Goal: Communication & Community: Answer question/provide support

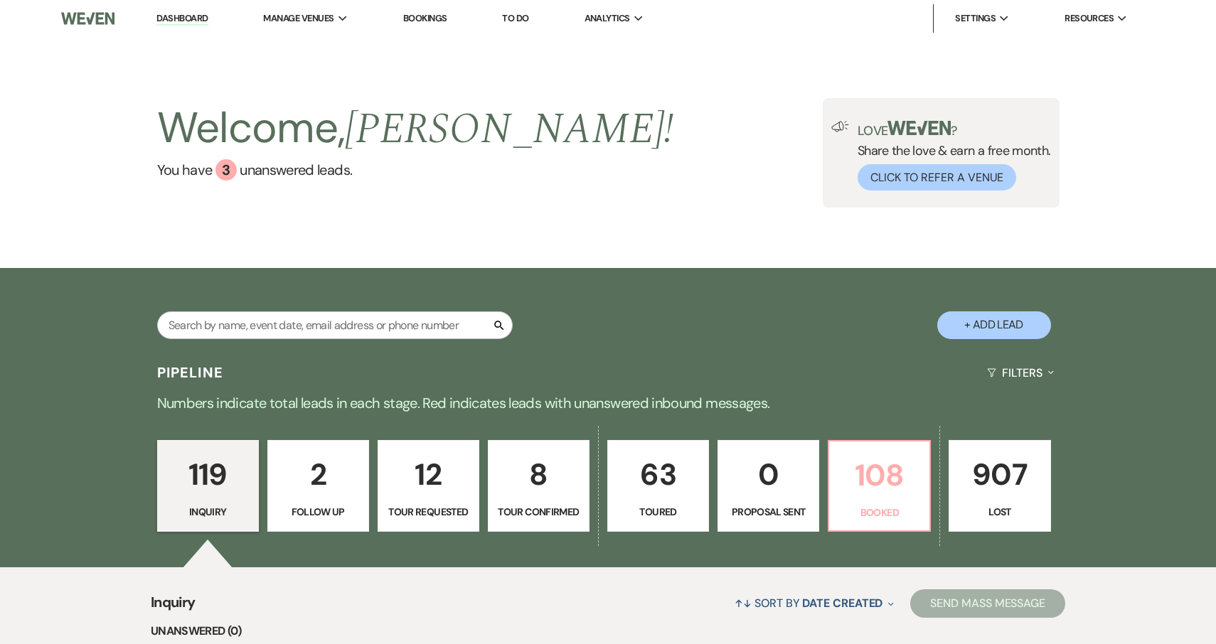
click at [884, 495] on p "108" at bounding box center [879, 475] width 83 height 48
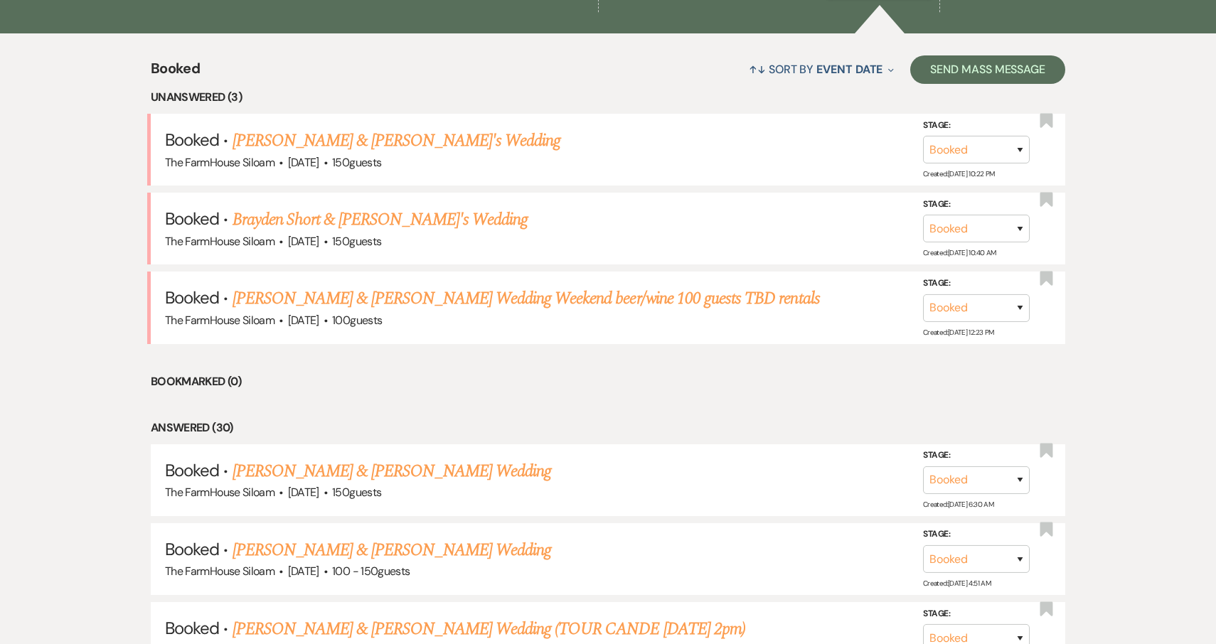
scroll to position [533, 0]
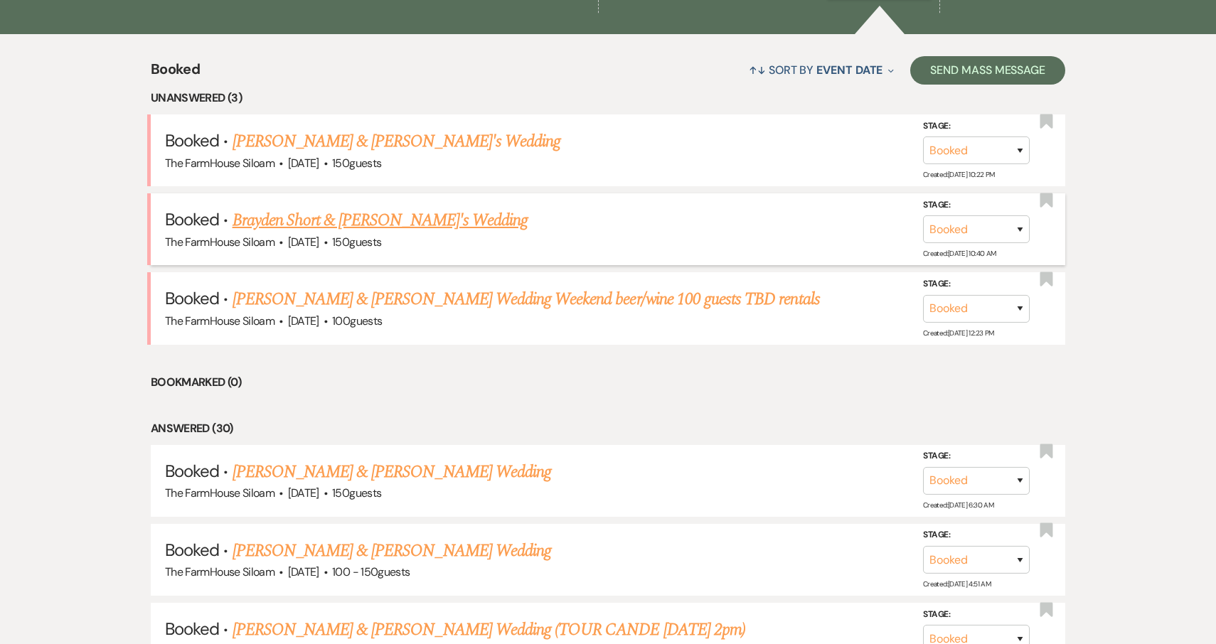
click at [378, 219] on link "Brayden Short & [PERSON_NAME]'s Wedding" at bounding box center [380, 221] width 296 height 26
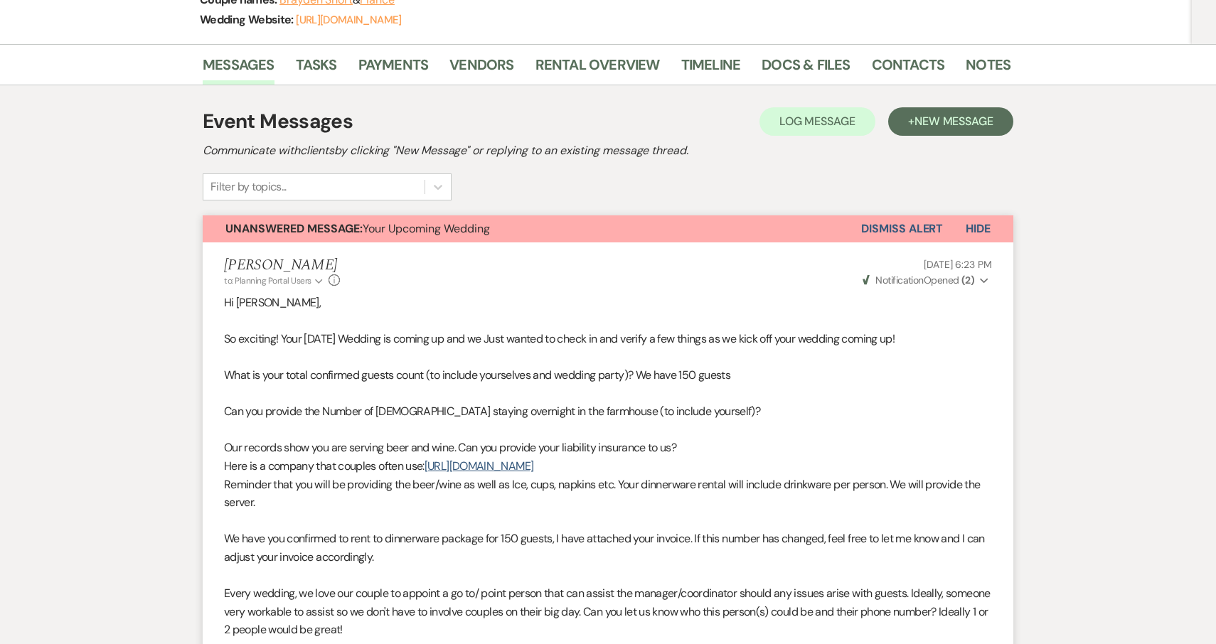
scroll to position [235, 0]
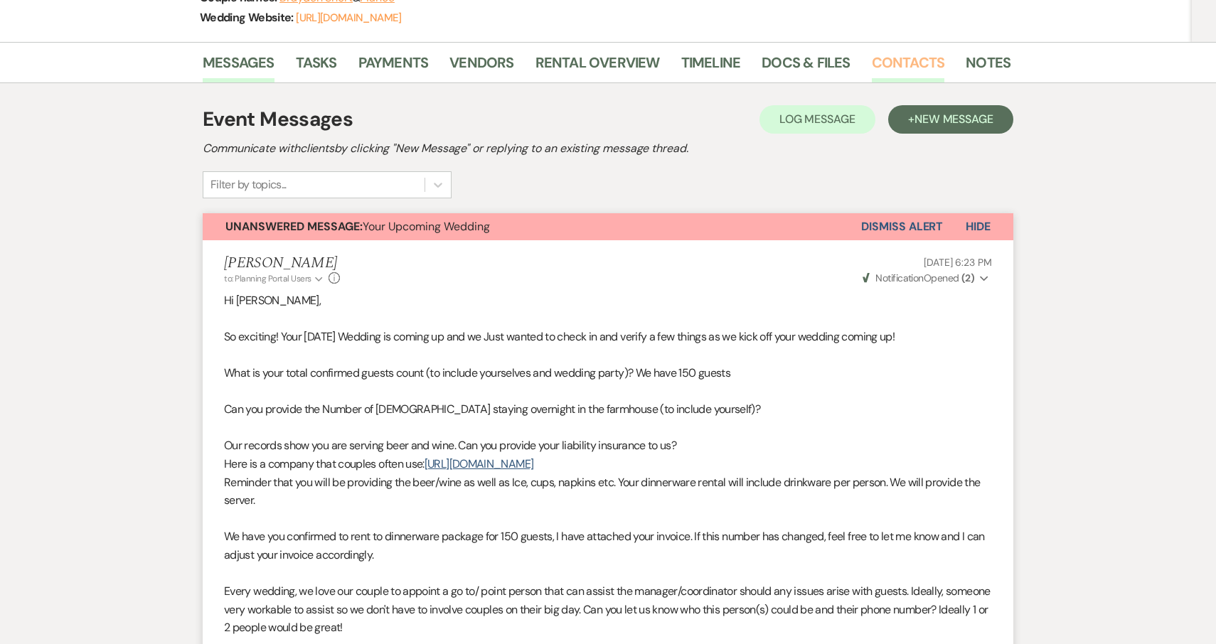
click at [906, 63] on link "Contacts" at bounding box center [908, 66] width 73 height 31
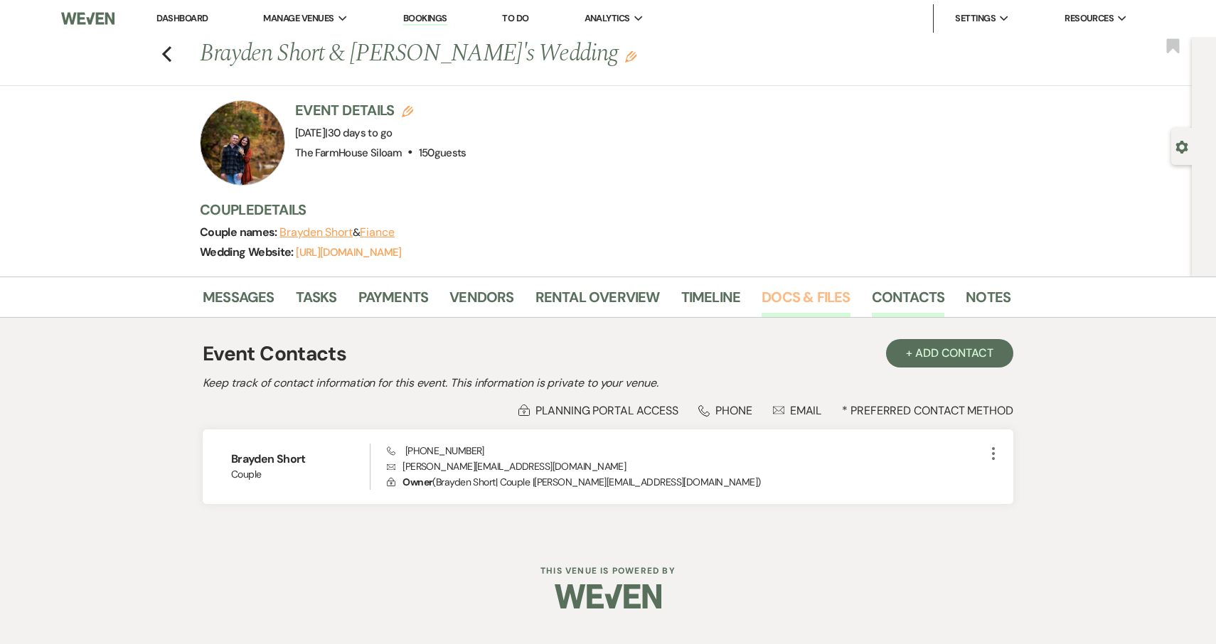
click at [815, 296] on link "Docs & Files" at bounding box center [805, 301] width 88 height 31
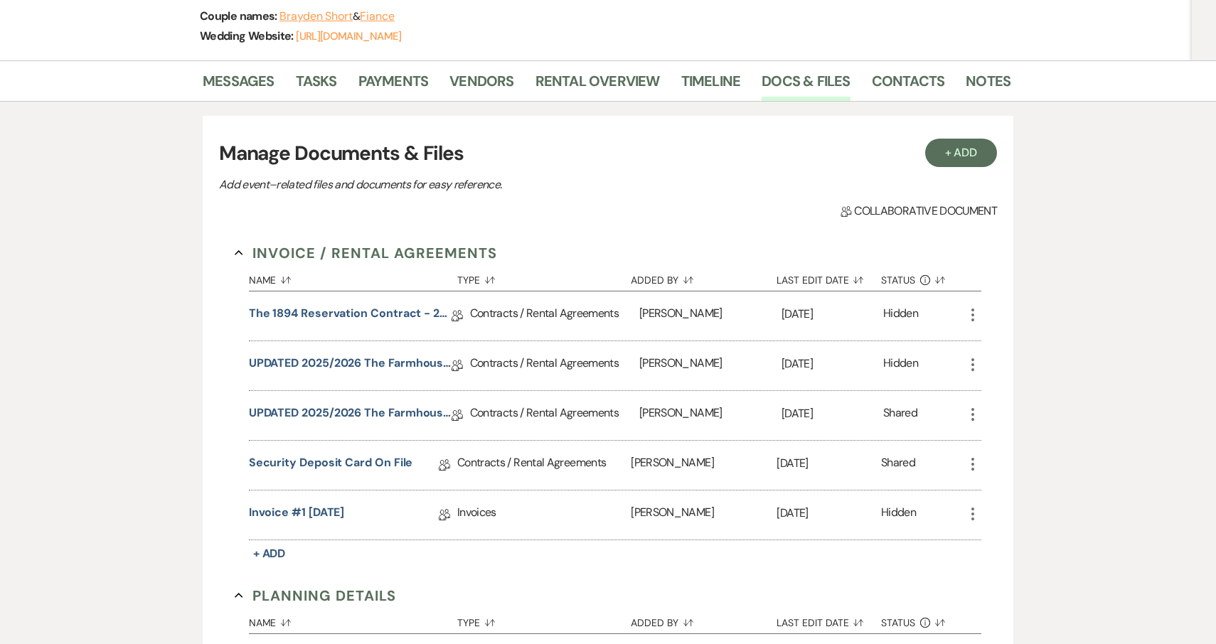
scroll to position [221, 0]
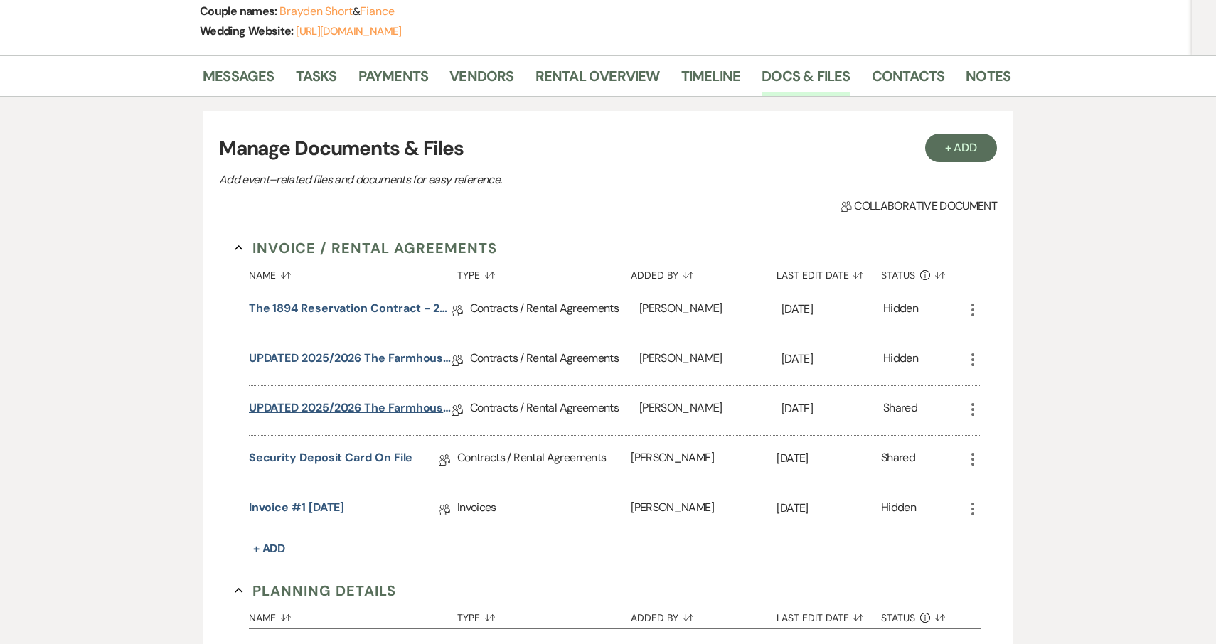
click at [340, 405] on link "UPDATED 2025/2026 The Farmhouse Siloam Reservation Contract" at bounding box center [350, 411] width 203 height 22
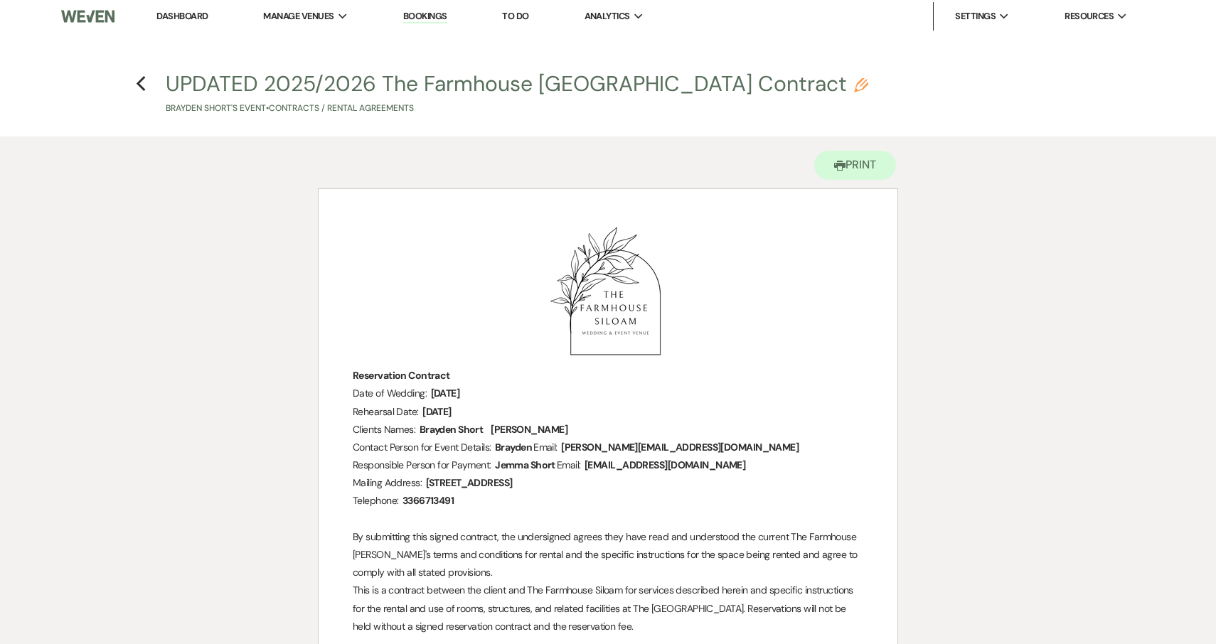
scroll to position [4, 0]
click at [144, 80] on icon "Previous" at bounding box center [141, 81] width 11 height 17
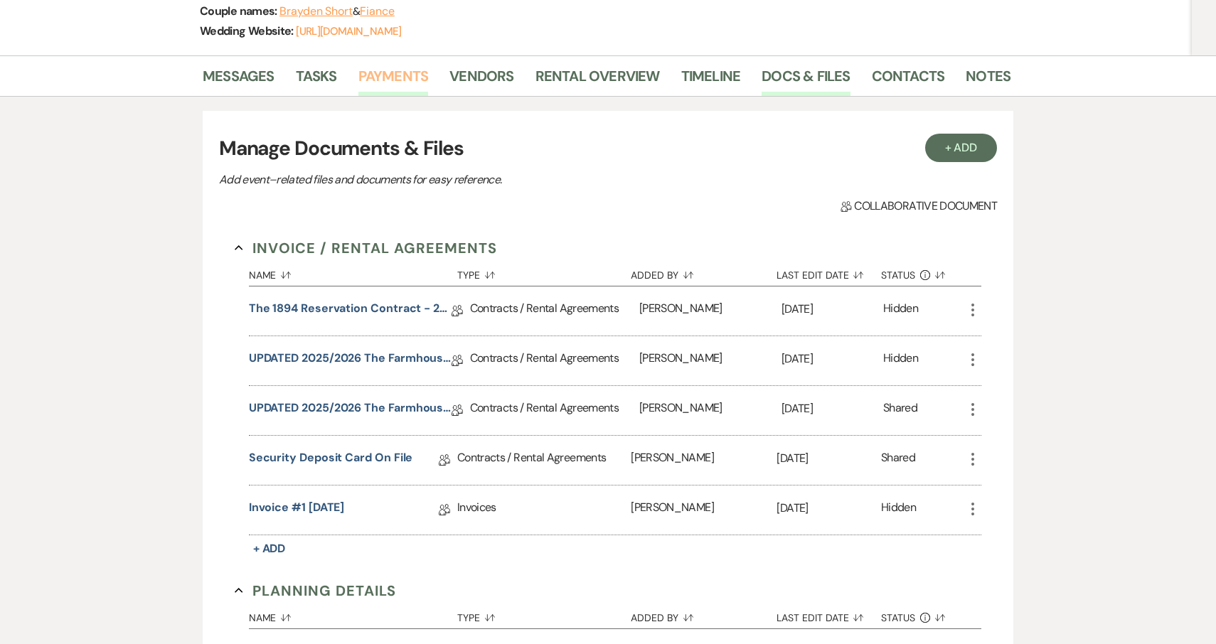
click at [410, 73] on link "Payments" at bounding box center [393, 80] width 70 height 31
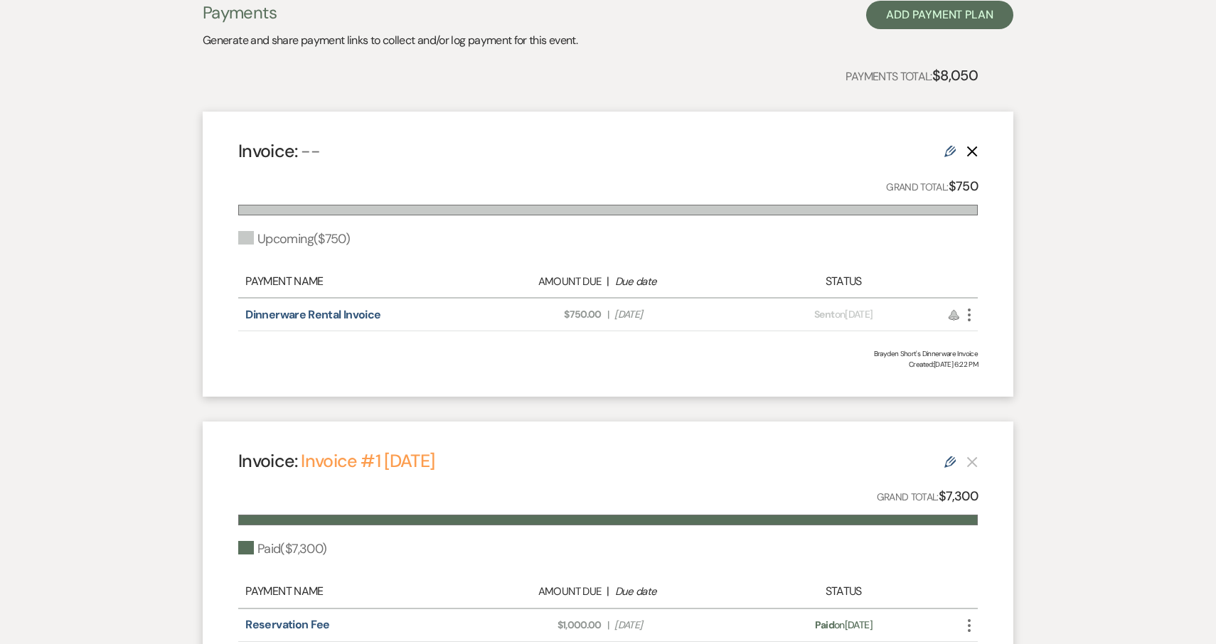
scroll to position [358, 0]
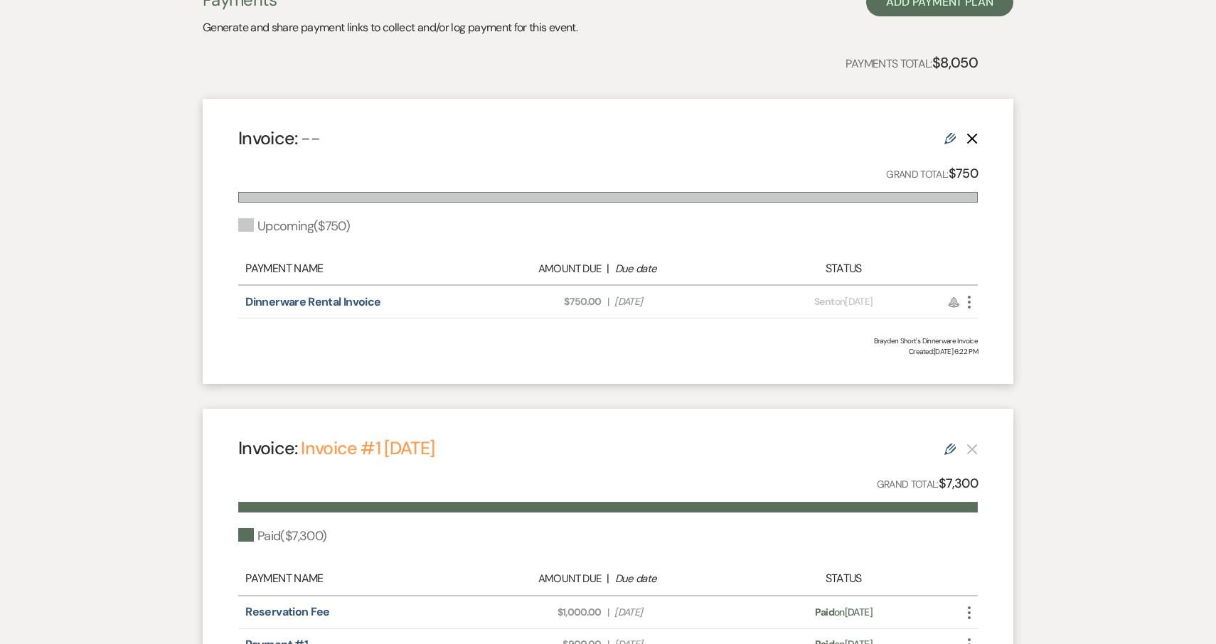
click at [970, 300] on use "button" at bounding box center [969, 302] width 3 height 13
click at [998, 378] on link "Pencil Edit" at bounding box center [1033, 379] width 144 height 24
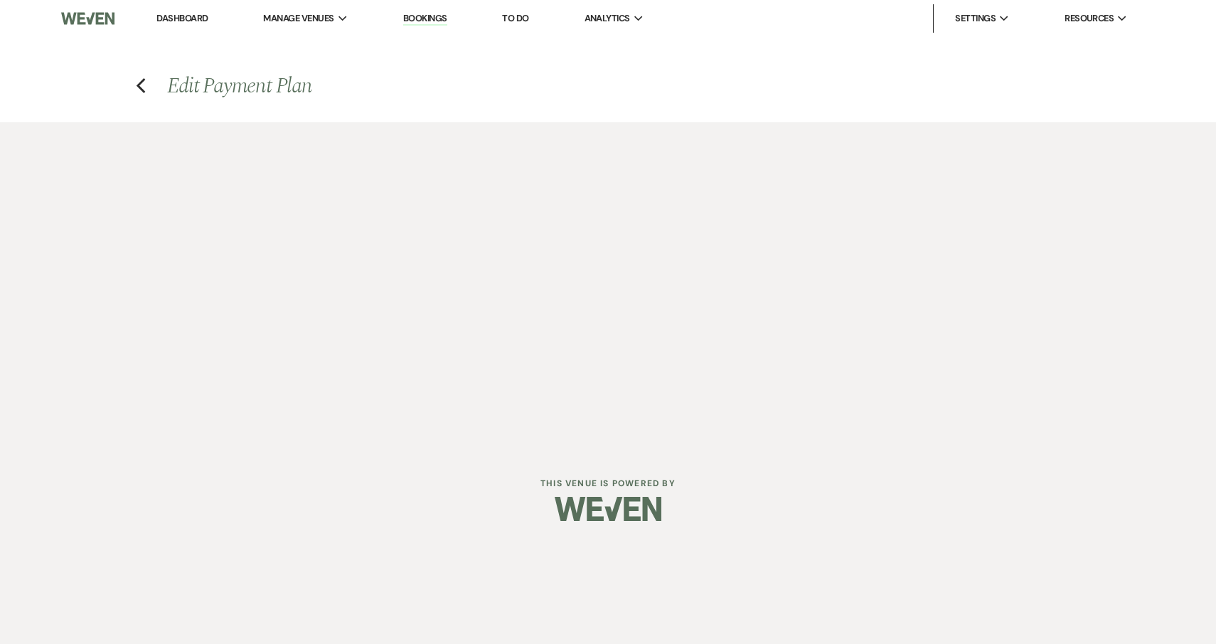
select select "2"
select select "percentage"
select select "client"
select select "weeks"
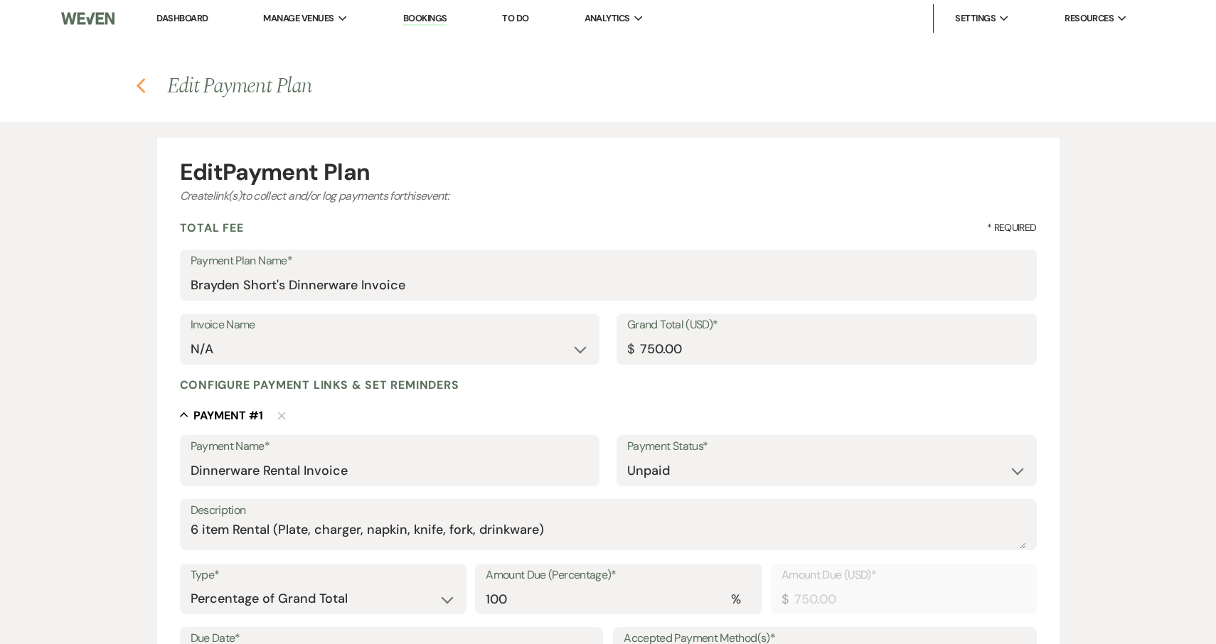
click at [142, 89] on icon "Previous" at bounding box center [141, 85] width 11 height 17
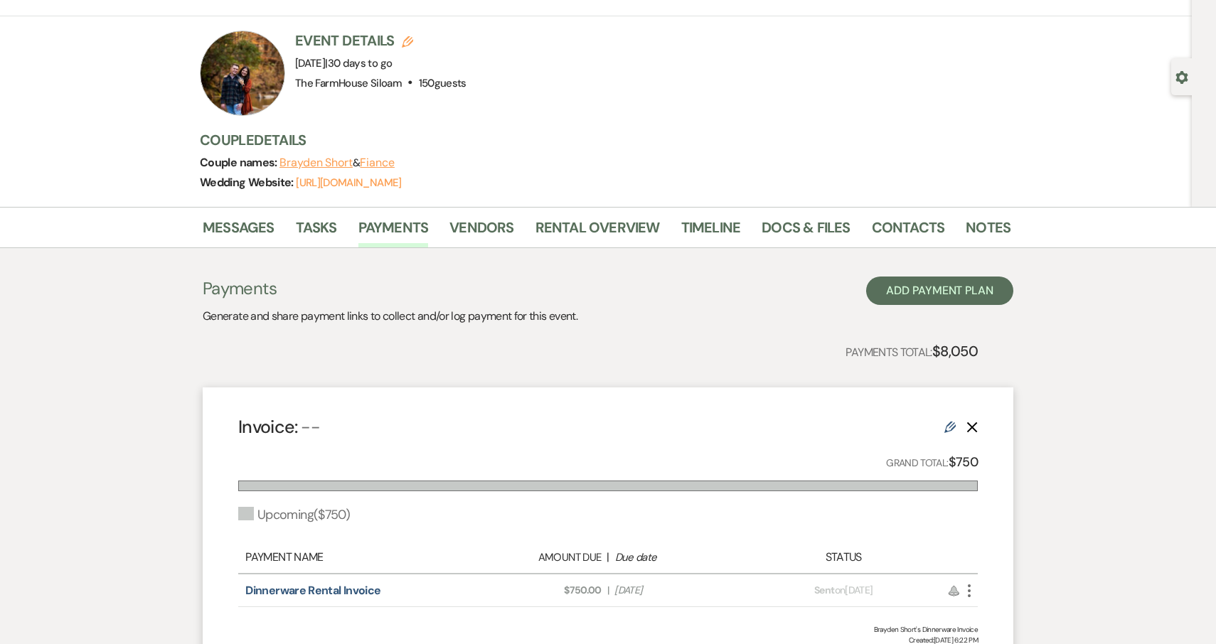
scroll to position [210, 0]
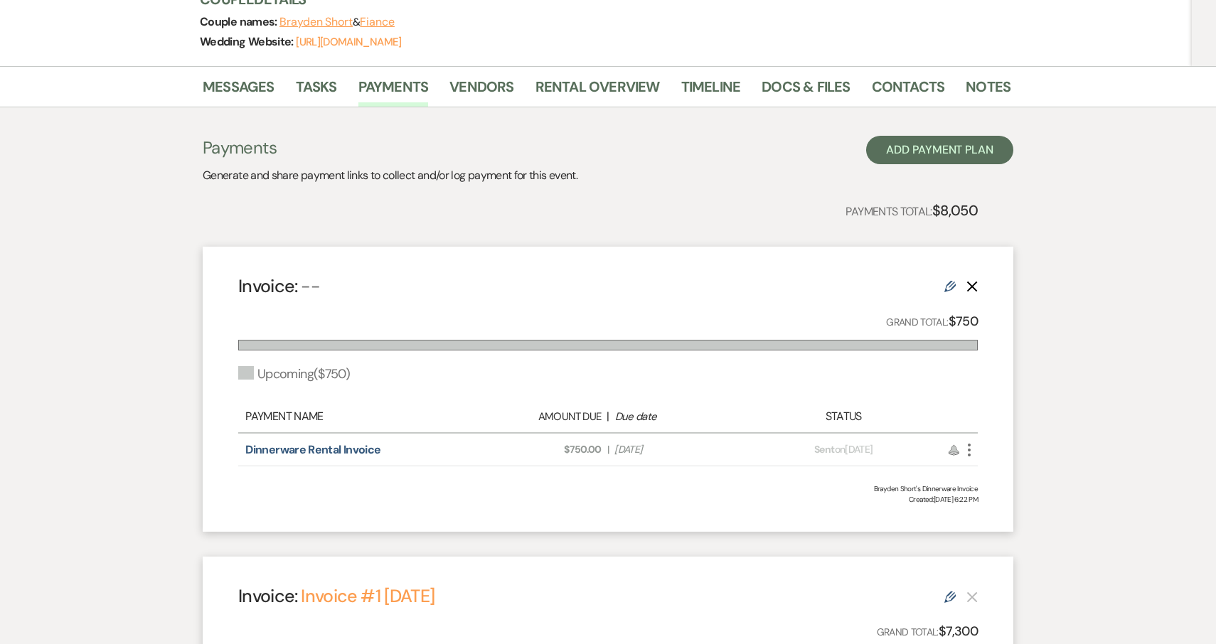
click at [970, 282] on icon "Delete" at bounding box center [971, 286] width 11 height 11
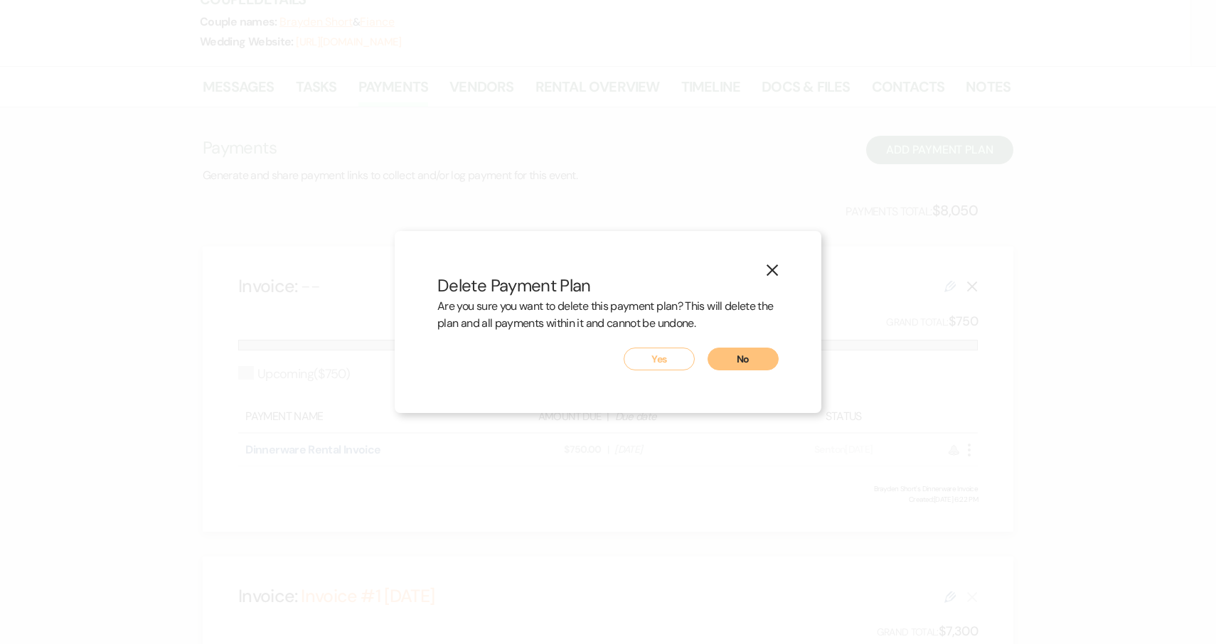
click at [665, 364] on button "Yes" at bounding box center [659, 359] width 71 height 23
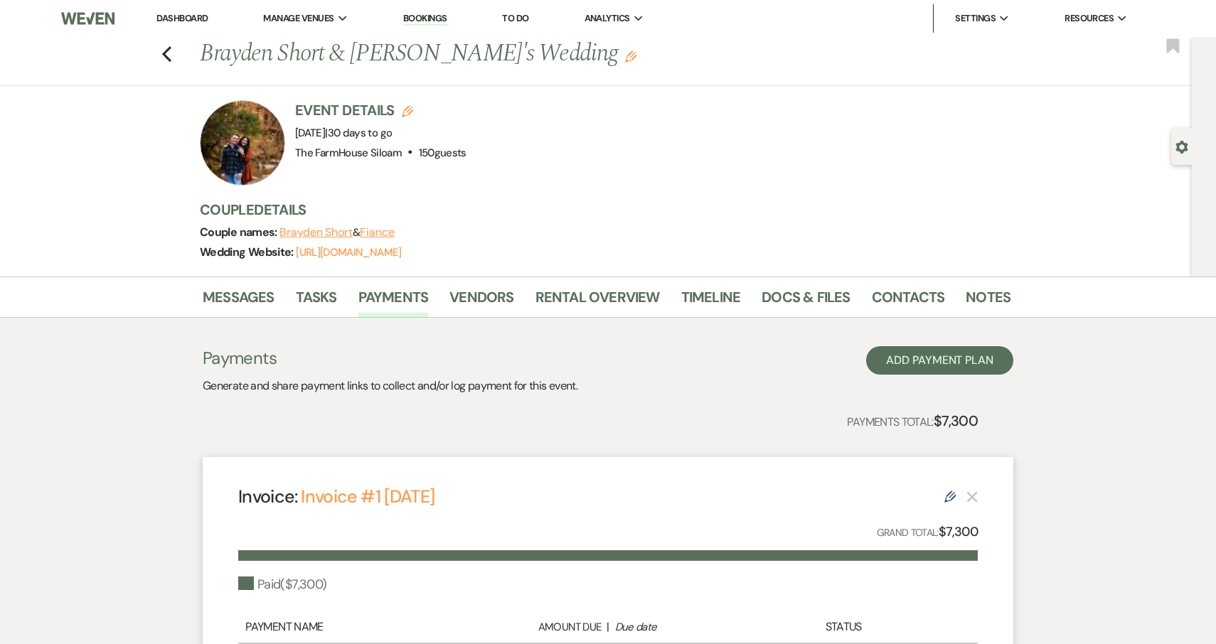
scroll to position [0, 0]
click at [785, 295] on link "Docs & Files" at bounding box center [805, 301] width 88 height 31
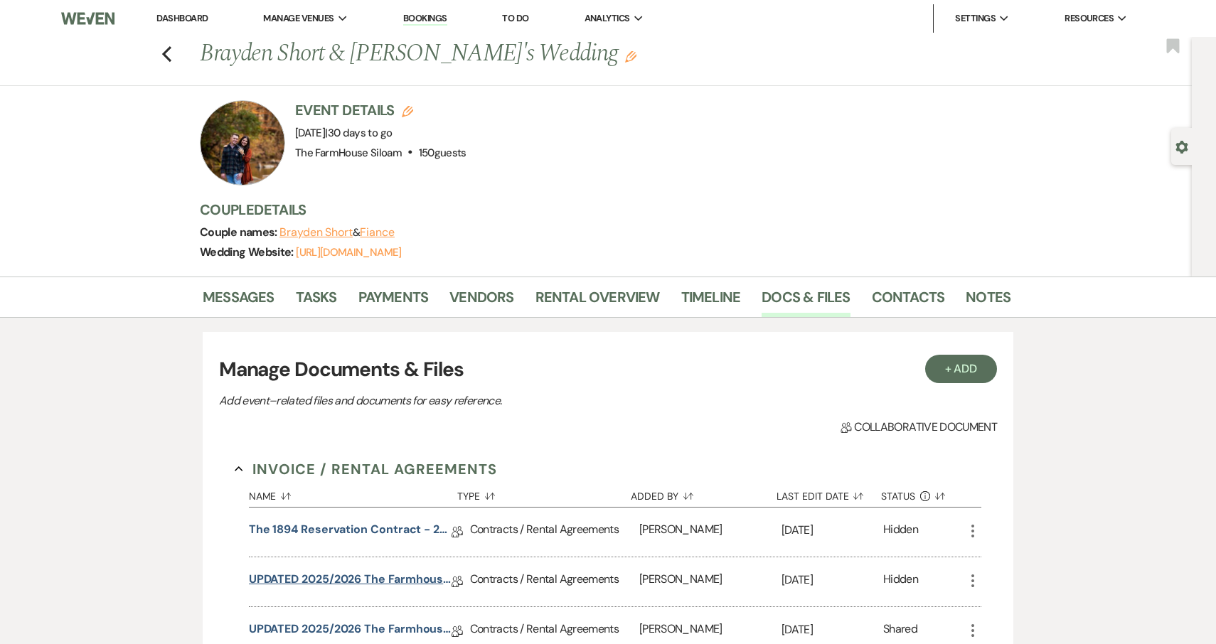
click at [340, 577] on link "UPDATED 2025/2026 The Farmhouse Siloam Reservation Contract" at bounding box center [350, 582] width 203 height 22
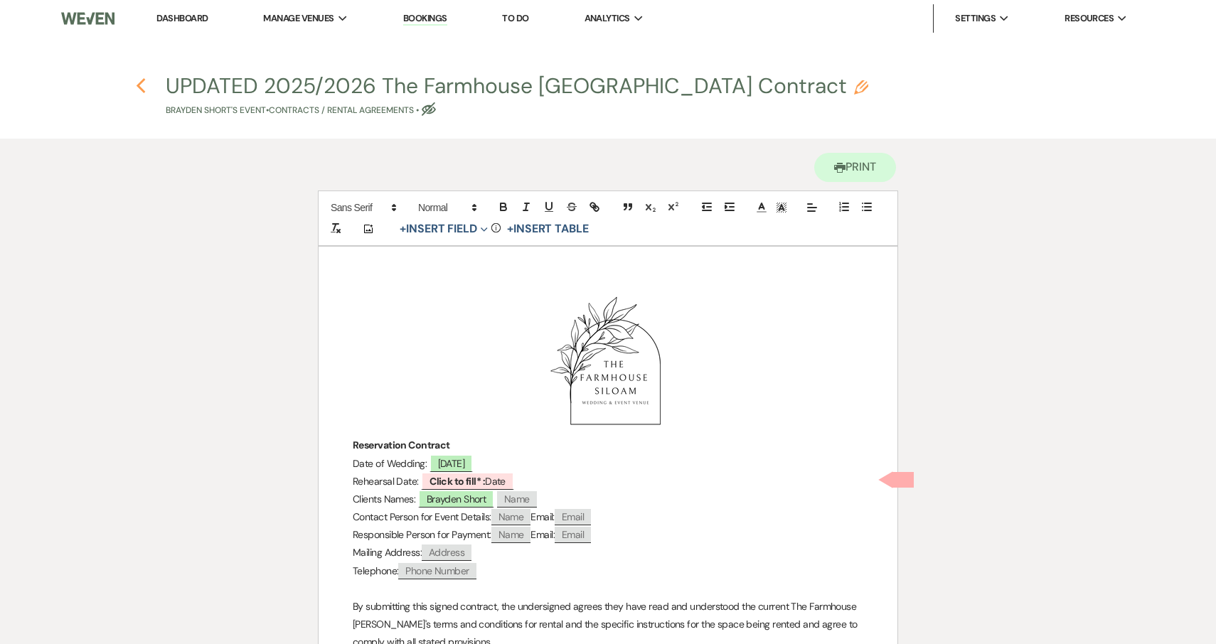
click at [141, 82] on use "button" at bounding box center [140, 86] width 9 height 16
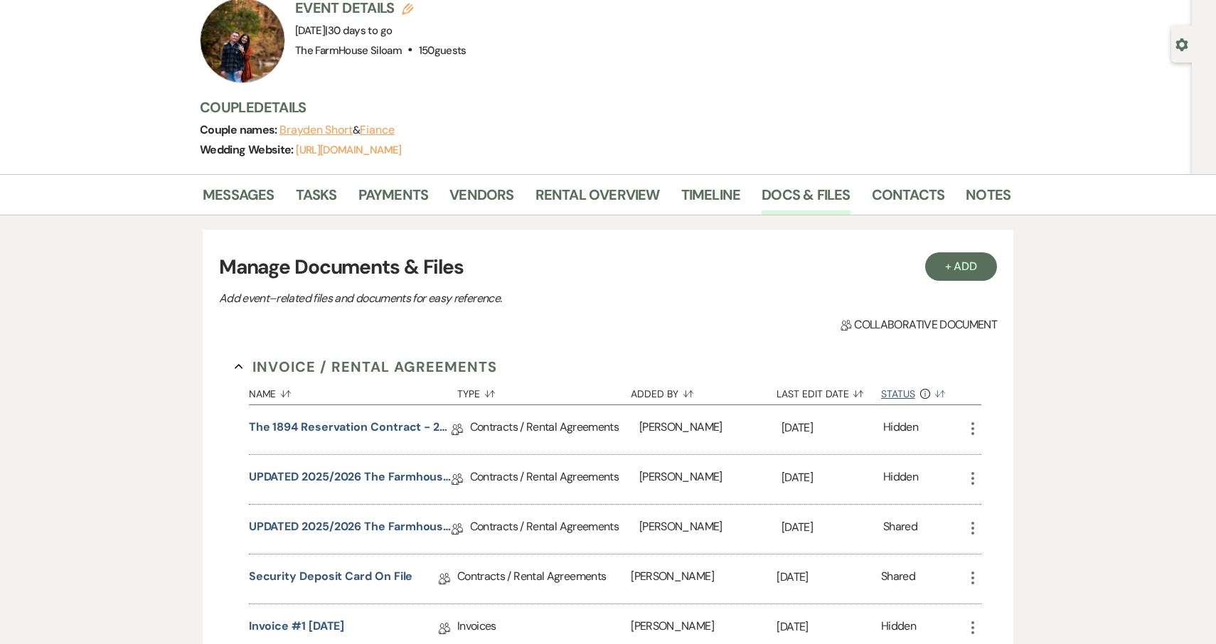
scroll to position [125, 0]
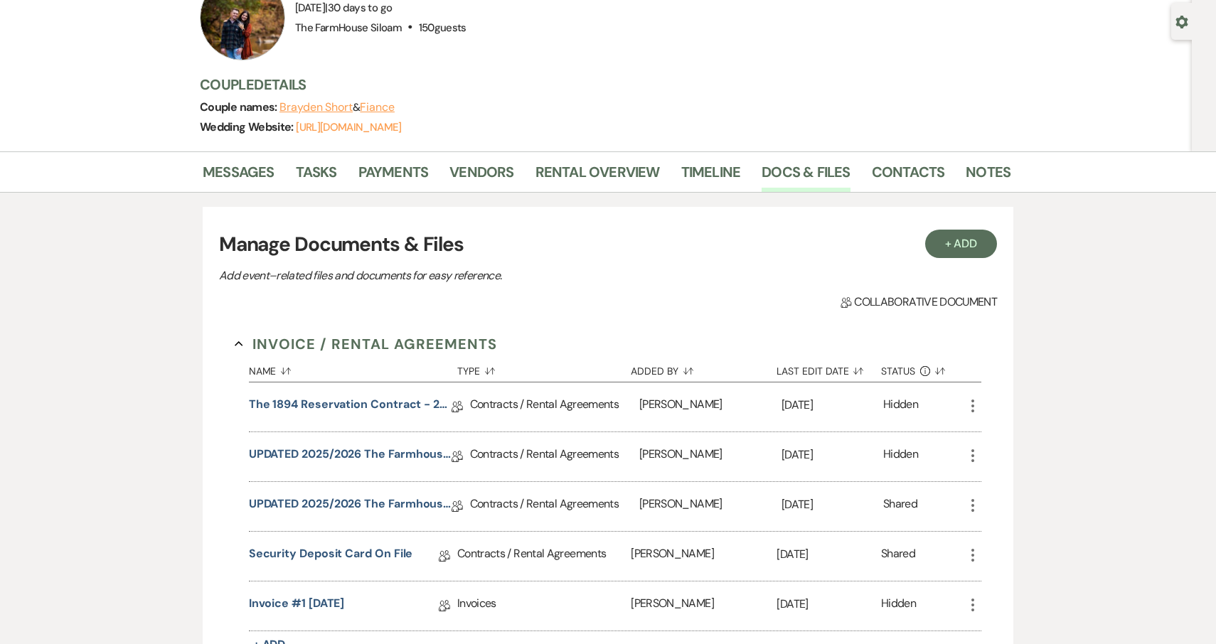
click at [971, 456] on icon "More" at bounding box center [972, 455] width 17 height 17
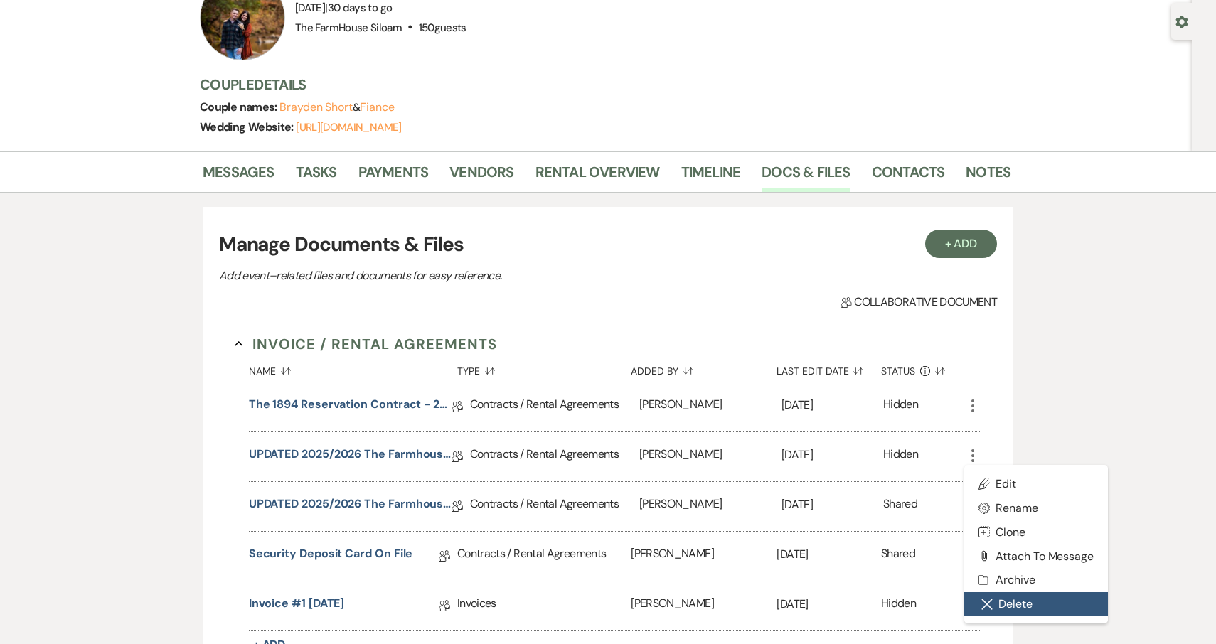
click at [1002, 601] on button "Close Delete X Delete" at bounding box center [1036, 604] width 144 height 24
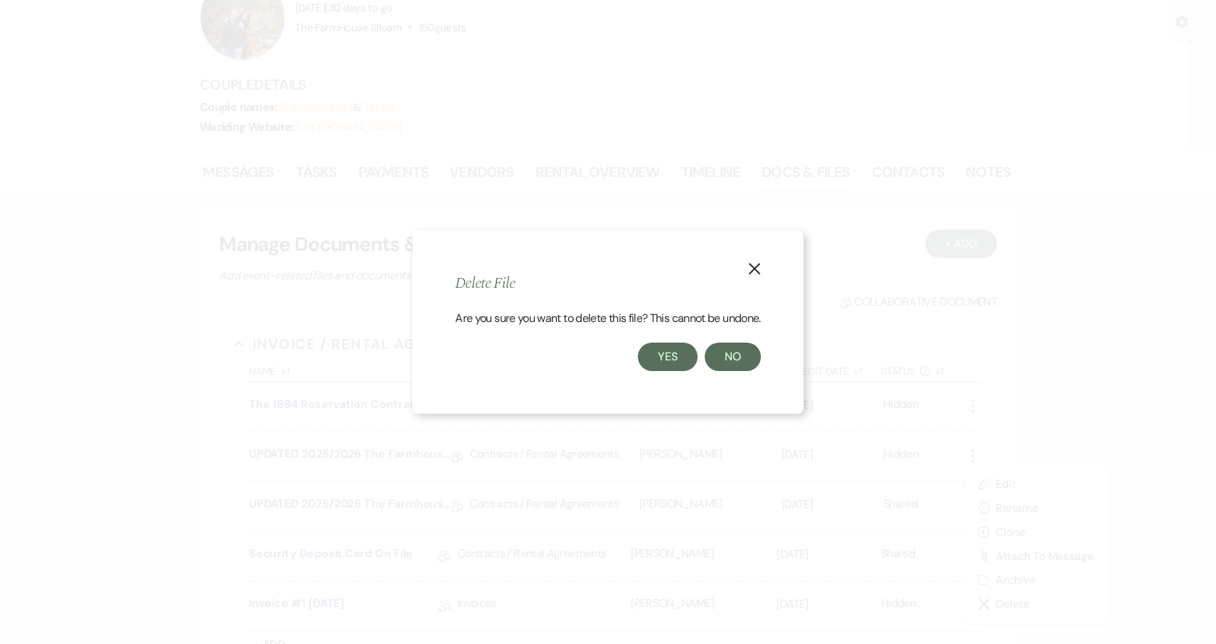
click at [666, 360] on button "Yes" at bounding box center [668, 357] width 60 height 28
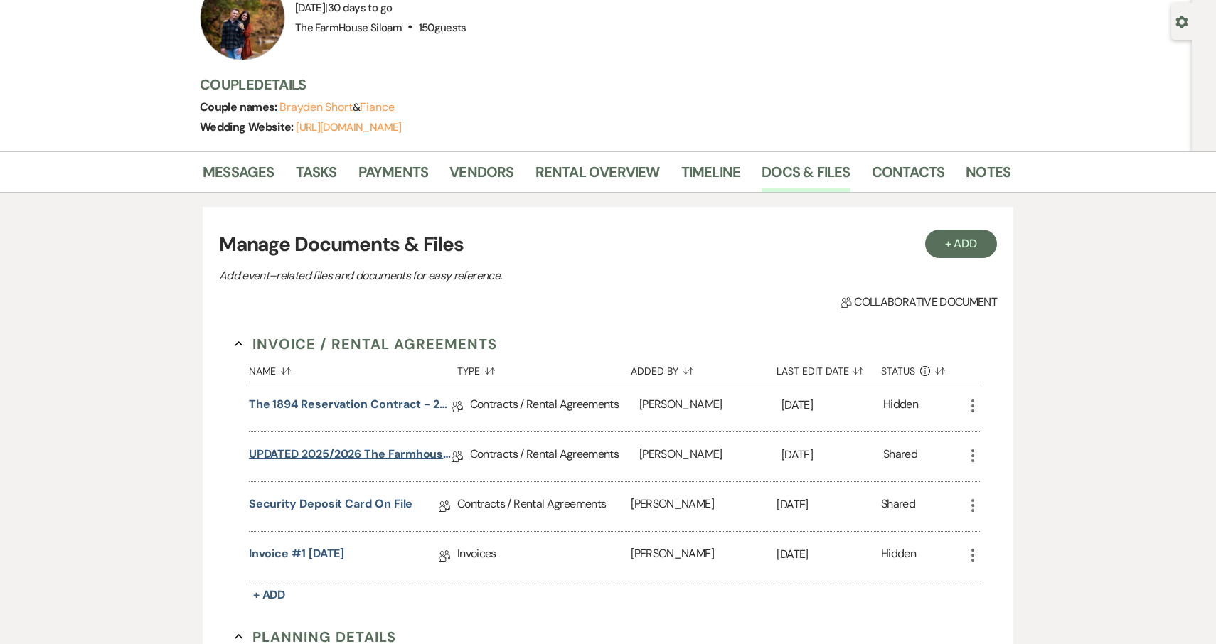
click at [311, 453] on link "UPDATED 2025/2026 The Farmhouse Siloam Reservation Contract" at bounding box center [350, 457] width 203 height 22
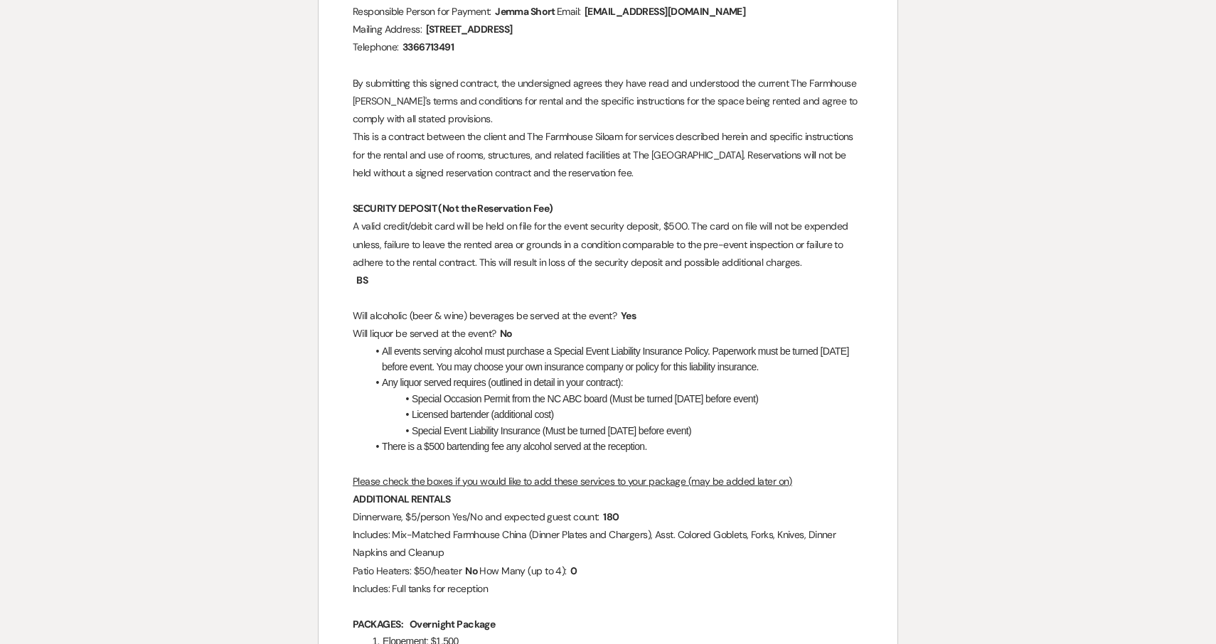
scroll to position [456, 0]
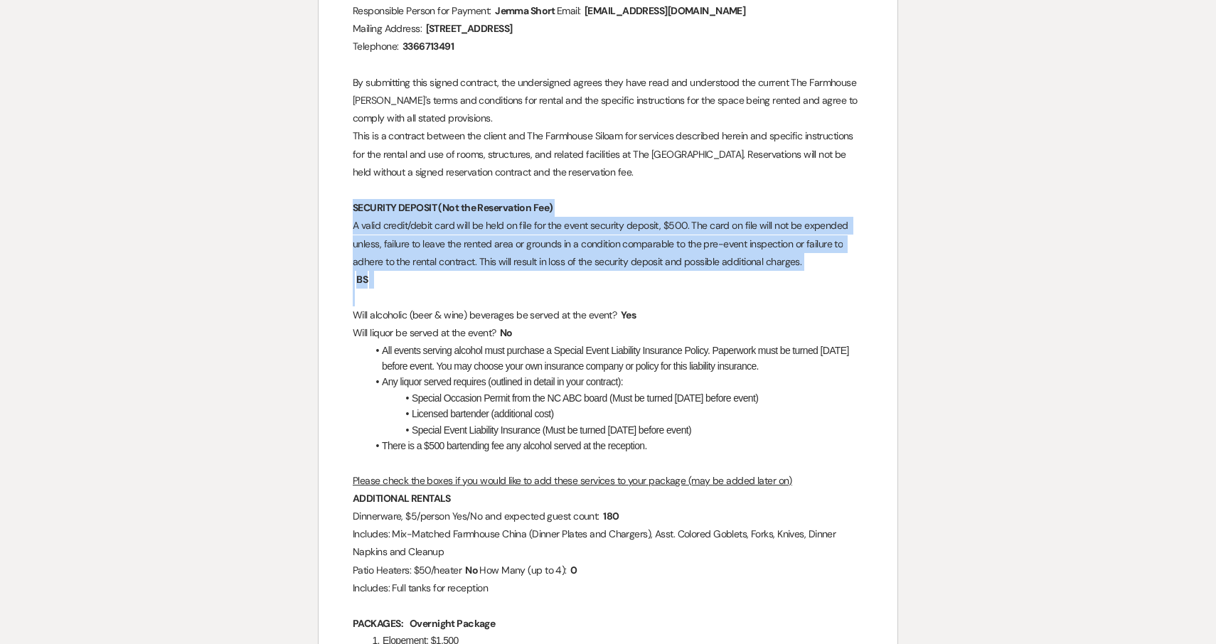
drag, startPoint x: 353, startPoint y: 204, endPoint x: 440, endPoint y: 287, distance: 120.7
copy div "SECURITY DEPOSIT (Not the Reservation Fee) A valid credit/debit card will be he…"
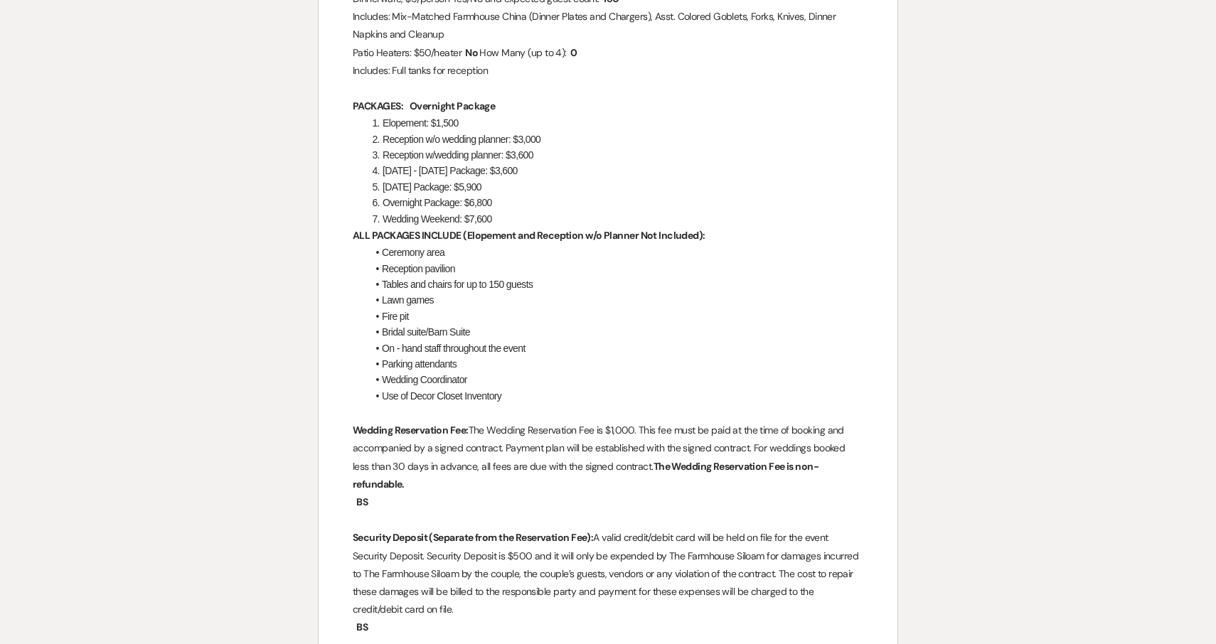
scroll to position [975, 0]
click at [353, 422] on strong "Wedding Reservation Fee:" at bounding box center [411, 428] width 116 height 13
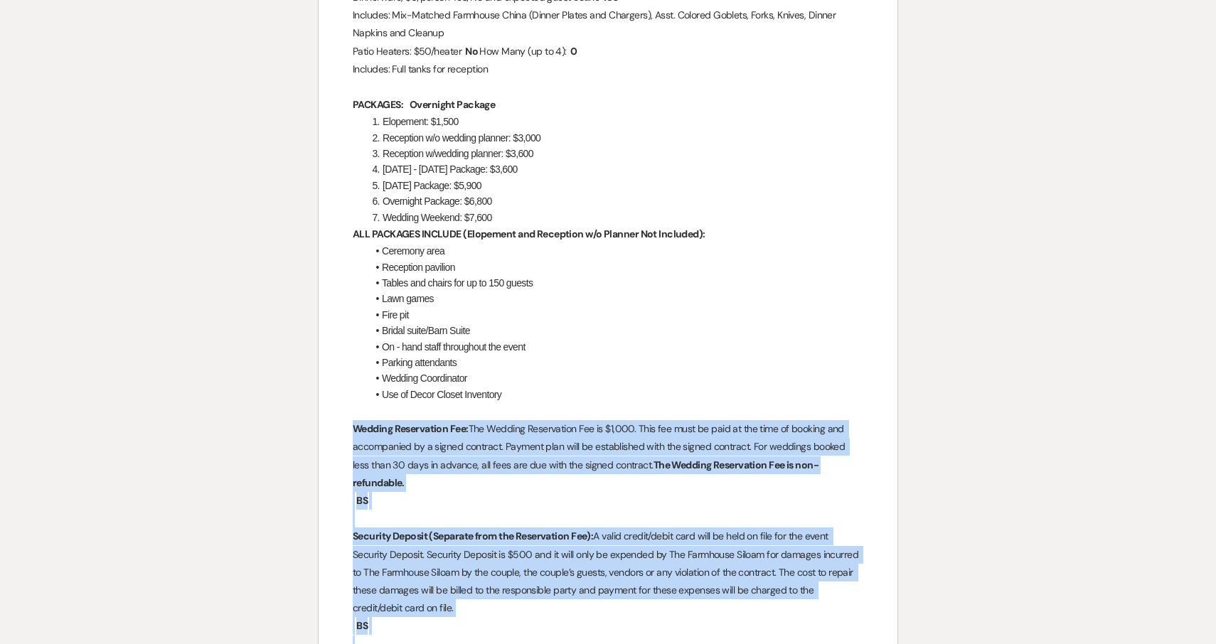
drag, startPoint x: 353, startPoint y: 417, endPoint x: 408, endPoint y: 584, distance: 175.4
copy div "Wedding Reservation Fee: The Wedding Reservation Fee is $1,000. This fee must b…"
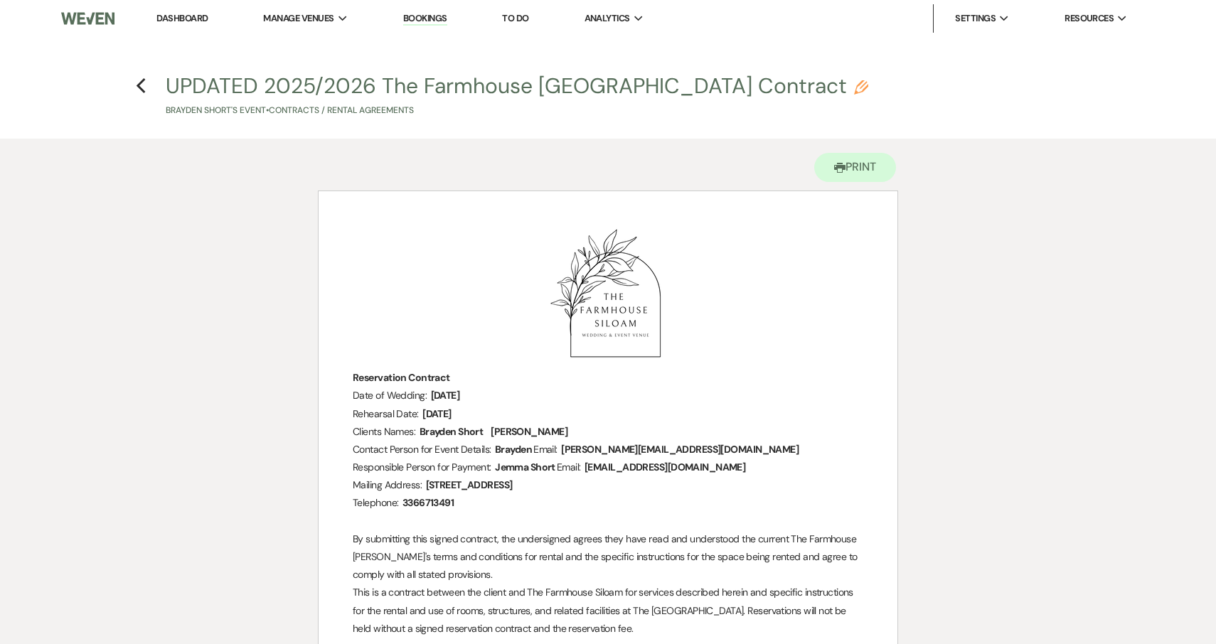
scroll to position [0, 0]
click at [141, 82] on use "button" at bounding box center [140, 86] width 9 height 16
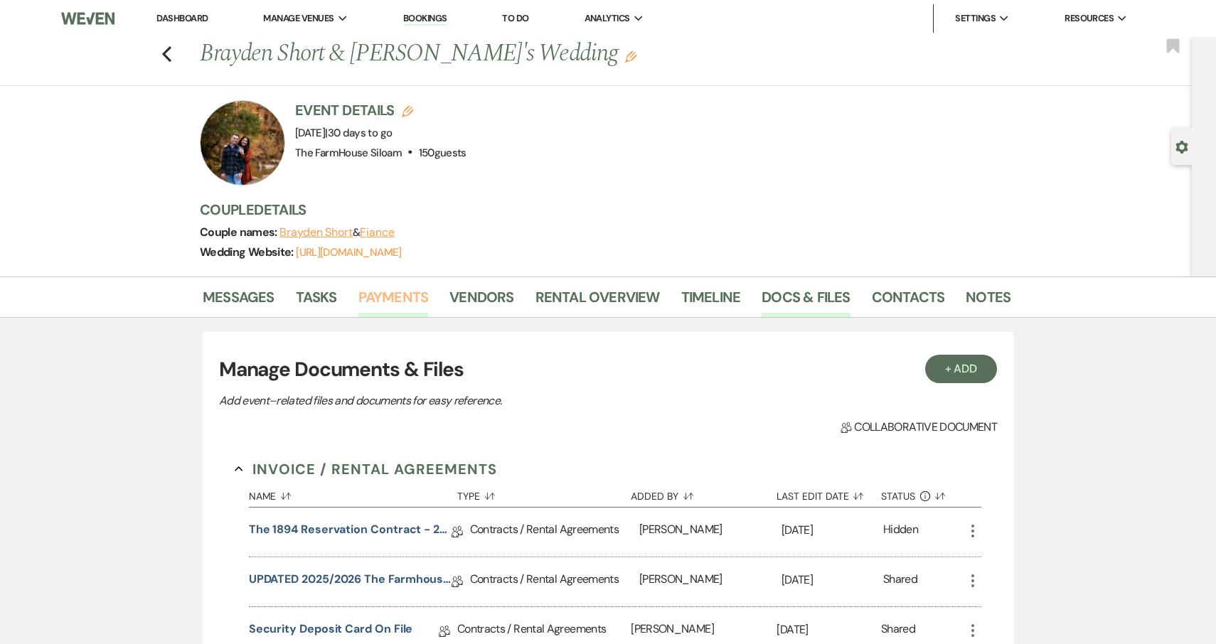
click at [409, 297] on link "Payments" at bounding box center [393, 301] width 70 height 31
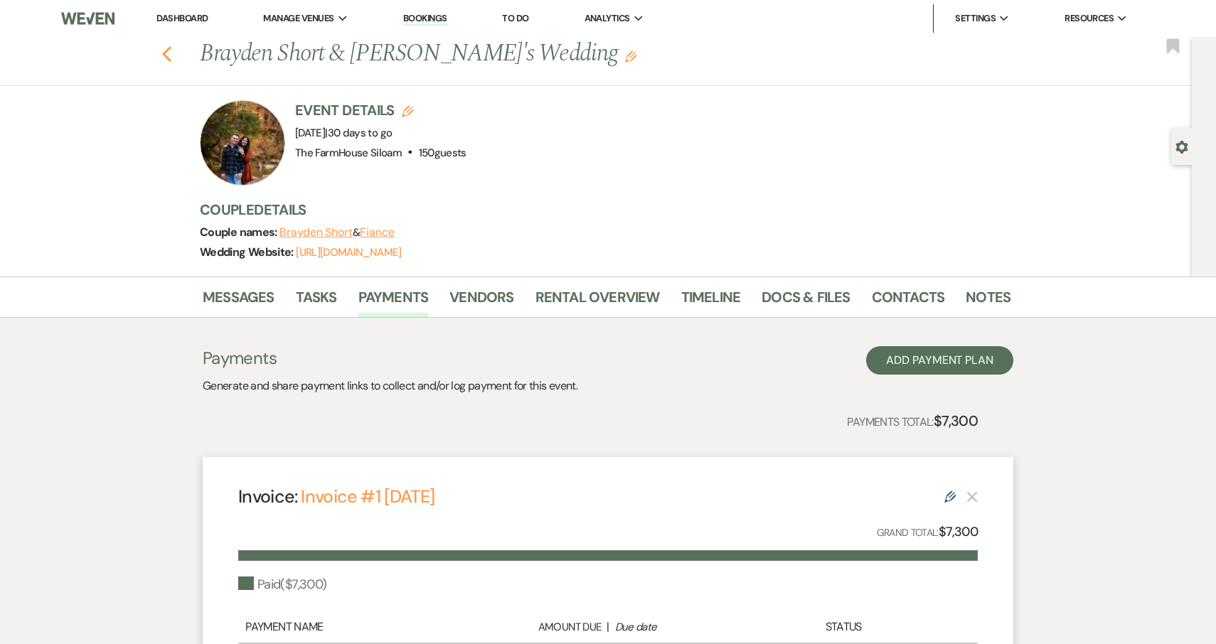
click at [166, 51] on use "button" at bounding box center [166, 54] width 9 height 16
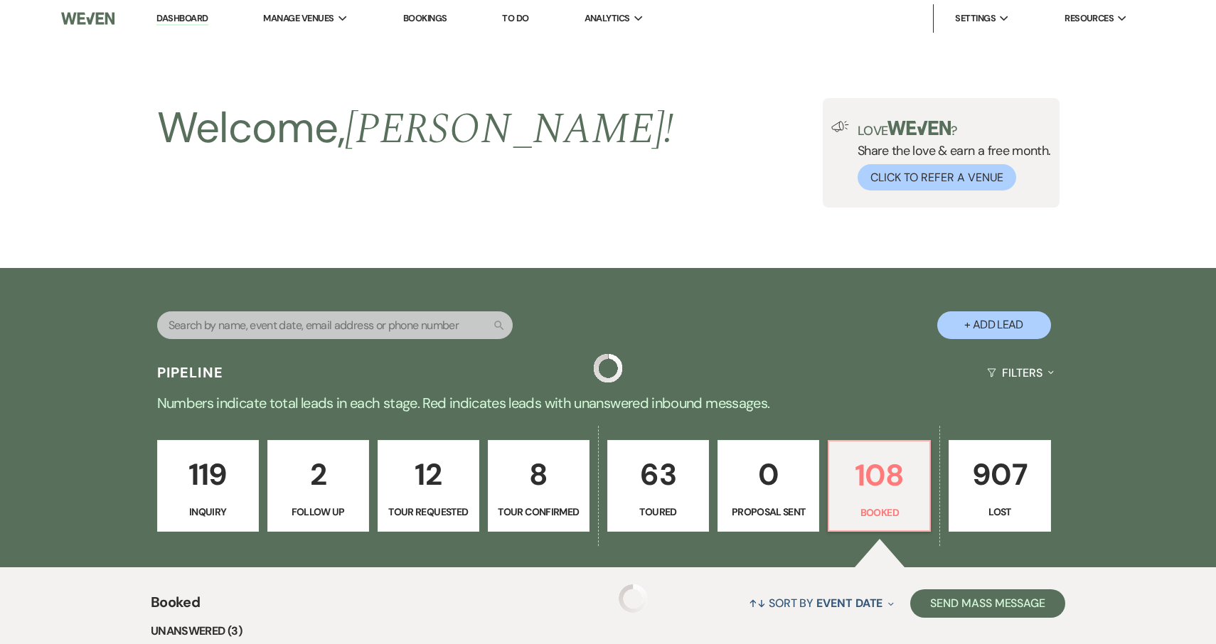
scroll to position [533, 0]
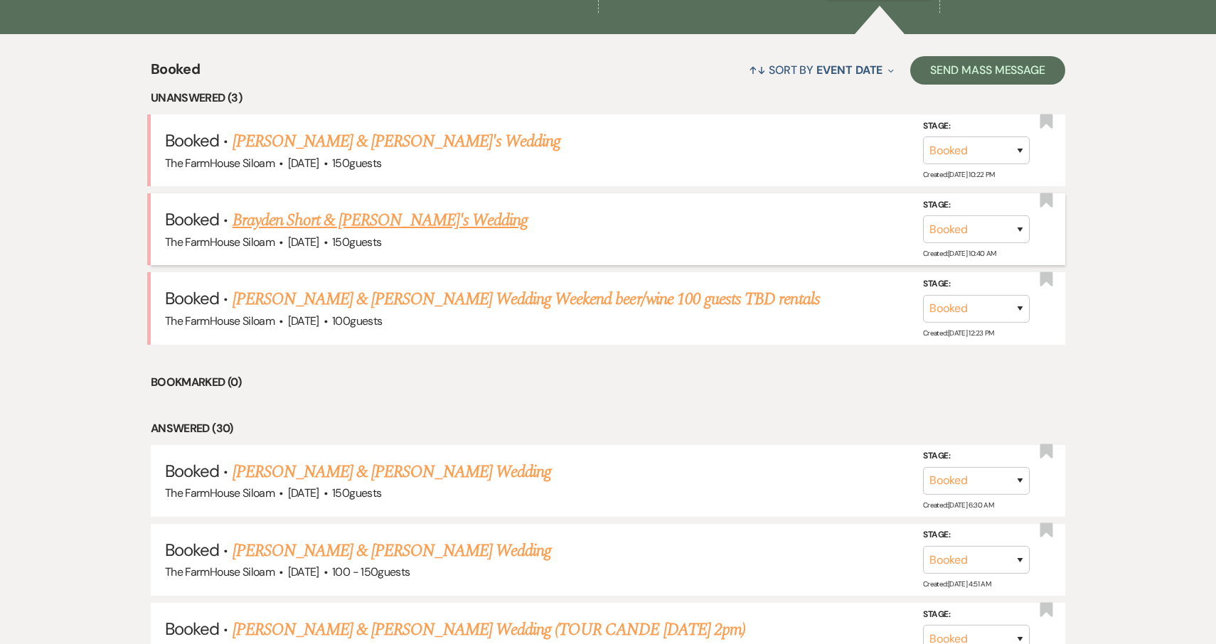
click at [315, 220] on link "Brayden Short & [PERSON_NAME]'s Wedding" at bounding box center [380, 221] width 296 height 26
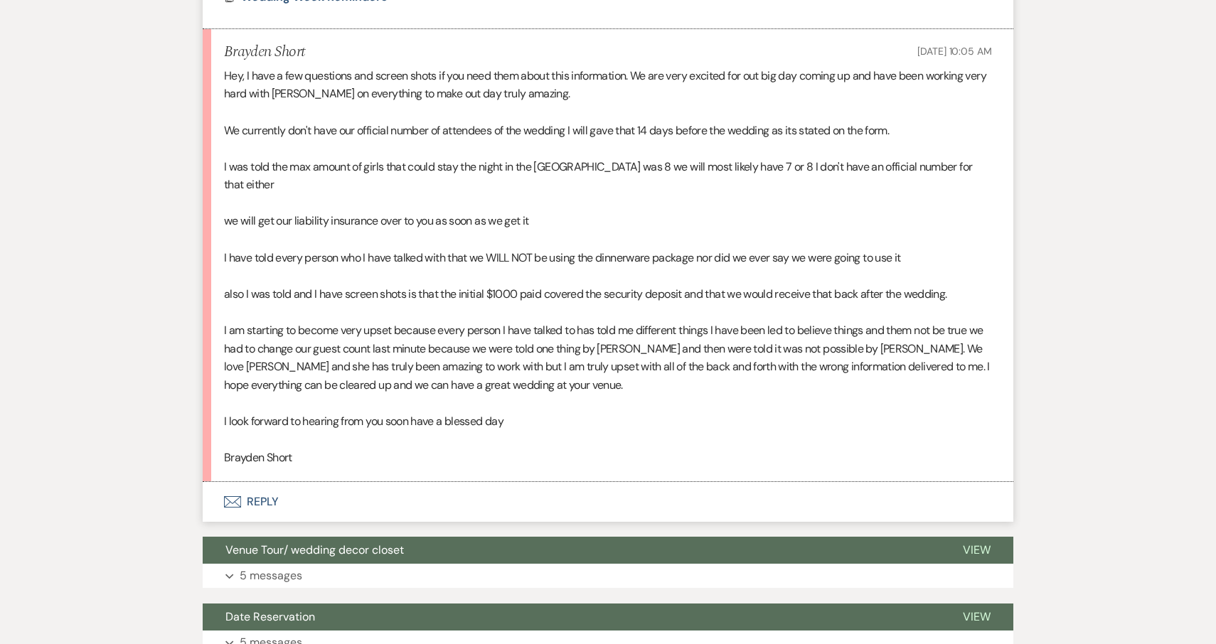
scroll to position [1155, 0]
click at [263, 483] on button "Envelope Reply" at bounding box center [608, 503] width 811 height 40
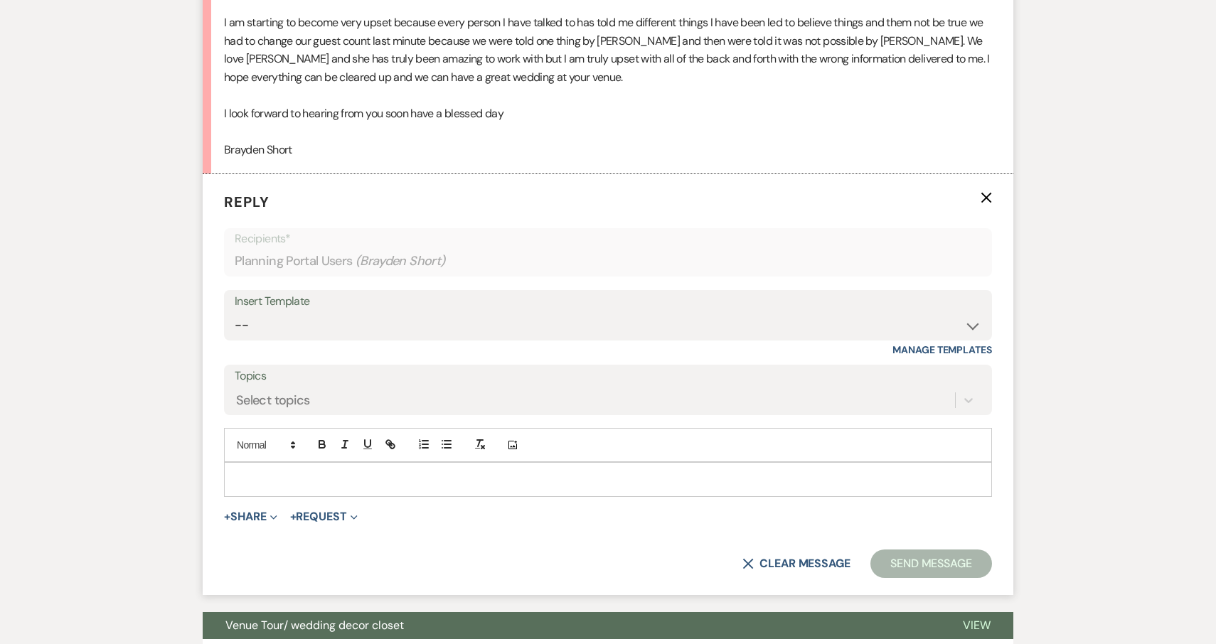
scroll to position [1465, 0]
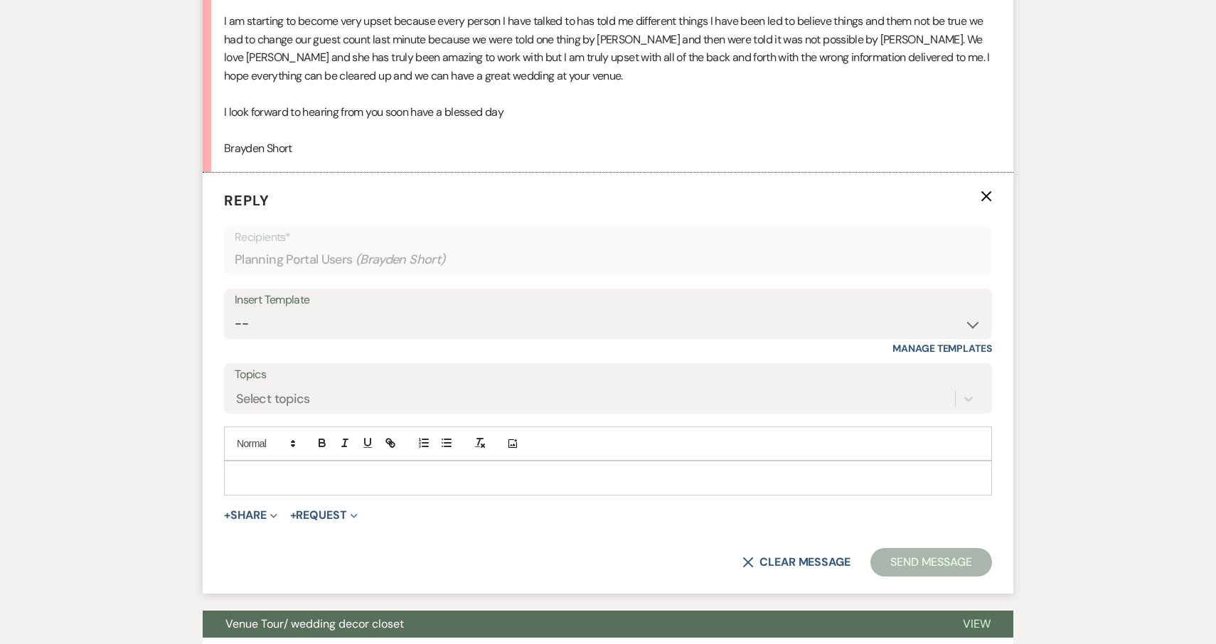
click at [269, 470] on p at bounding box center [607, 478] width 745 height 16
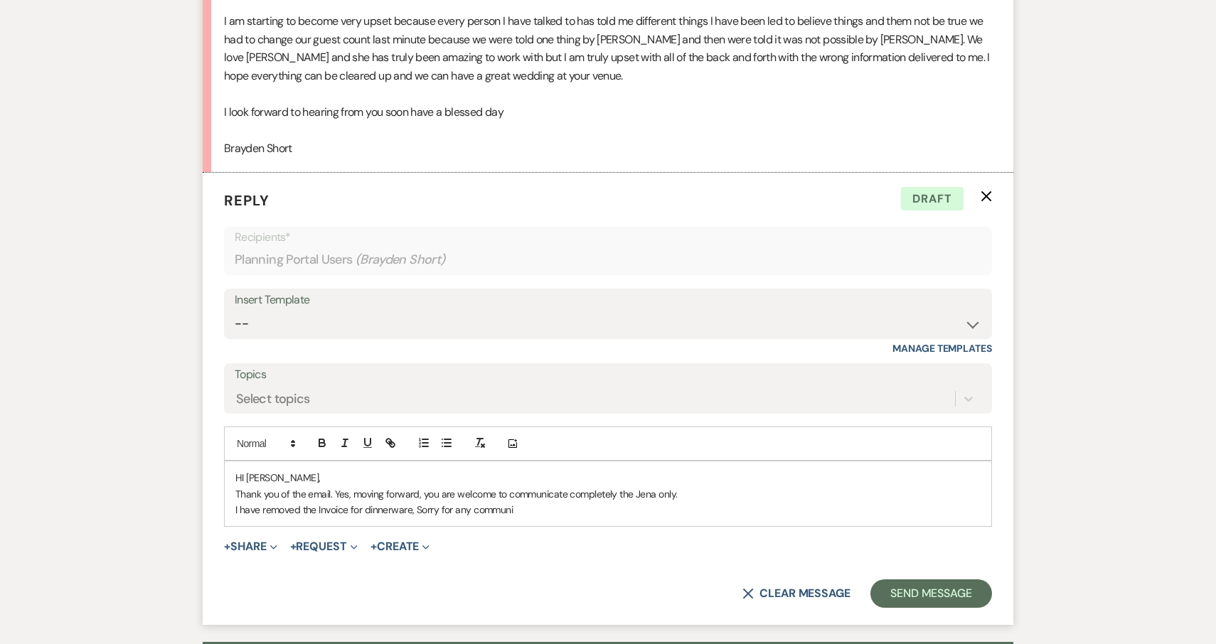
drag, startPoint x: 269, startPoint y: 445, endPoint x: 537, endPoint y: 489, distance: 272.3
click at [537, 502] on p "I have removed the Invoice for dinnerware, Sorry for any communi" at bounding box center [607, 510] width 745 height 16
click at [540, 502] on p "I have removed the Invoice for dinnerware, Sorry for this, and updated or recor…" at bounding box center [607, 510] width 745 height 16
click at [622, 502] on p "I have removed the Invoice for dinnerware, Sorry for this, and updated our reco…" at bounding box center [607, 510] width 745 height 16
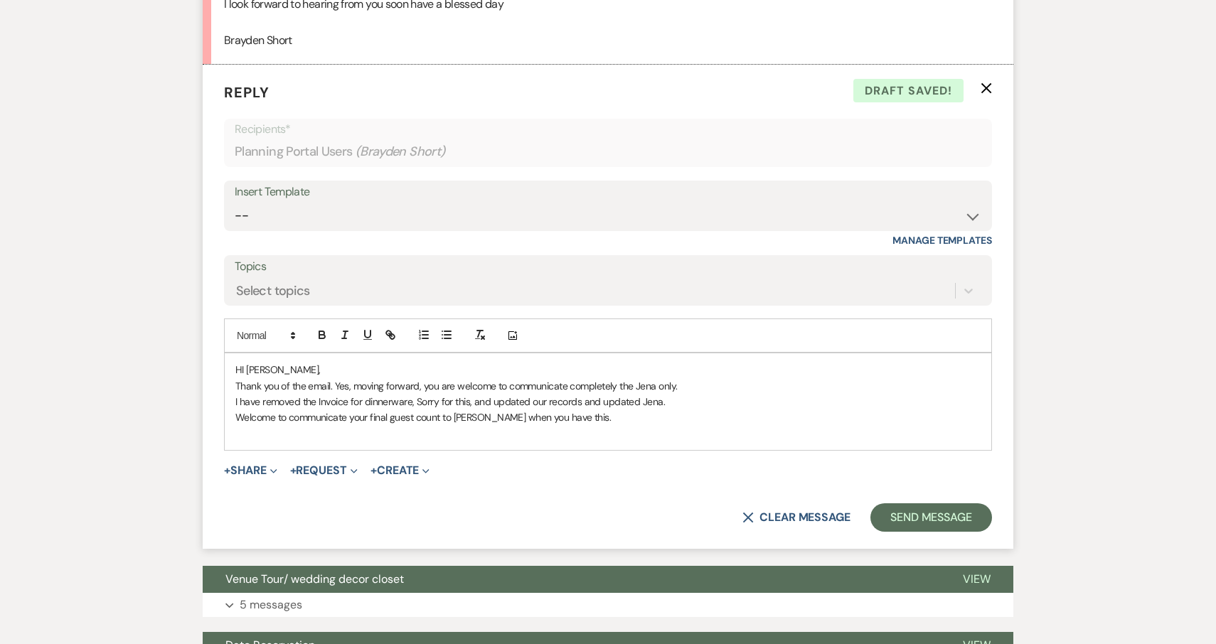
scroll to position [1575, 0]
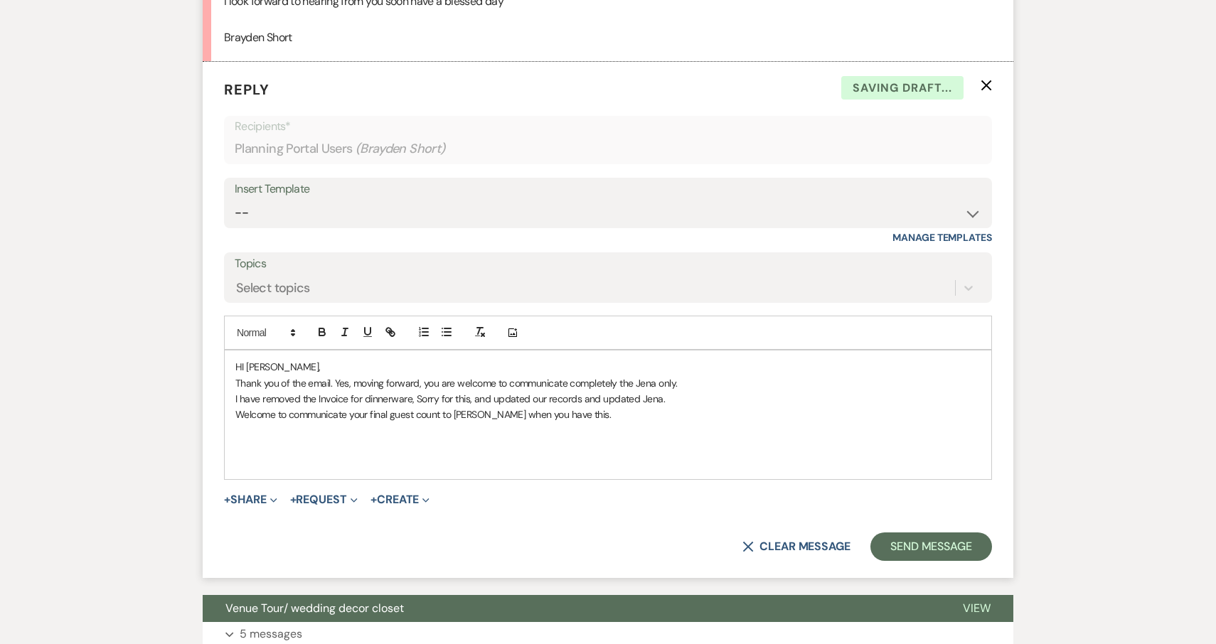
click at [324, 439] on p at bounding box center [607, 447] width 745 height 16
click at [309, 423] on p at bounding box center [607, 431] width 745 height 16
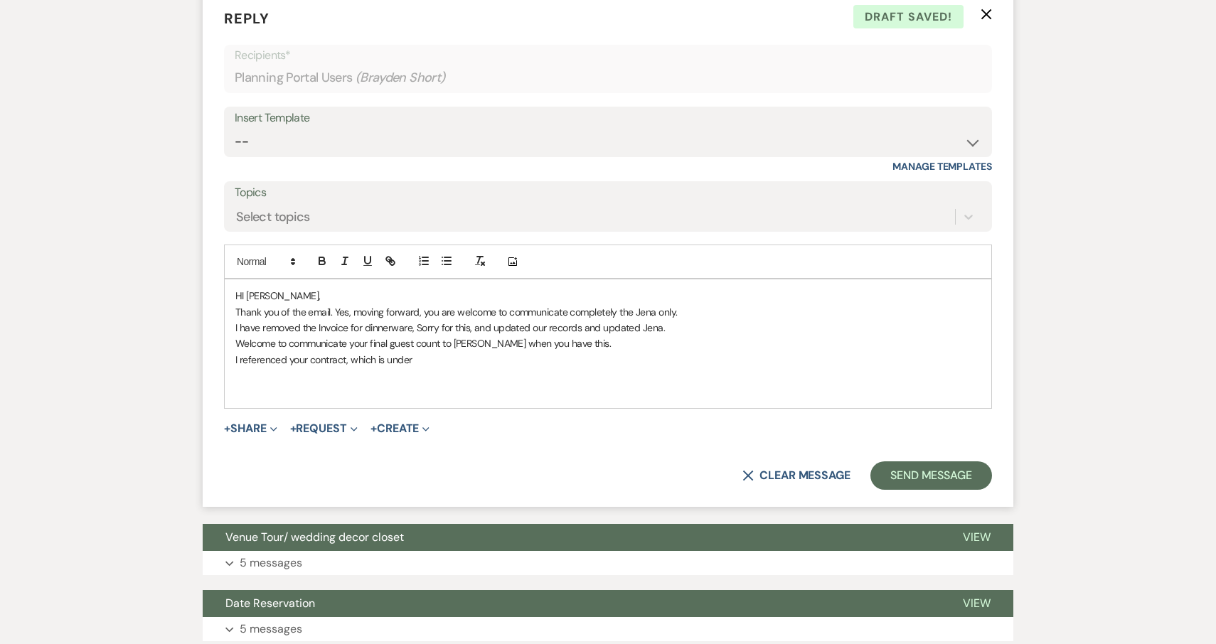
scroll to position [1647, 0]
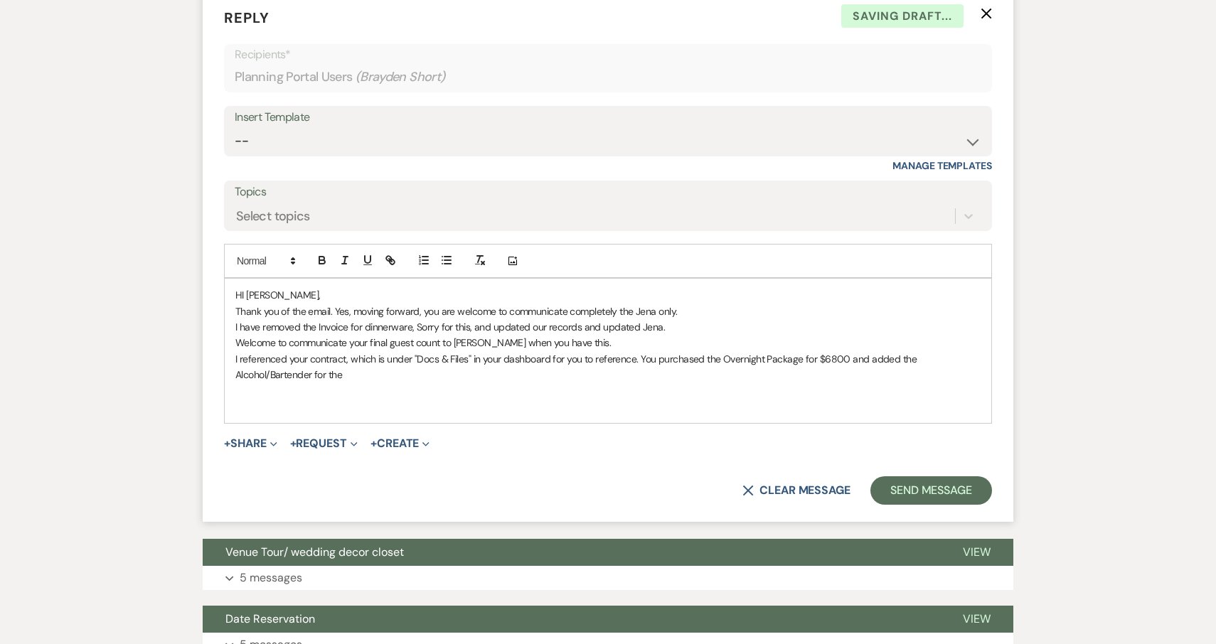
click at [316, 351] on p "I referenced your contract, which is under "Docs & Files" in your dashboard for…" at bounding box center [607, 367] width 745 height 32
click at [381, 351] on p "I referenced your contract, which is under "Docs & Files" in your dashboard for…" at bounding box center [607, 367] width 745 height 32
click at [234, 349] on div "HI Brayden, Thank you of the email. Yes, moving forward, you are welcome to com…" at bounding box center [608, 351] width 766 height 144
click at [536, 351] on p "I referenced your contract, which is under "Docs & Files" in your dashboard for…" at bounding box center [607, 367] width 745 height 32
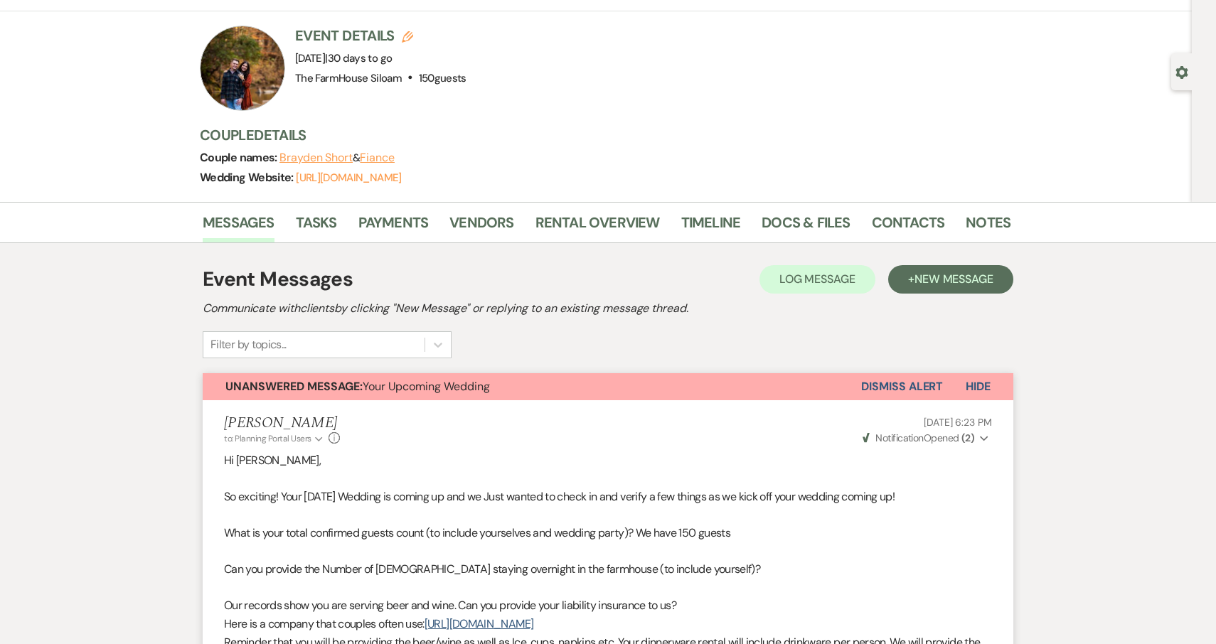
scroll to position [55, 0]
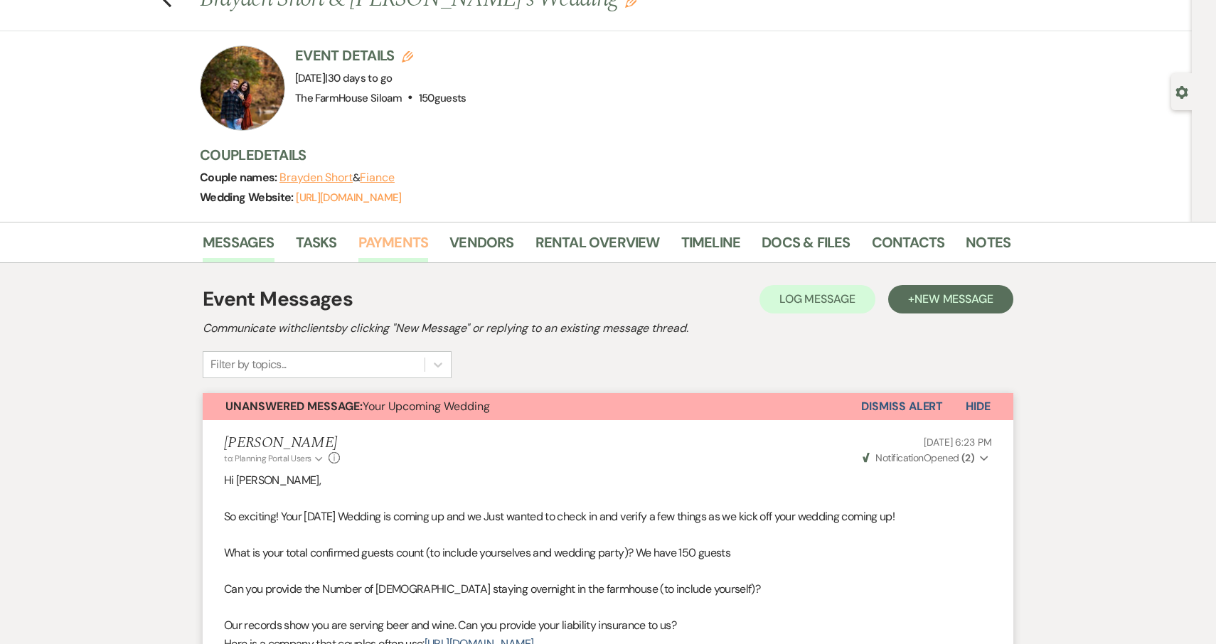
click at [407, 237] on link "Payments" at bounding box center [393, 246] width 70 height 31
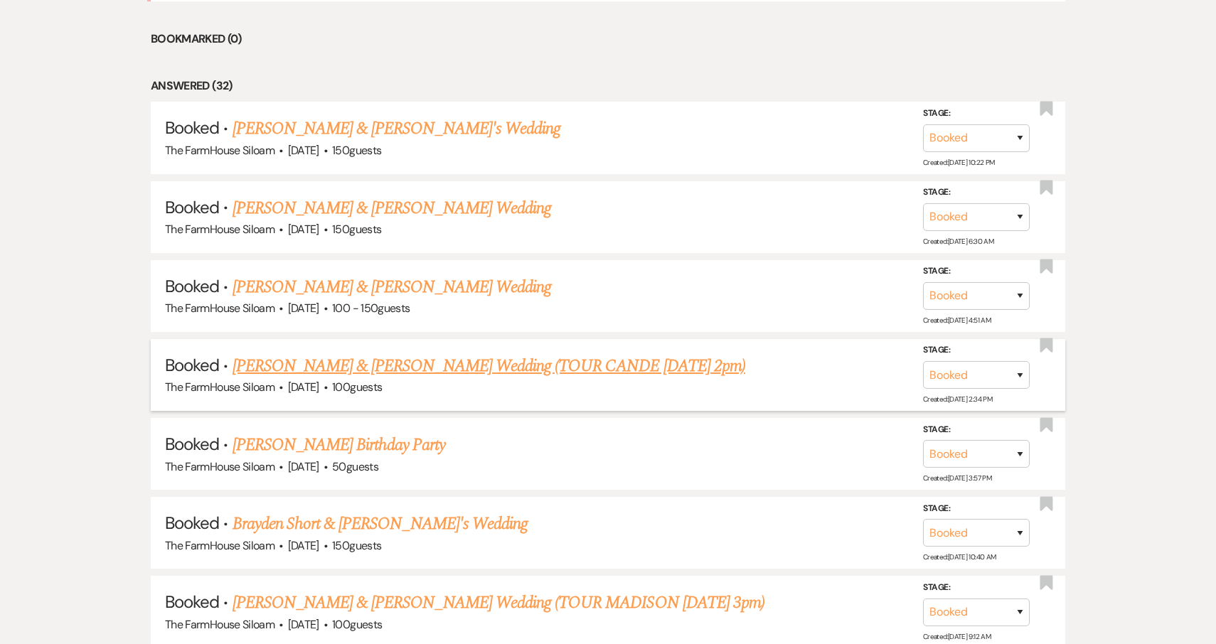
scroll to position [720, 0]
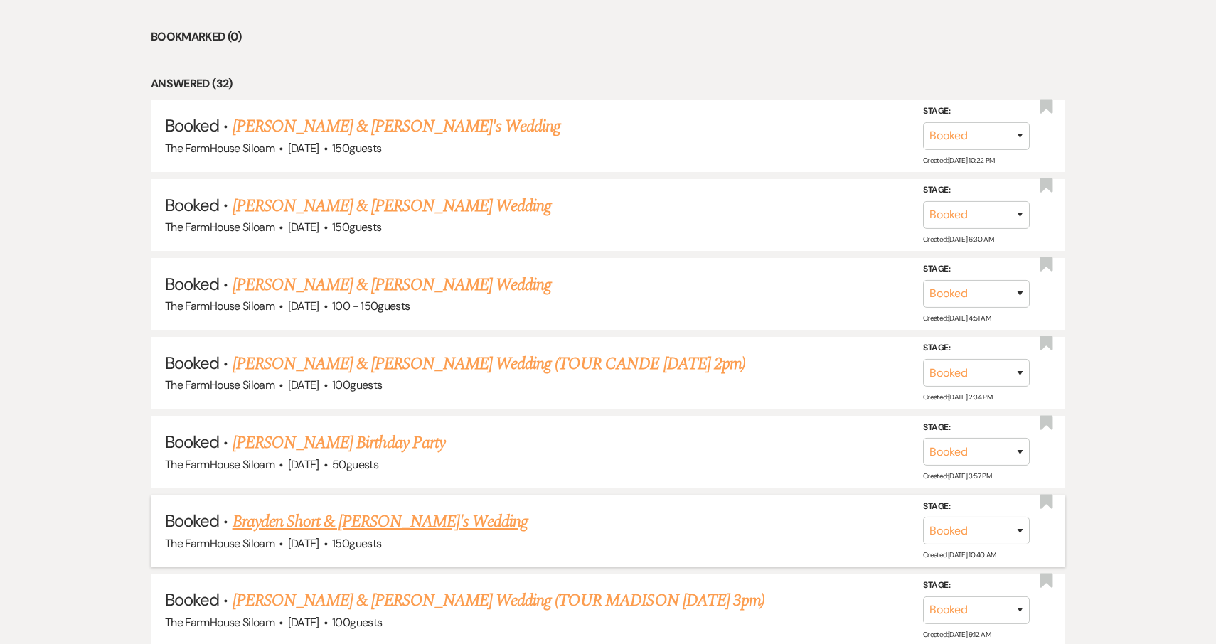
click at [316, 517] on link "Brayden Short & [PERSON_NAME]'s Wedding" at bounding box center [380, 522] width 296 height 26
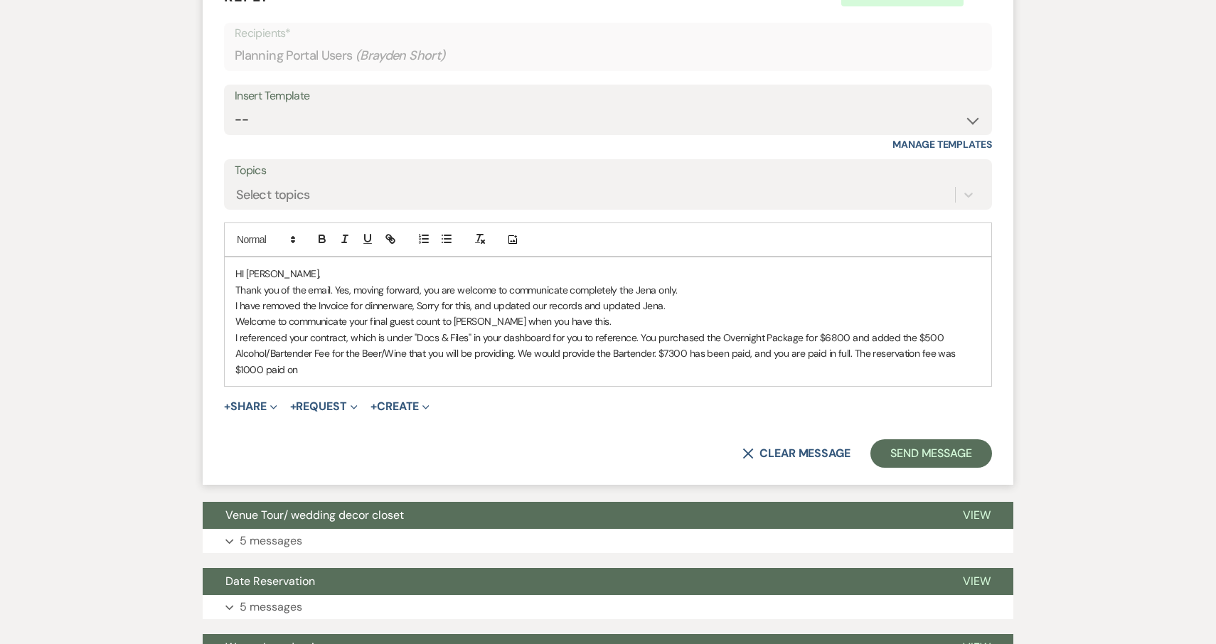
scroll to position [1670, 0]
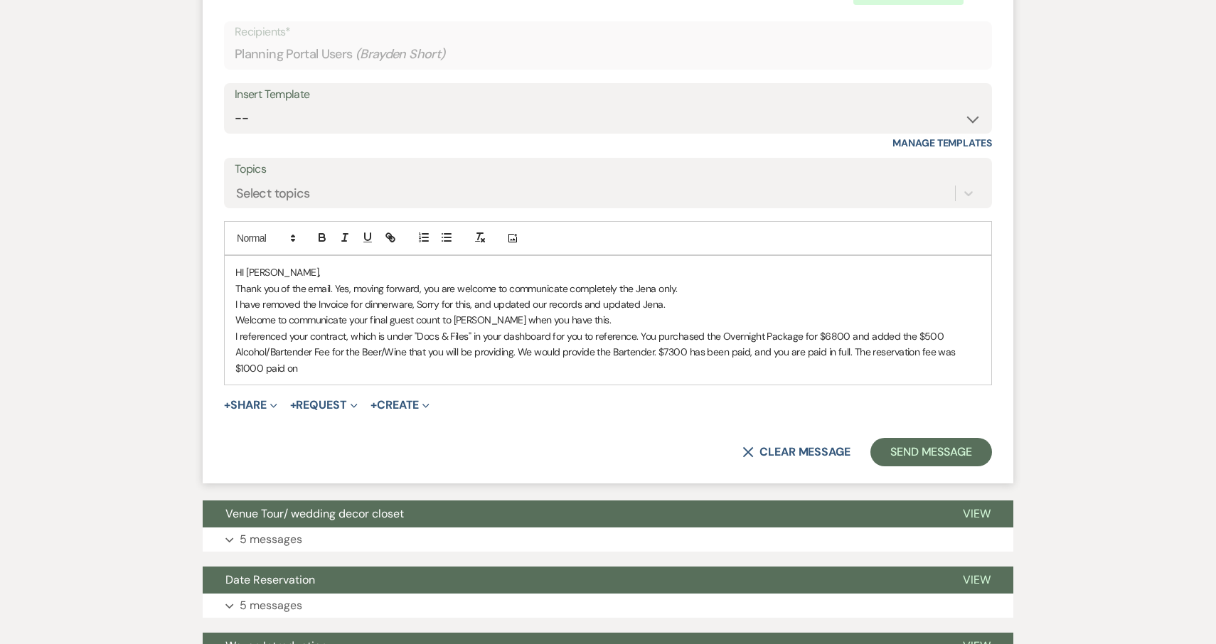
click at [980, 328] on p "I referenced your contract, which is under "Docs & Files" in your dashboard for…" at bounding box center [607, 352] width 745 height 48
click at [865, 336] on p "I referenced your contract, which is under "Docs & Files" in your dashboard for…" at bounding box center [607, 352] width 745 height 48
click at [308, 343] on p "I referenced your contract, which is under "Docs & Files" in your dashboard for…" at bounding box center [607, 352] width 745 height 48
click at [508, 342] on p "I referenced your contract, which is under "Docs & Files" in your dashboard for…" at bounding box center [607, 352] width 745 height 48
click at [688, 328] on p "I referenced your contract, which is under "Docs & Files" in your dashboard for…" at bounding box center [607, 352] width 745 height 48
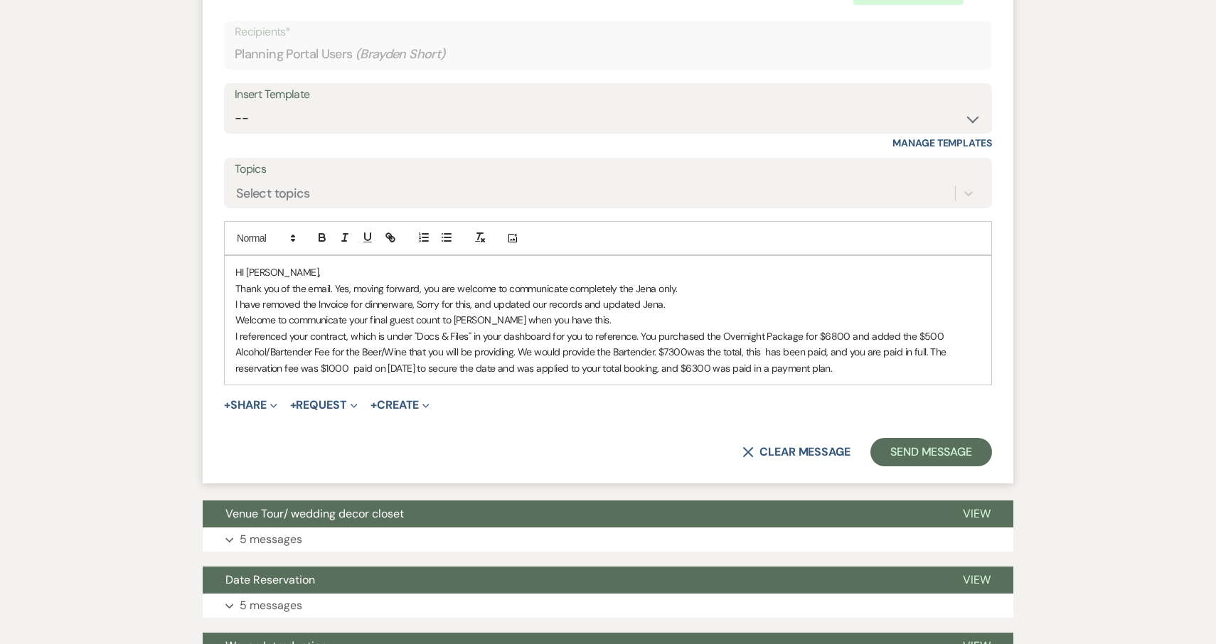
click at [639, 328] on p "I referenced your contract, which is under "Docs & Files" in your dashboard for…" at bounding box center [607, 352] width 745 height 48
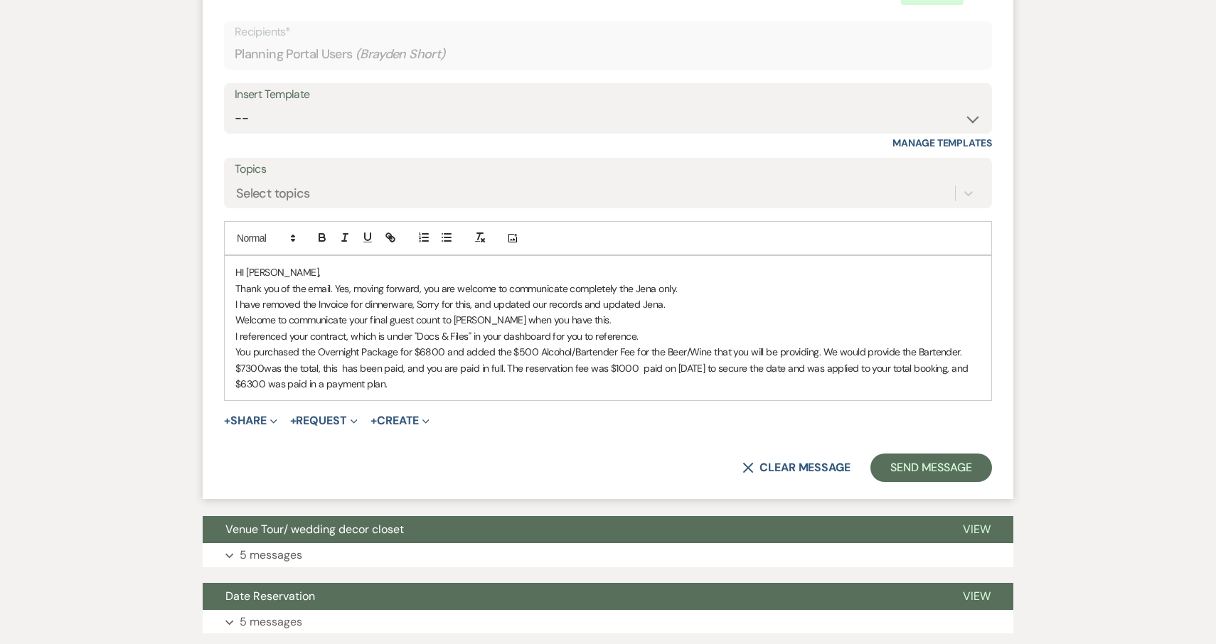
click at [504, 344] on p "You purchased the Overnight Package for $6800 and added the $500 Alcohol/Barten…" at bounding box center [607, 368] width 745 height 48
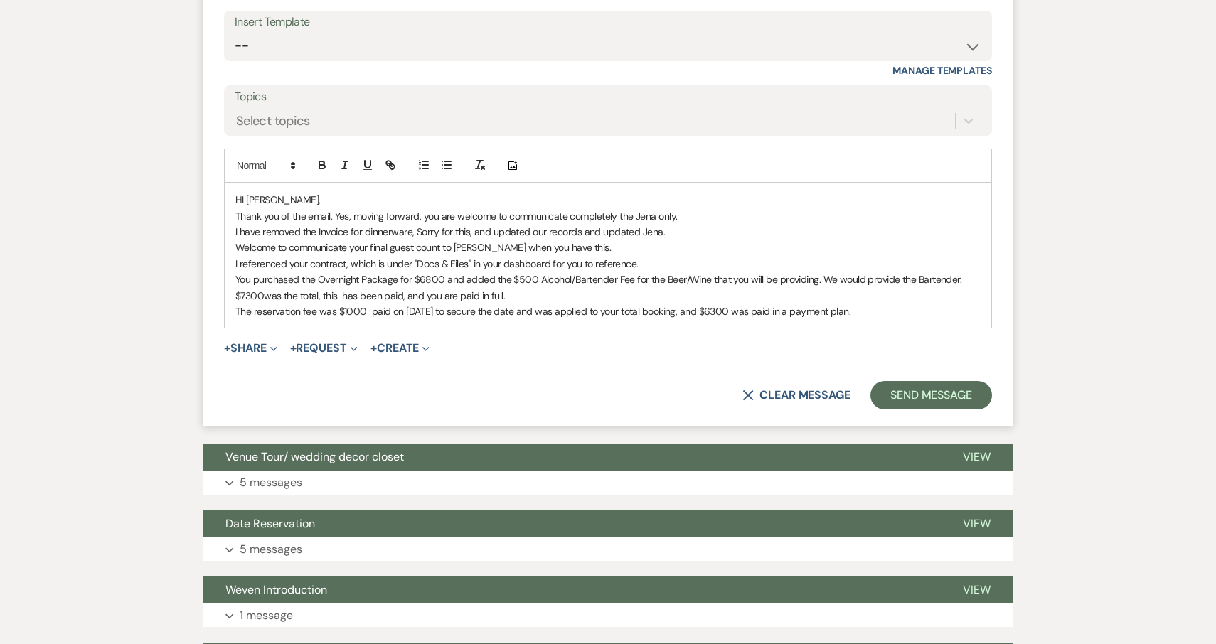
scroll to position [1746, 0]
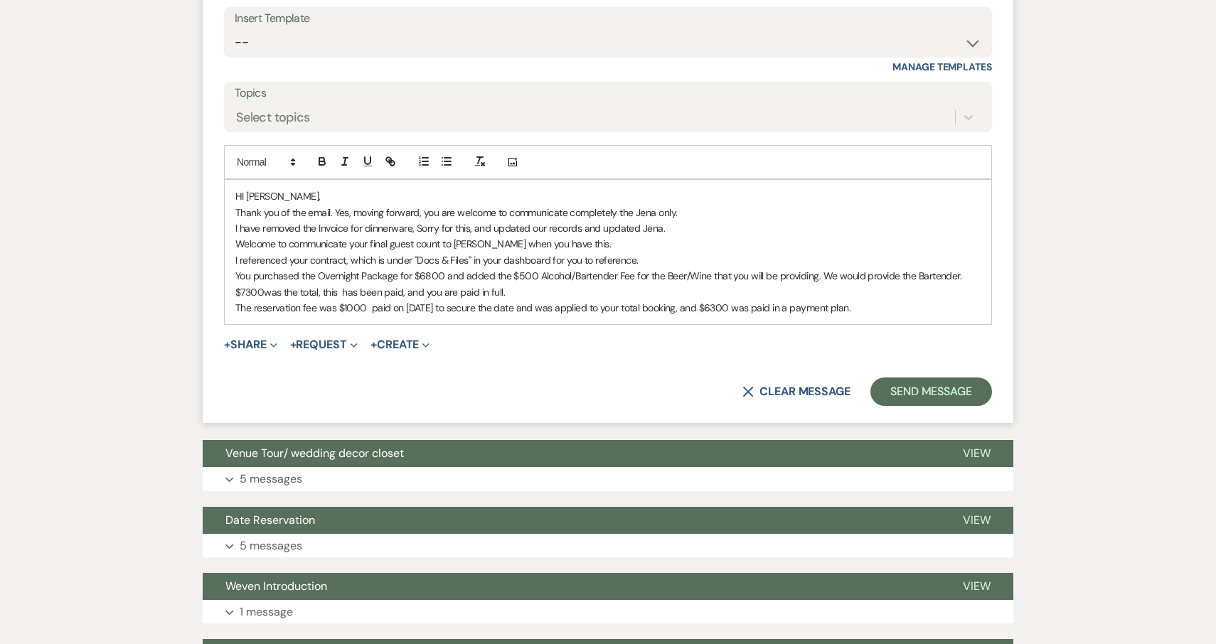
click at [855, 300] on p "The reservation fee was $1000 paid on [DATE] to secure the date and was applied…" at bounding box center [607, 308] width 745 height 16
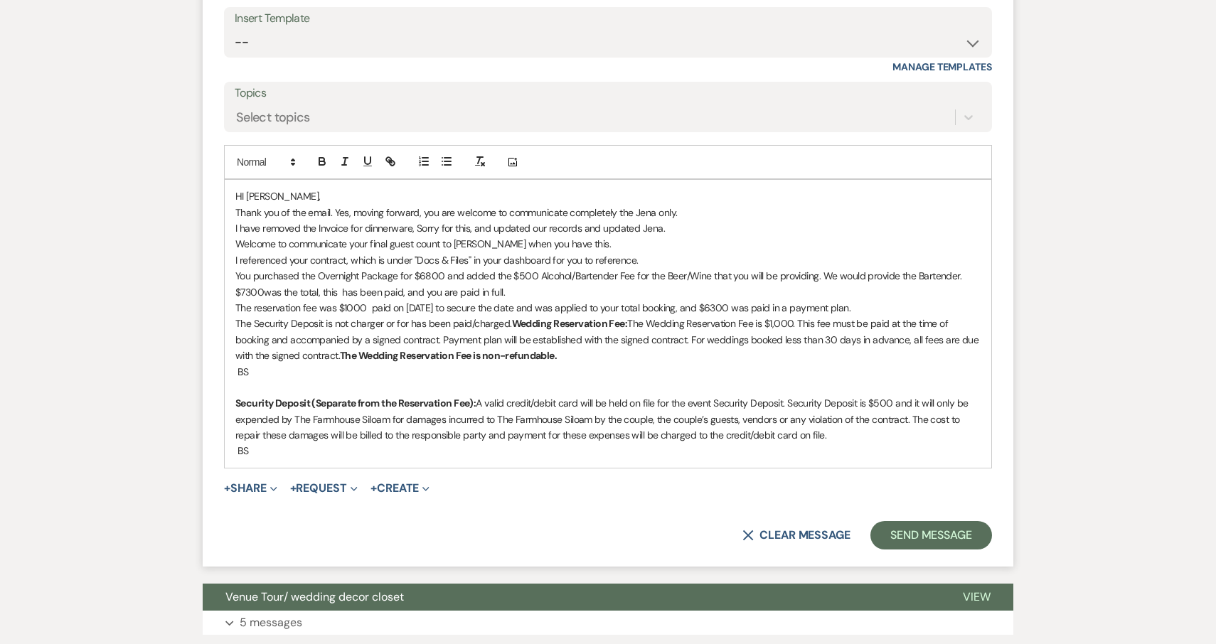
click at [511, 316] on p "The Security Deposit is not charger or for has been paid/charged. Wedding Reser…" at bounding box center [607, 340] width 745 height 48
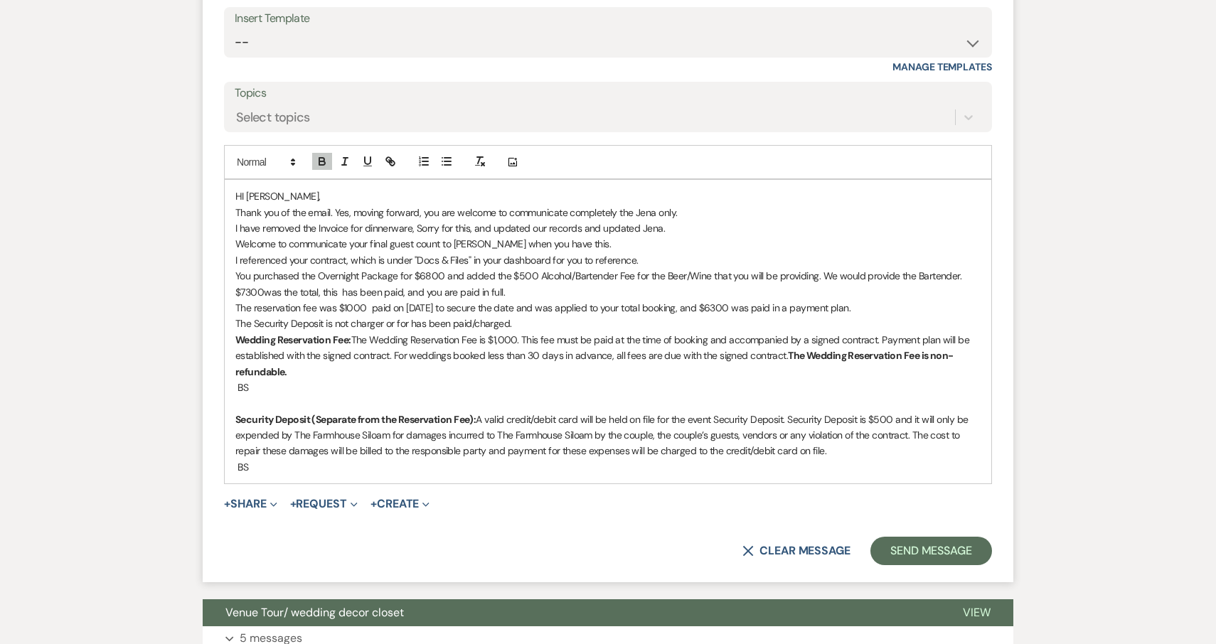
click at [606, 316] on p "The Security Deposit is not charger or for has been paid/charged." at bounding box center [607, 324] width 745 height 16
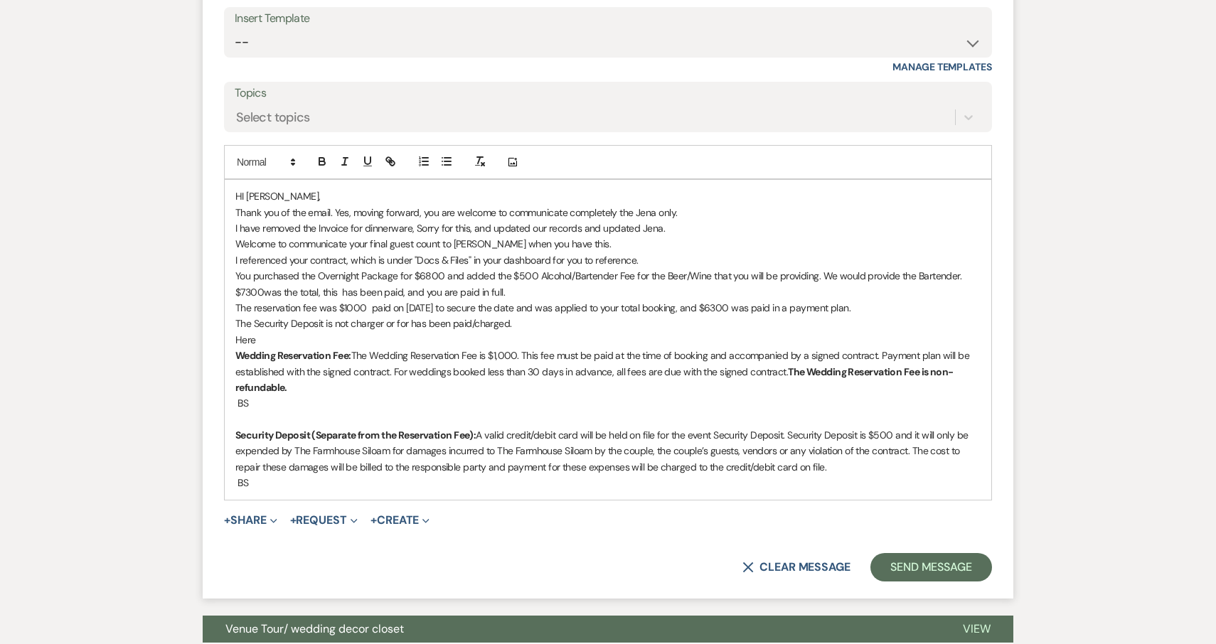
click at [533, 316] on p "The Security Deposit is not charger or for has been paid/charged." at bounding box center [607, 324] width 745 height 16
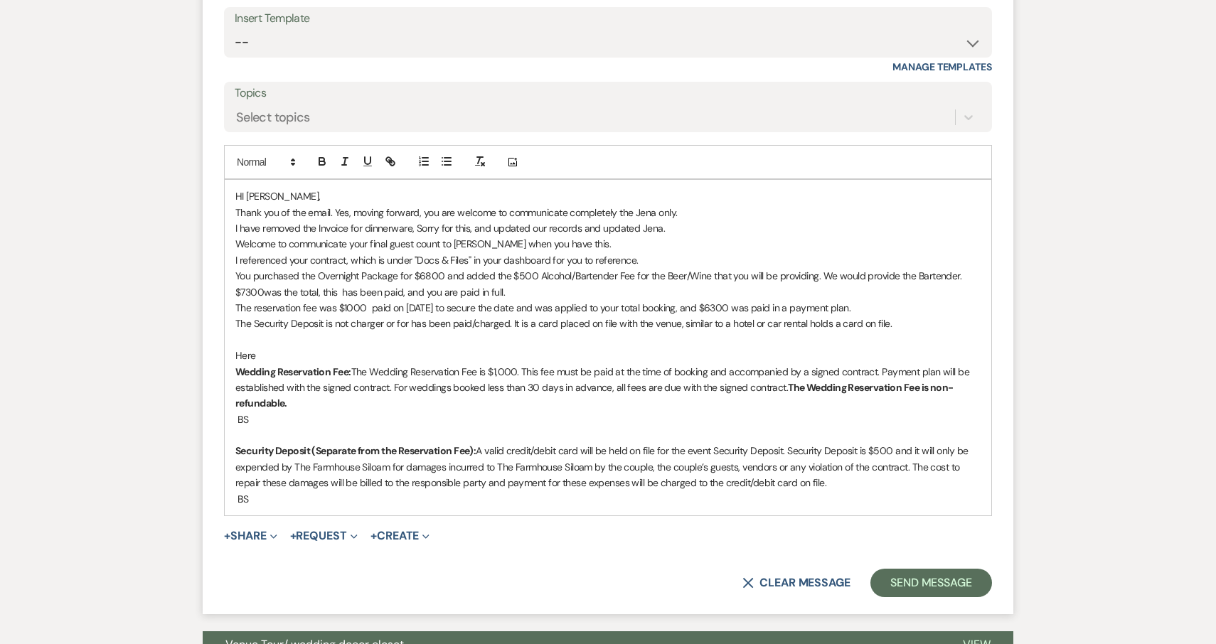
click at [290, 348] on p "Here" at bounding box center [607, 356] width 745 height 16
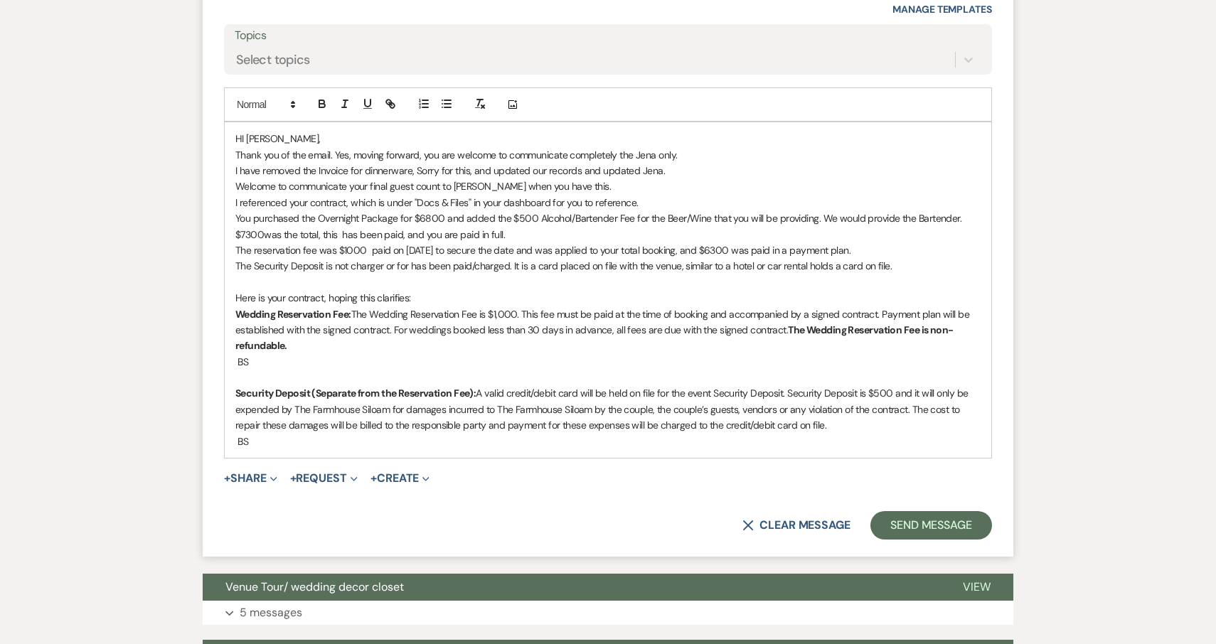
scroll to position [1809, 0]
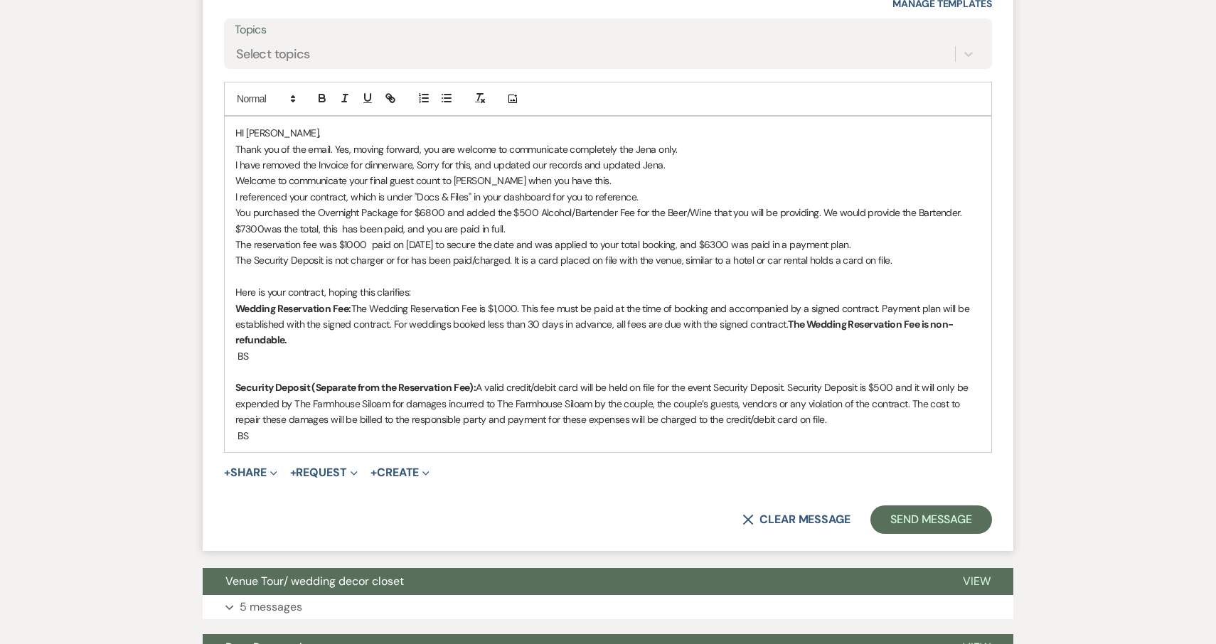
click at [383, 252] on p "The Security Deposit is not charger or for has been paid/charged. It is a card …" at bounding box center [607, 260] width 745 height 16
click at [395, 252] on p "The Security Deposit is not charged or for has been paid/charged. It is a card …" at bounding box center [607, 260] width 745 height 16
click at [410, 252] on p "The Security Deposit is not charged or for has been paid/charged. It is a card …" at bounding box center [607, 260] width 745 height 16
drag, startPoint x: 410, startPoint y: 234, endPoint x: 386, endPoint y: 236, distance: 24.3
click at [386, 252] on p "The Security Deposit is not charged nor has been paid/charged. It is a card pla…" at bounding box center [607, 260] width 745 height 16
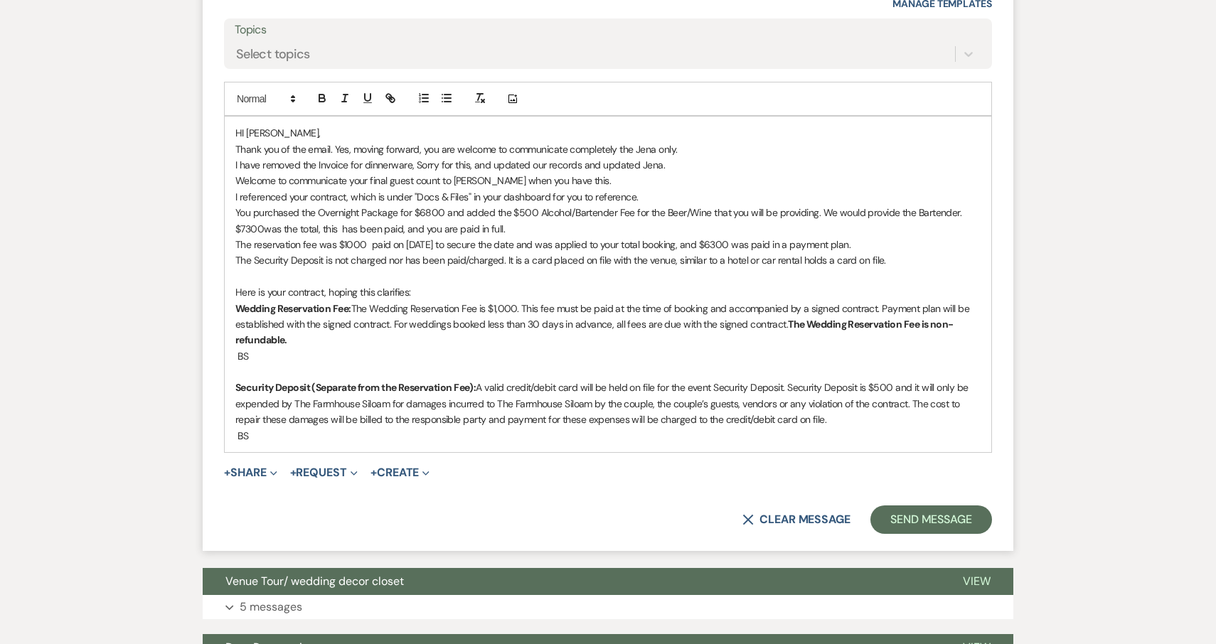
click at [852, 237] on p "The reservation fee was $1000 paid on [DATE] to secure the date and was applied…" at bounding box center [607, 245] width 745 height 16
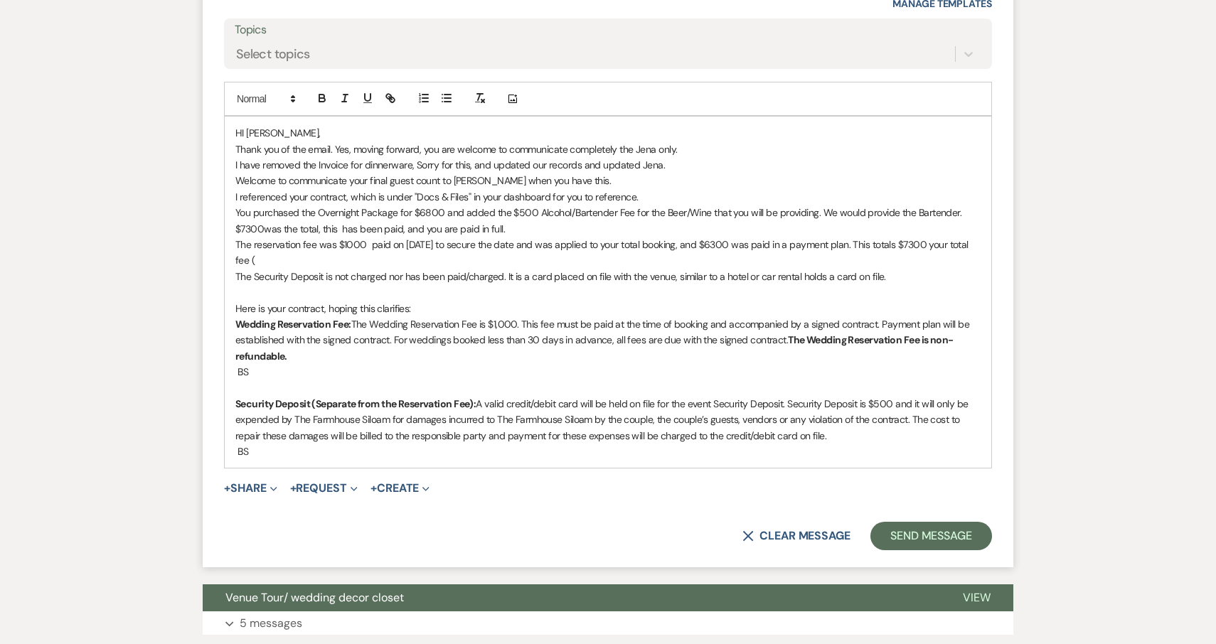
click at [234, 235] on div "HI [PERSON_NAME], Thank you of the email. Yes, moving forward, you are welcome …" at bounding box center [608, 292] width 766 height 351
click at [320, 237] on p "The reservation fee was $1000 paid on [DATE] to secure the date and was applied…" at bounding box center [607, 253] width 745 height 32
click at [915, 269] on p "The Security Deposit is not charged nor has been paid/charged. It is a card pla…" at bounding box center [607, 277] width 745 height 16
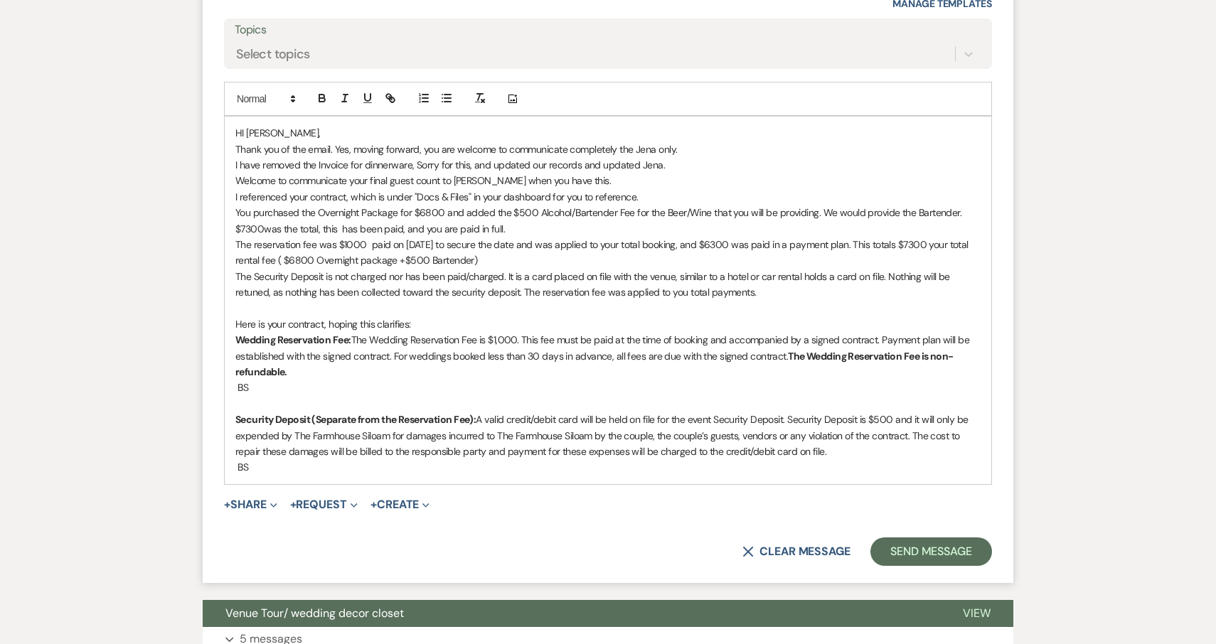
click at [685, 269] on p "The Security Deposit is not charged nor has been paid/charged. It is a card pla…" at bounding box center [607, 285] width 745 height 32
click at [801, 269] on p "The Security Deposit is not charged nor has been paid/charged. It is a card pla…" at bounding box center [607, 285] width 745 height 32
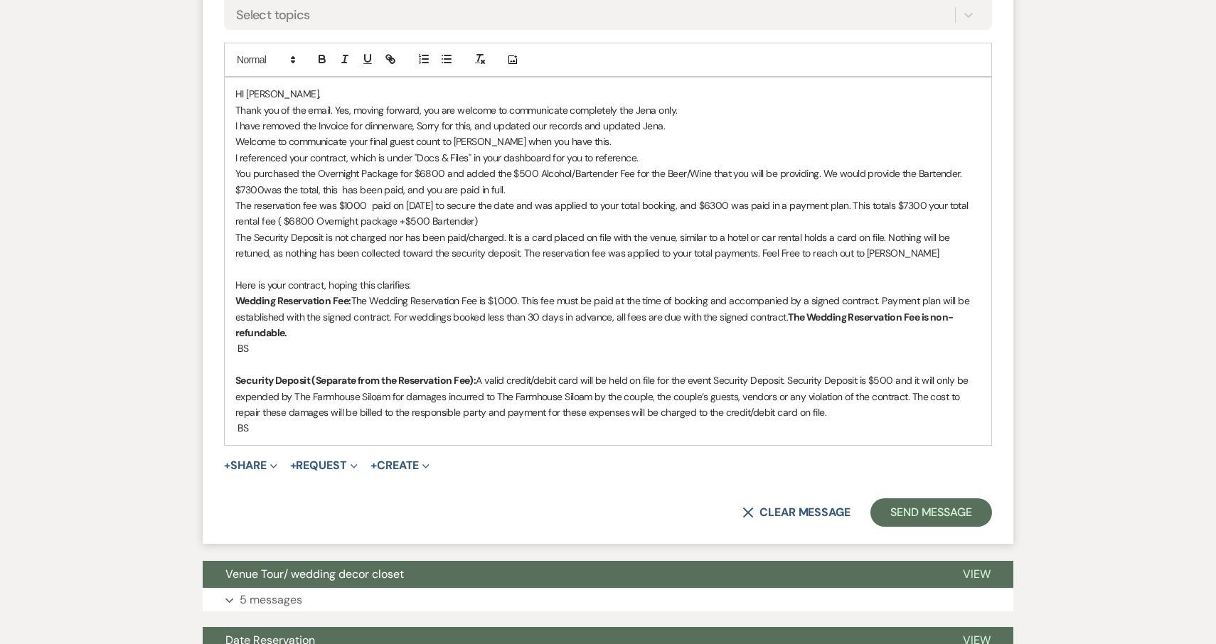
scroll to position [1850, 0]
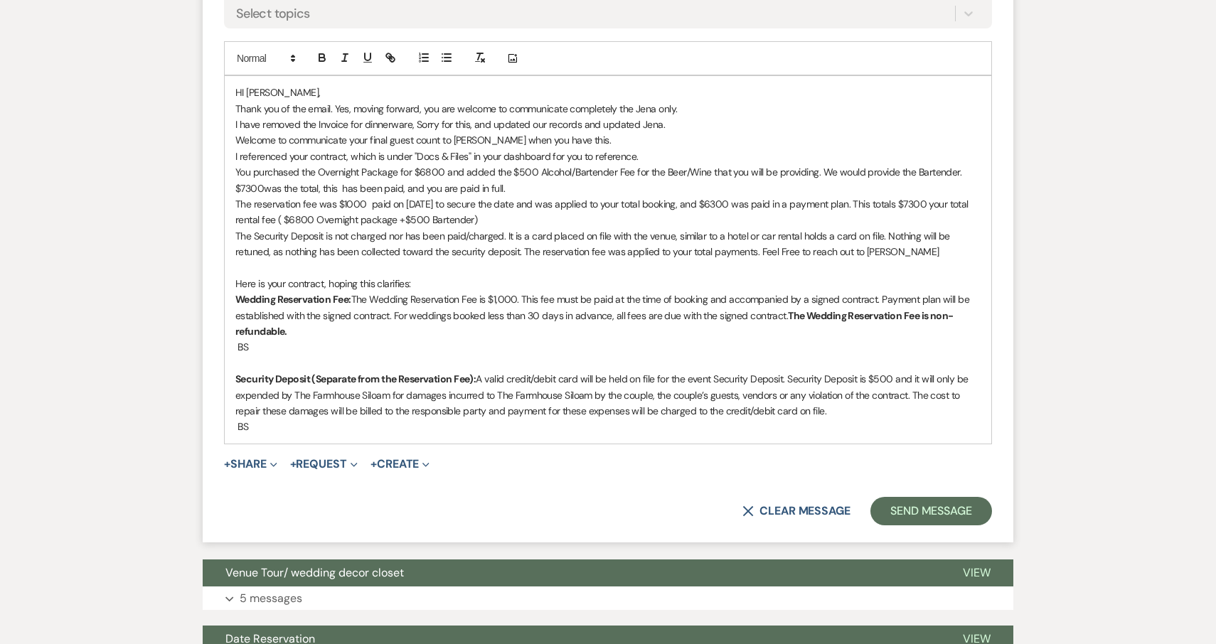
click at [768, 419] on p "﻿ BS ﻿" at bounding box center [607, 427] width 745 height 16
drag, startPoint x: 756, startPoint y: 220, endPoint x: 899, endPoint y: 219, distance: 143.6
click at [899, 228] on p "The Security Deposit is not charged nor has been paid/charged. It is a card pla…" at bounding box center [607, 244] width 745 height 32
copy p "Feel Free to reach out to [PERSON_NAME]"
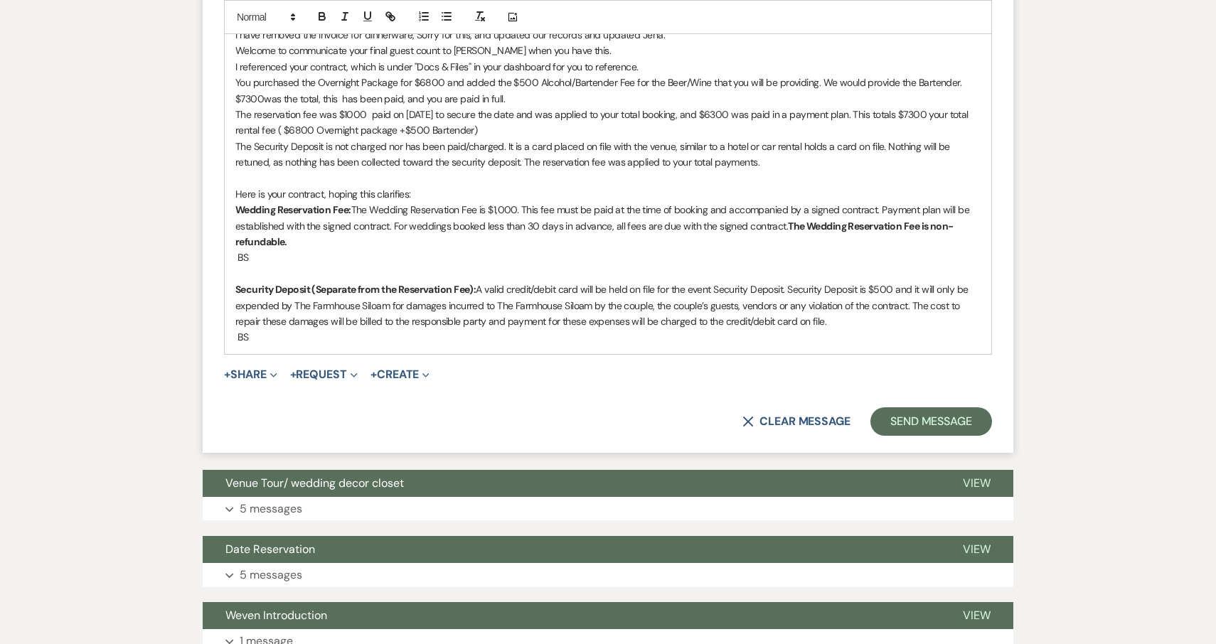
scroll to position [1998, 0]
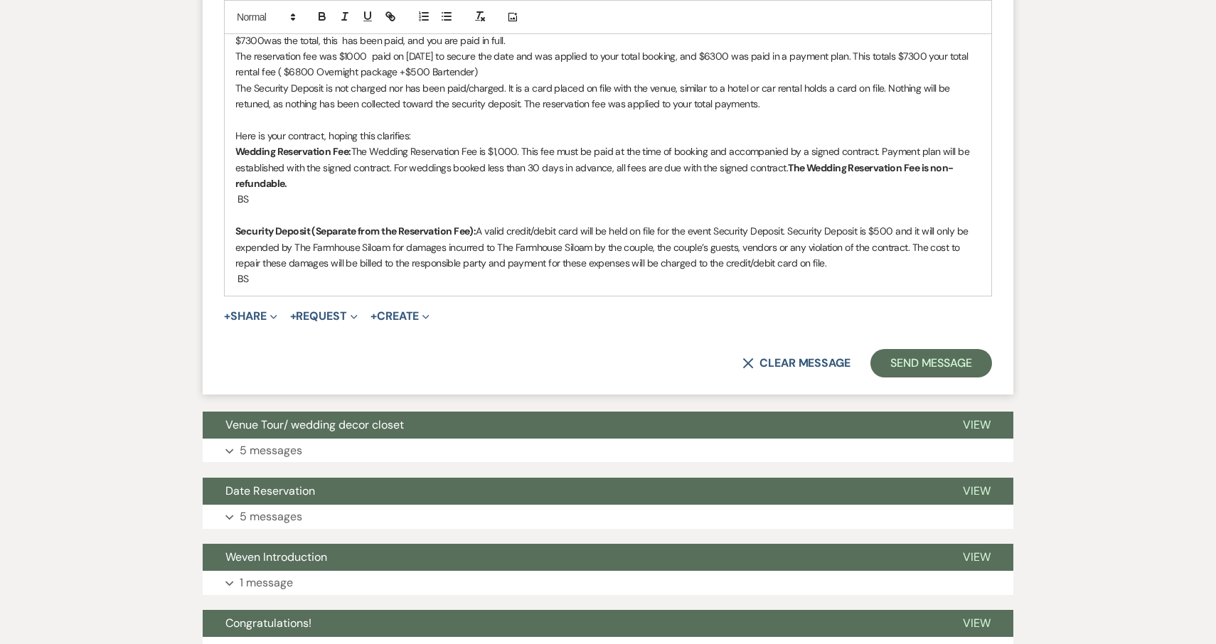
click at [528, 271] on p "﻿ BS ﻿" at bounding box center [607, 279] width 745 height 16
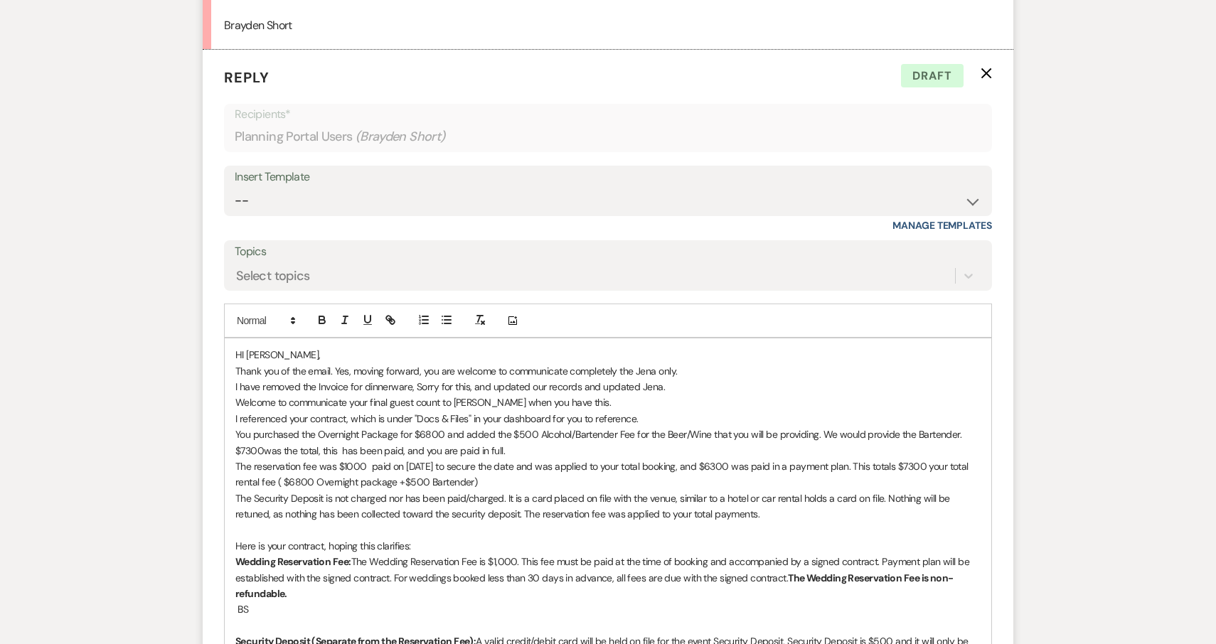
scroll to position [1591, 0]
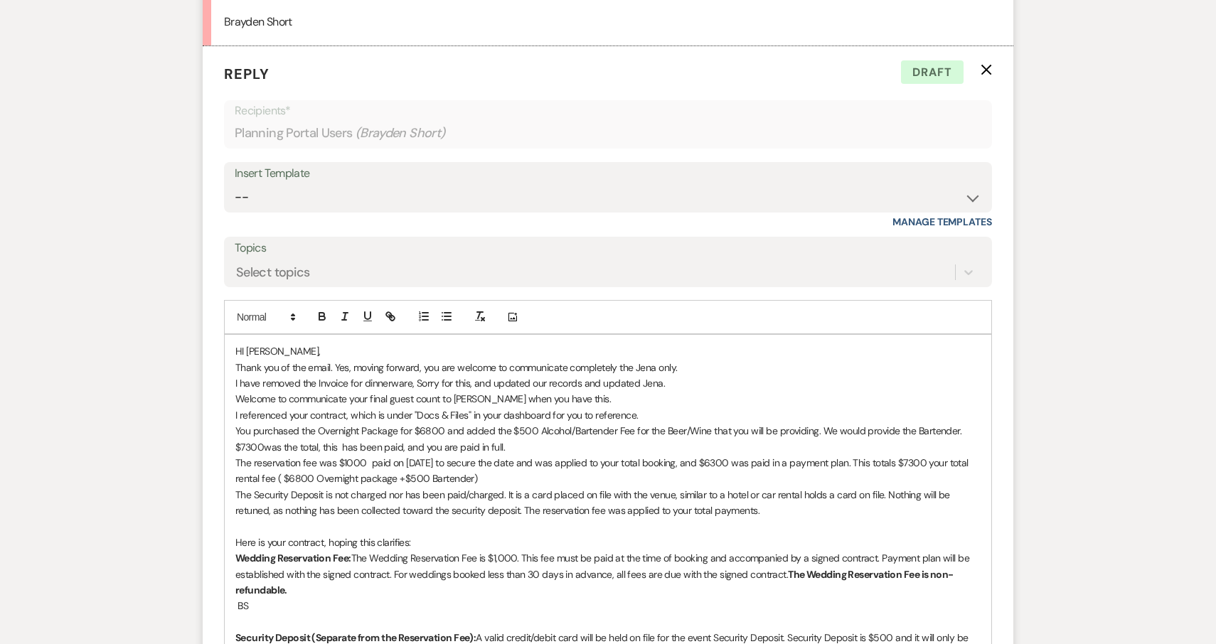
click at [521, 423] on p "You purchased the Overnight Package for $6800 and added the $500 Alcohol/Barten…" at bounding box center [607, 439] width 745 height 32
click at [610, 391] on p "Welcome to communicate your final guest count to [PERSON_NAME] when you have th…" at bounding box center [607, 399] width 745 height 16
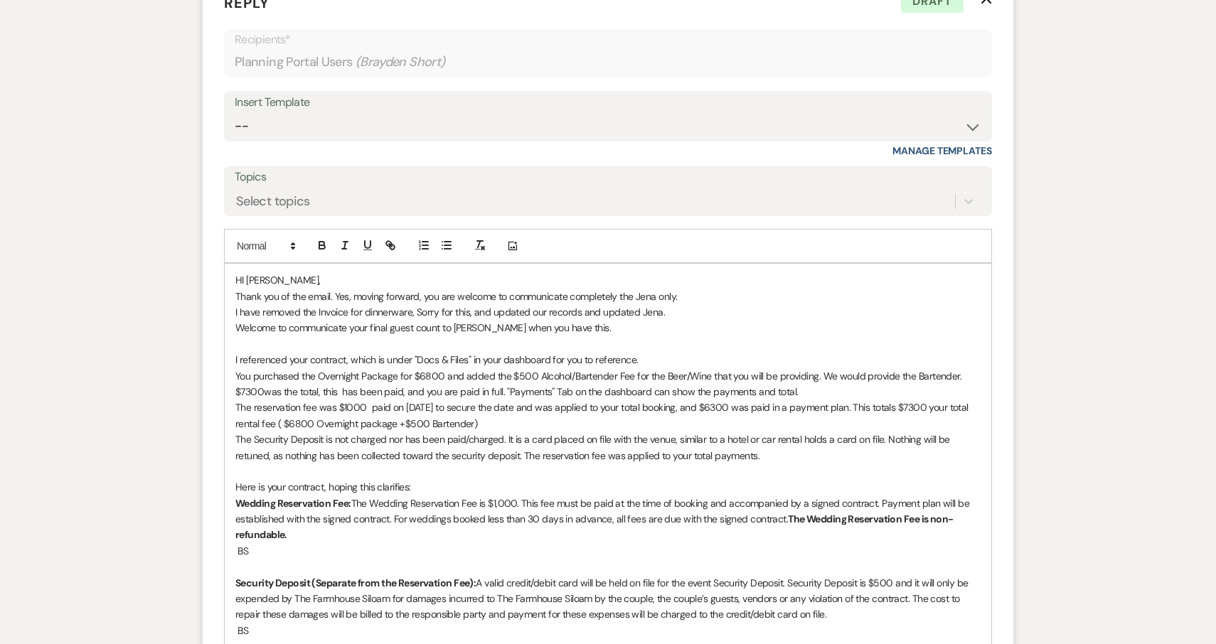
scroll to position [1667, 0]
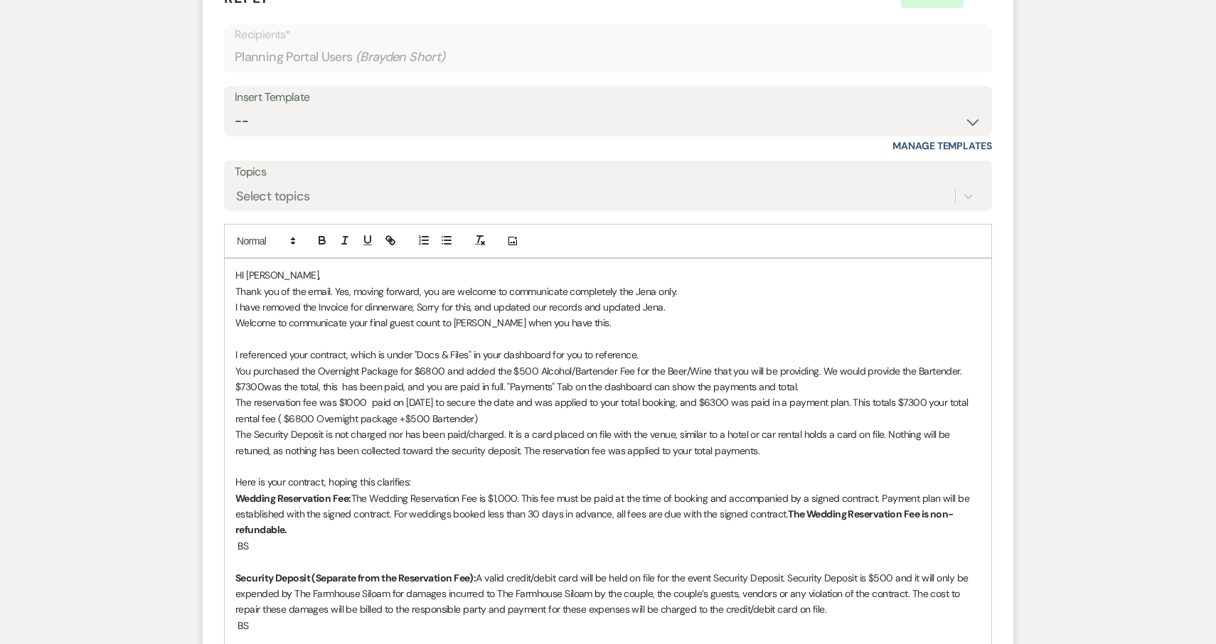
click at [521, 427] on p "The Security Deposit is not charged nor has been paid/charged. It is a card pla…" at bounding box center [607, 443] width 745 height 32
drag, startPoint x: 521, startPoint y: 424, endPoint x: 701, endPoint y: 423, distance: 179.9
click at [701, 427] on p "The Security Deposit is not charged nor has been paid/charged. It is a card pla…" at bounding box center [607, 443] width 745 height 32
click at [874, 427] on p "The Security Deposit is not charged nor has been paid/charged. It is a card pla…" at bounding box center [607, 443] width 745 height 32
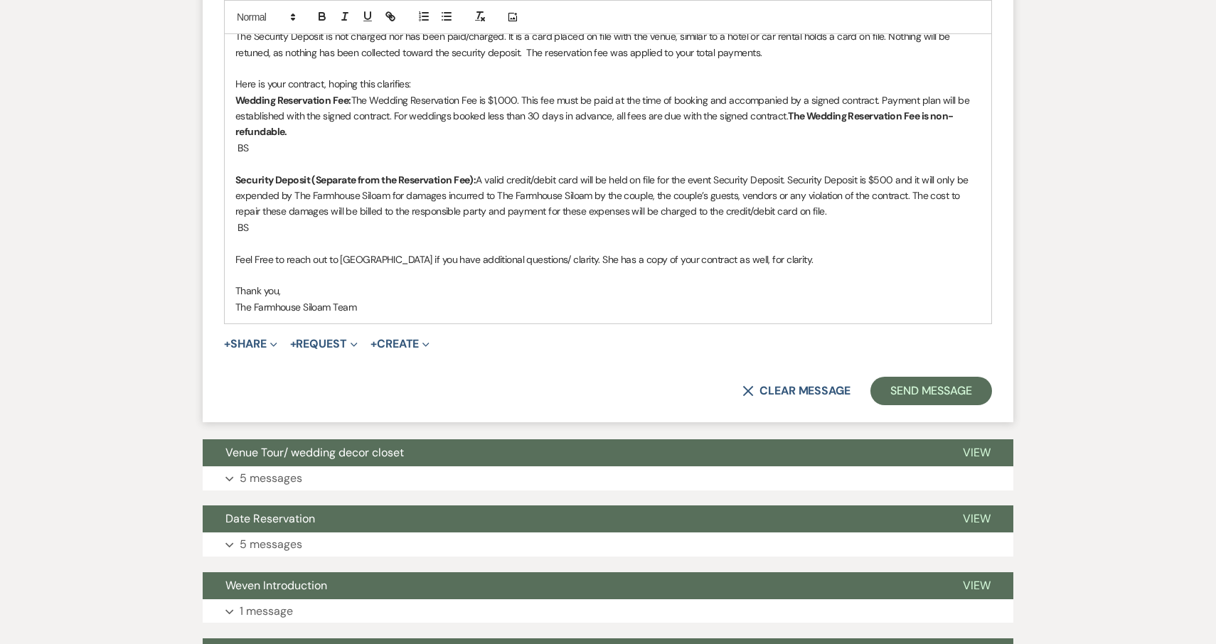
scroll to position [2076, 0]
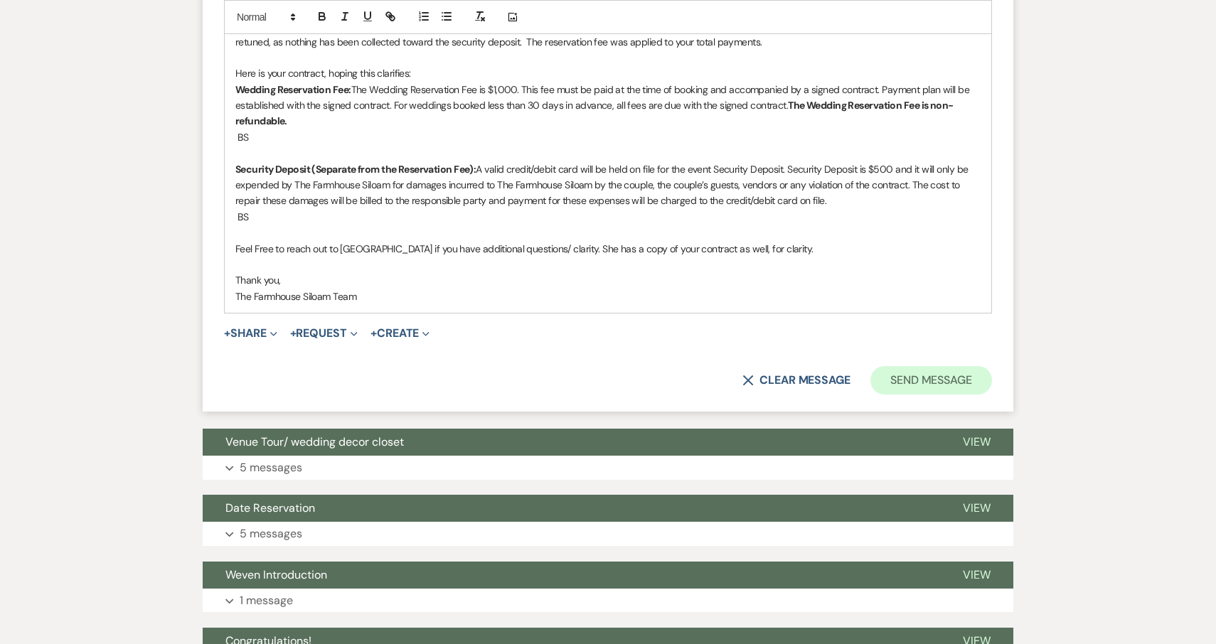
click at [944, 366] on button "Send Message" at bounding box center [931, 380] width 122 height 28
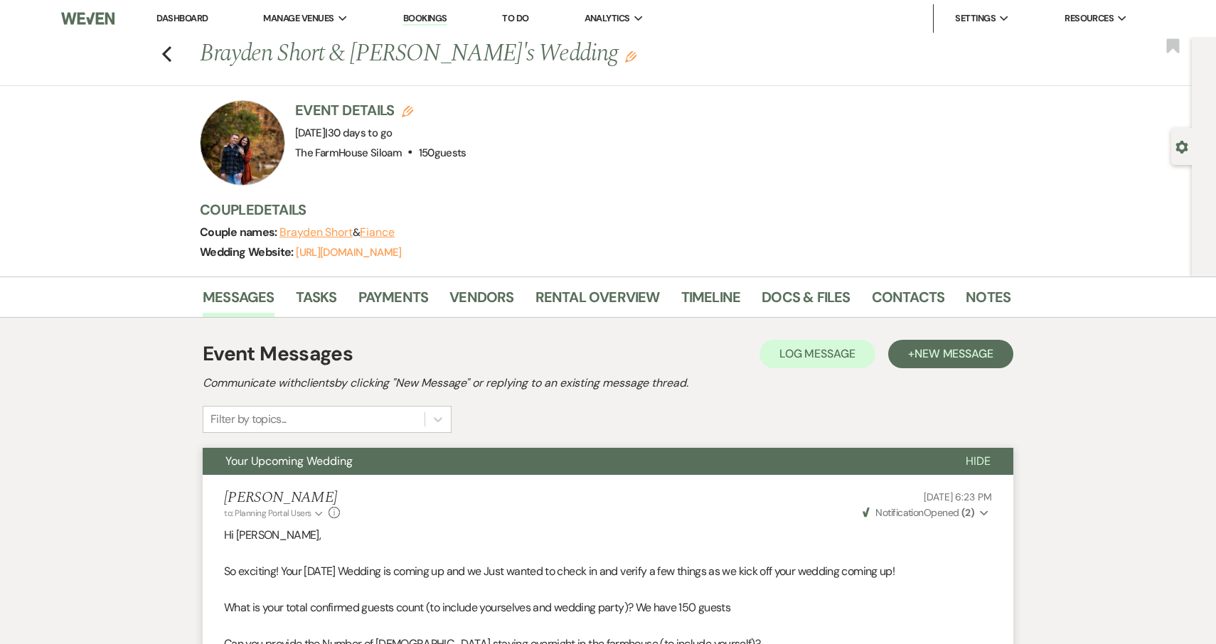
scroll to position [0, 0]
click at [168, 53] on icon "Previous" at bounding box center [166, 54] width 11 height 17
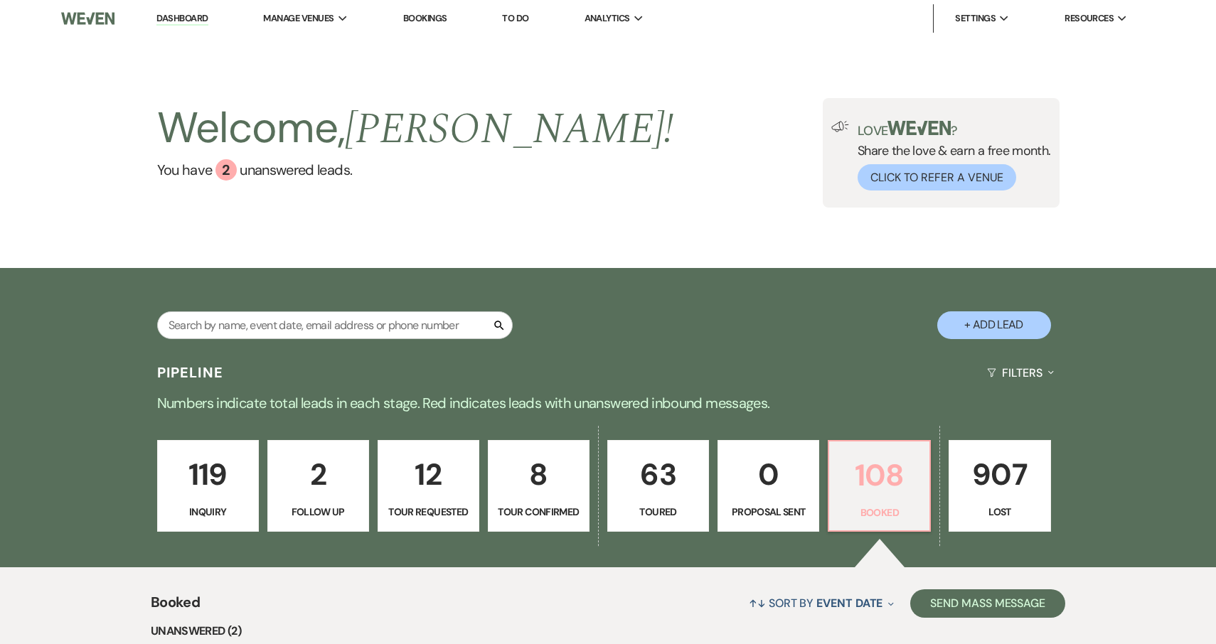
click at [888, 477] on p "108" at bounding box center [879, 475] width 83 height 48
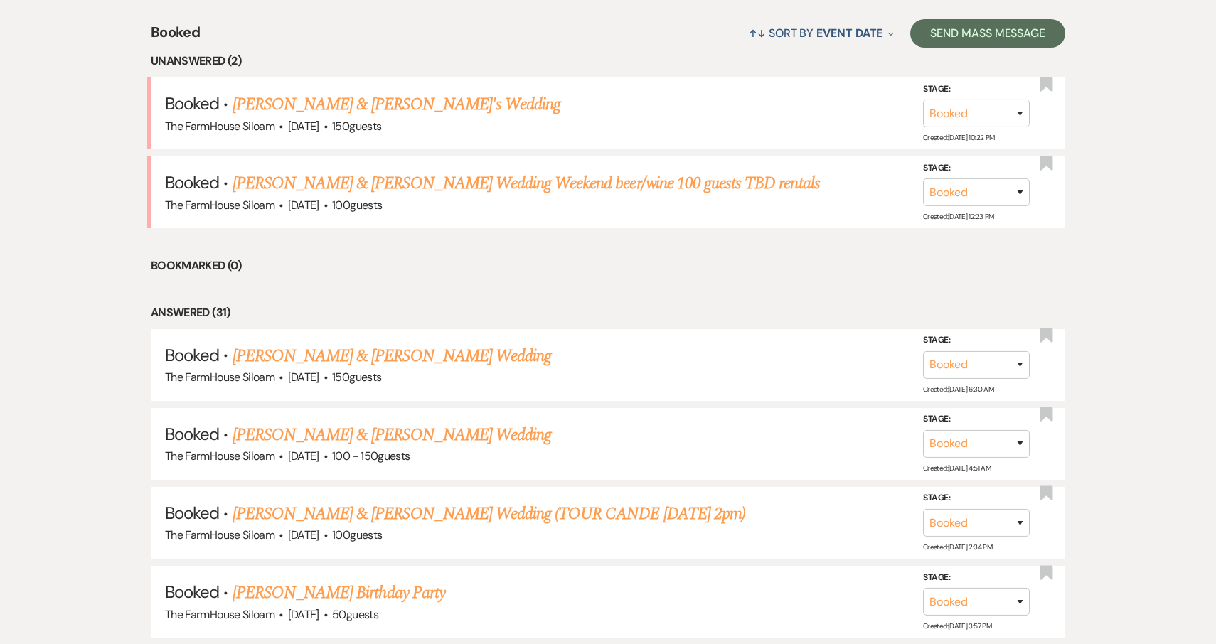
scroll to position [560, 0]
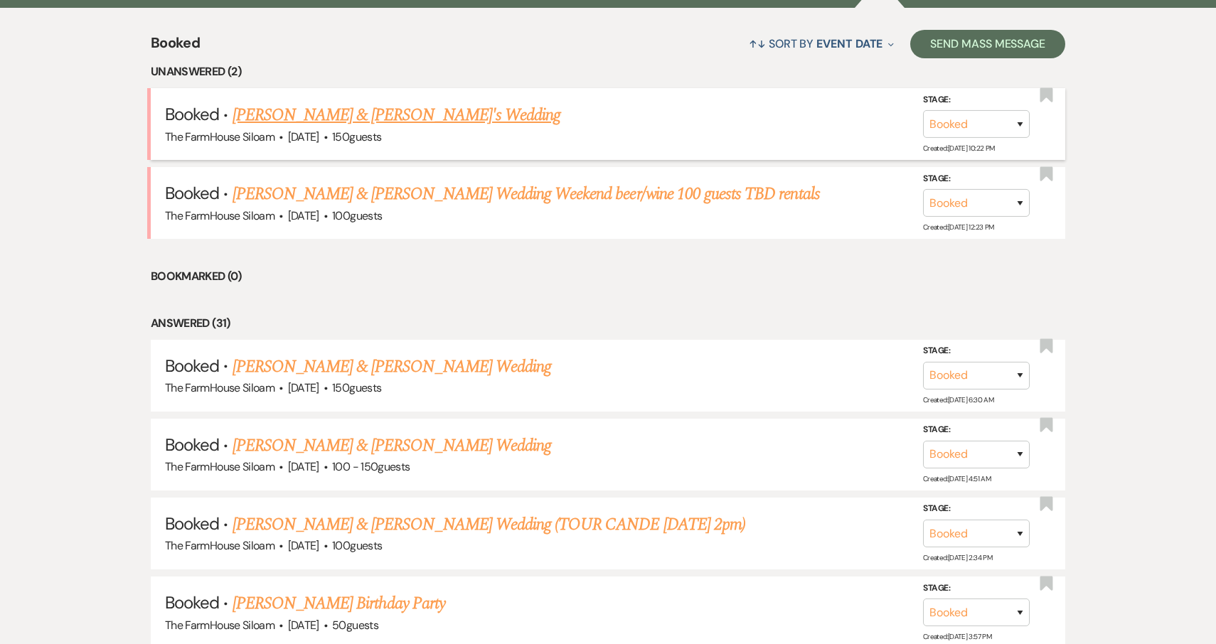
click at [368, 113] on link "[PERSON_NAME] & [PERSON_NAME]'s Wedding" at bounding box center [396, 115] width 328 height 26
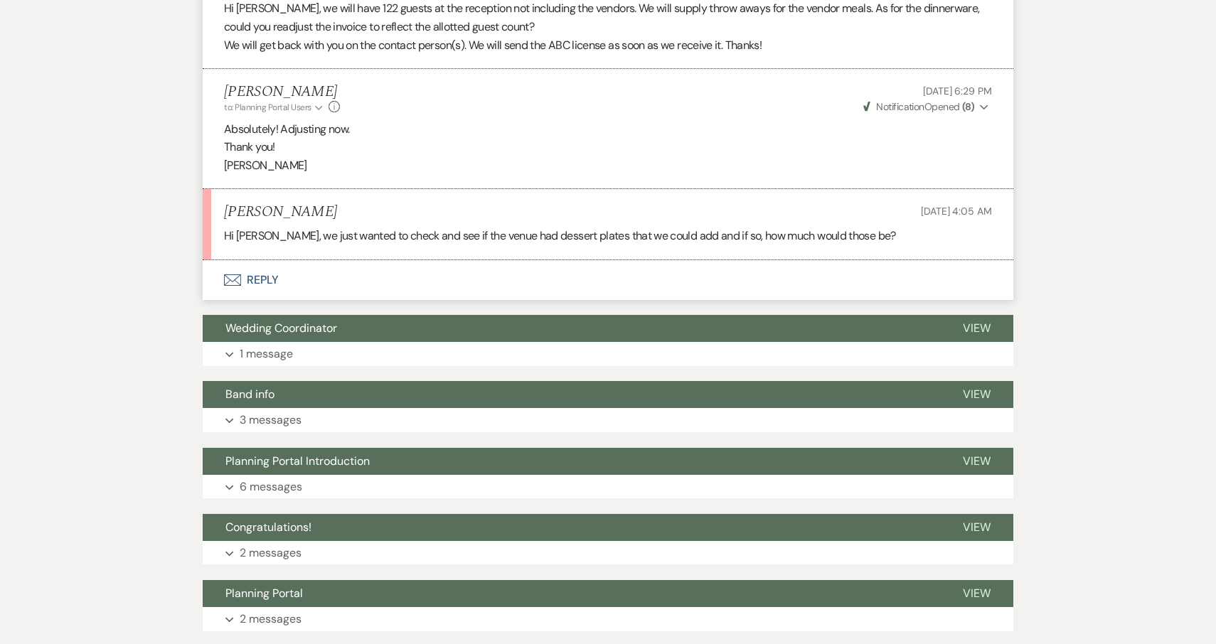
scroll to position [1172, 0]
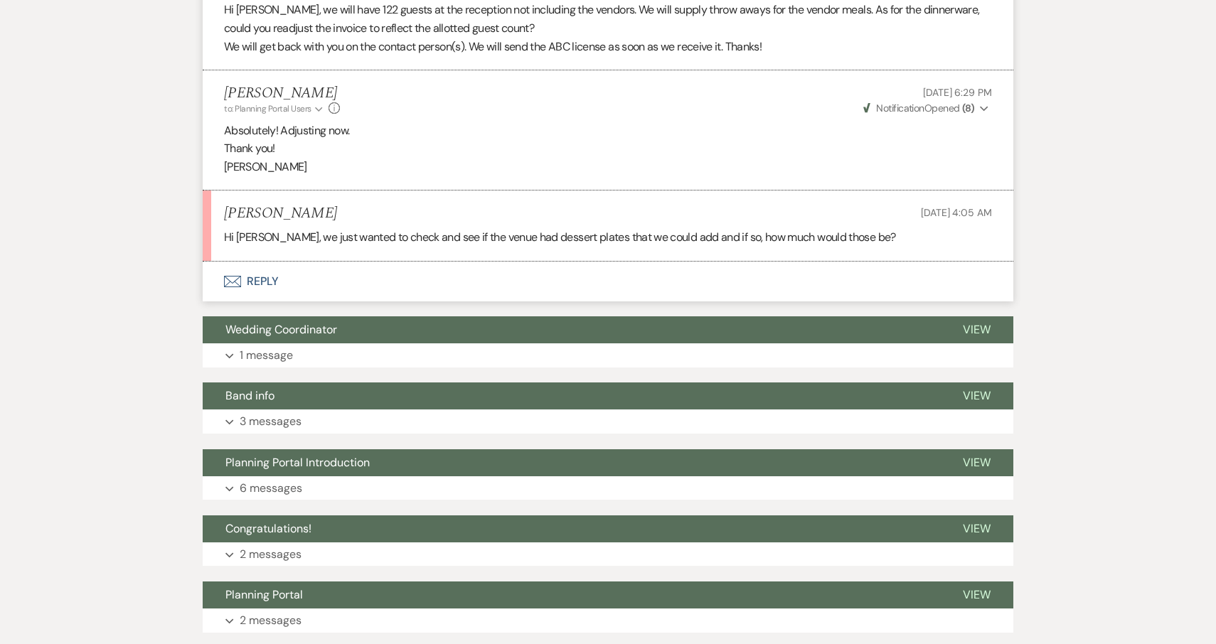
click at [251, 262] on button "Envelope Reply" at bounding box center [608, 282] width 811 height 40
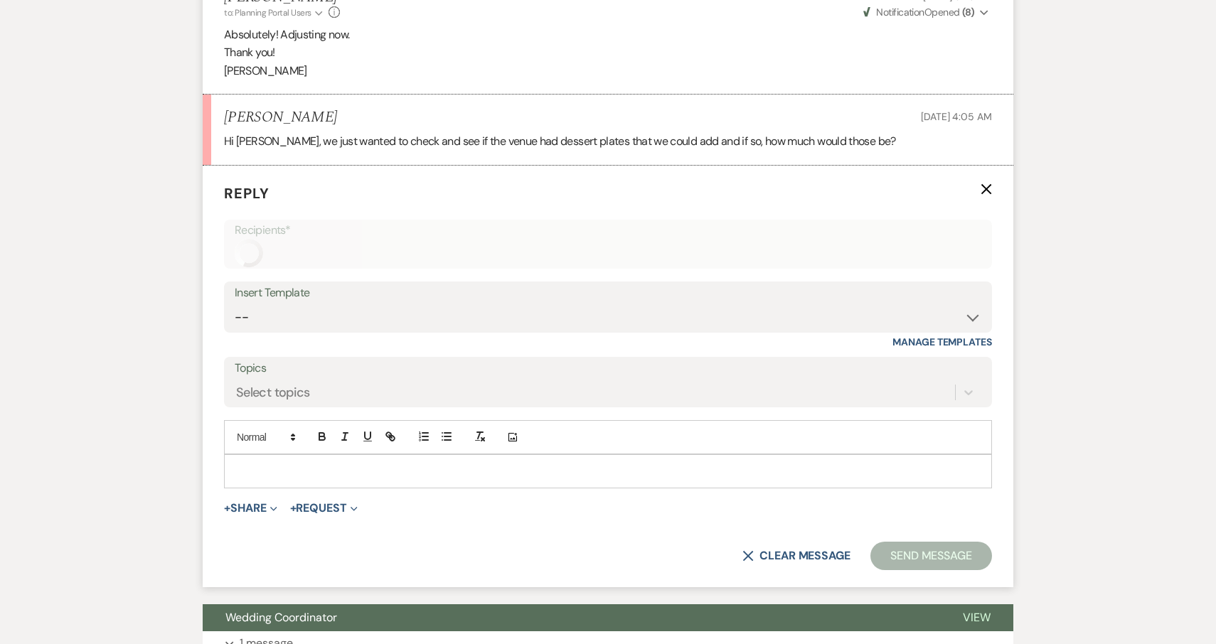
scroll to position [1304, 0]
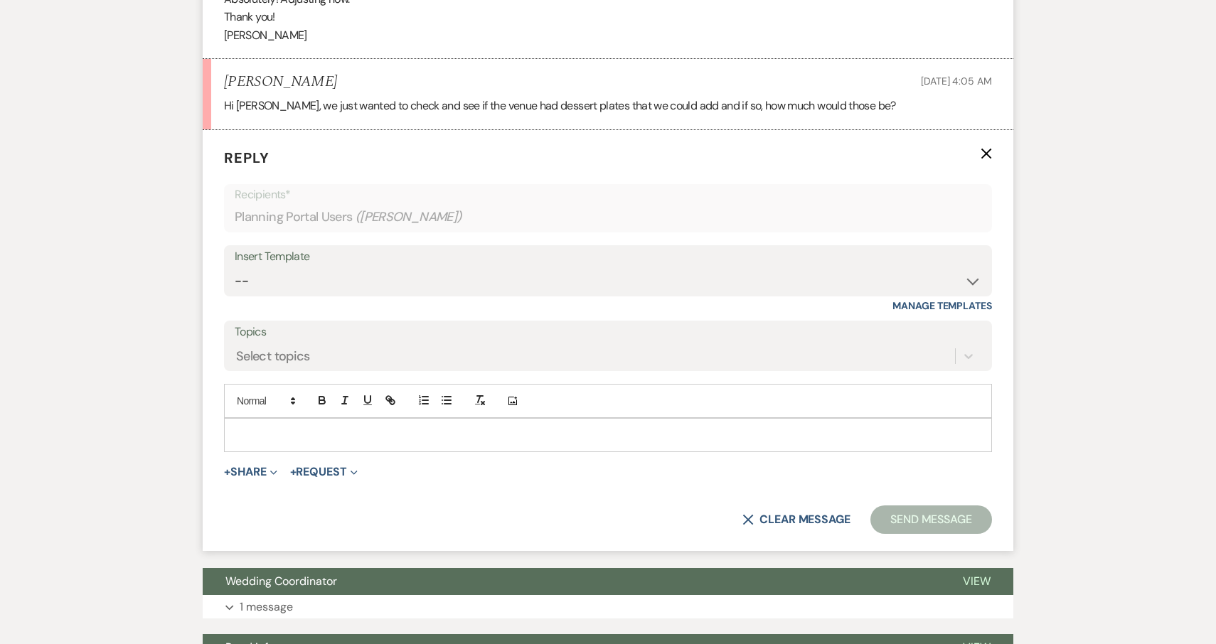
click at [262, 427] on p at bounding box center [607, 435] width 745 height 16
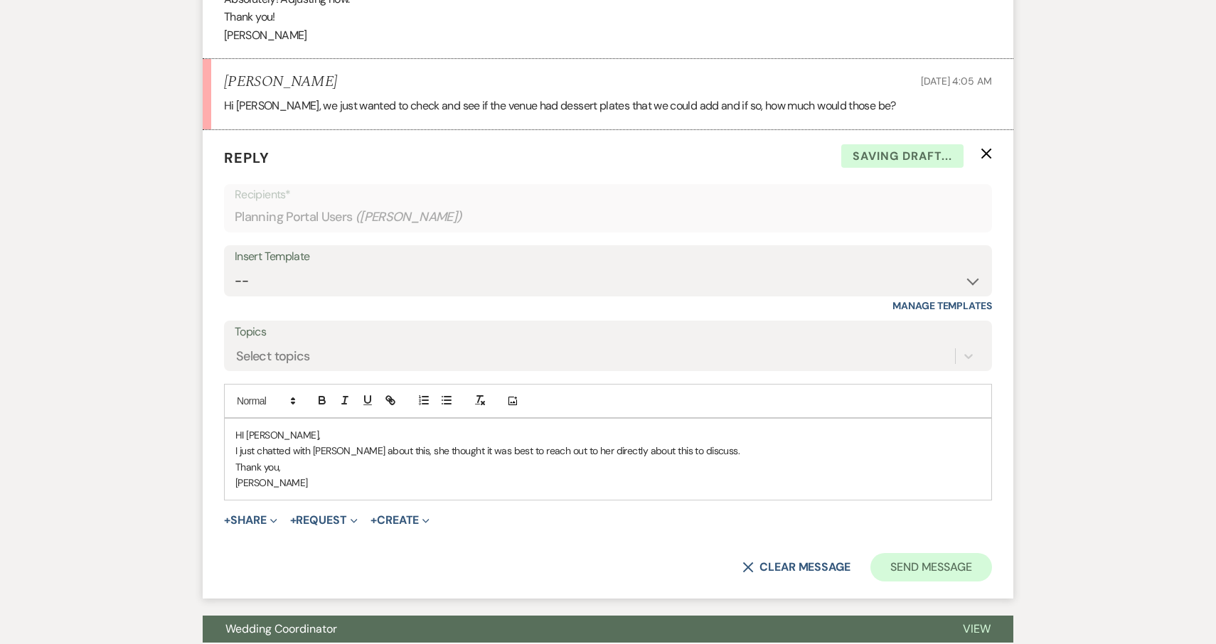
click at [902, 553] on button "Send Message" at bounding box center [931, 567] width 122 height 28
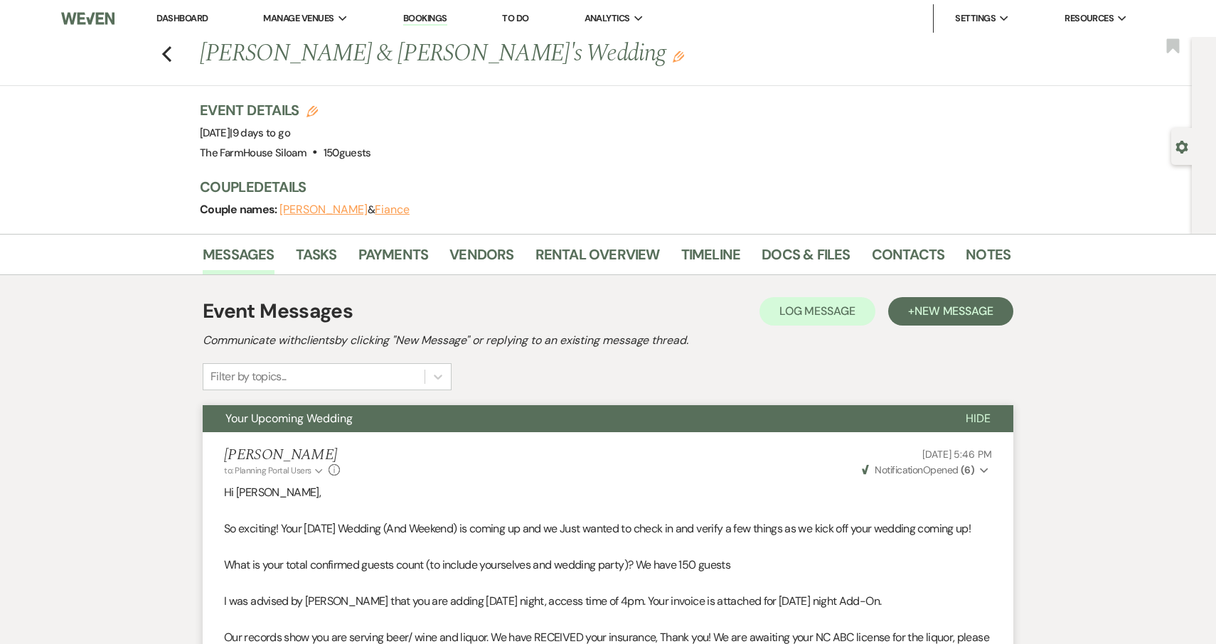
scroll to position [0, 0]
click at [165, 55] on use "button" at bounding box center [166, 54] width 9 height 16
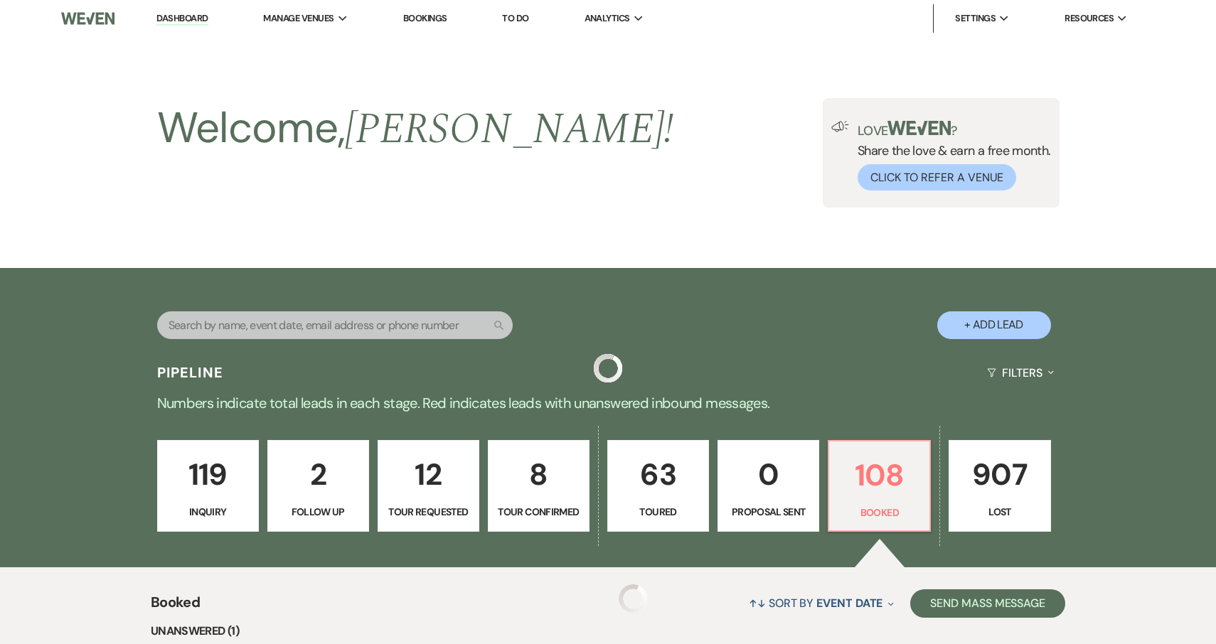
scroll to position [560, 0]
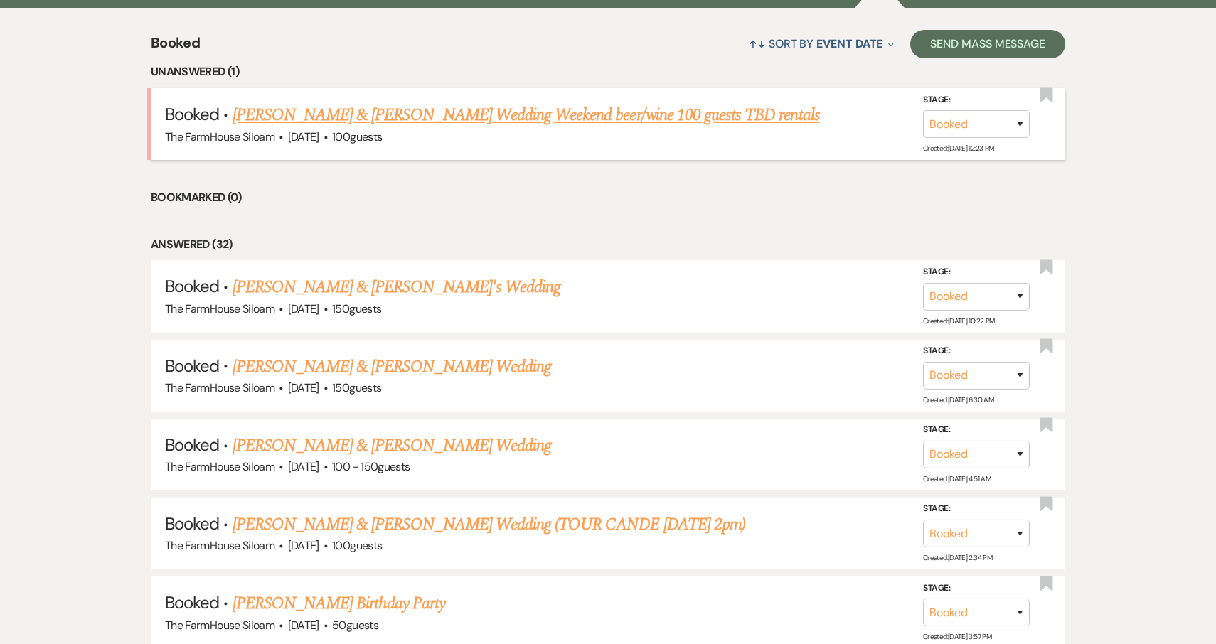
click at [555, 111] on link "[PERSON_NAME] & [PERSON_NAME] Wedding Weekend beer/wine 100 guests TBD rentals" at bounding box center [525, 115] width 587 height 26
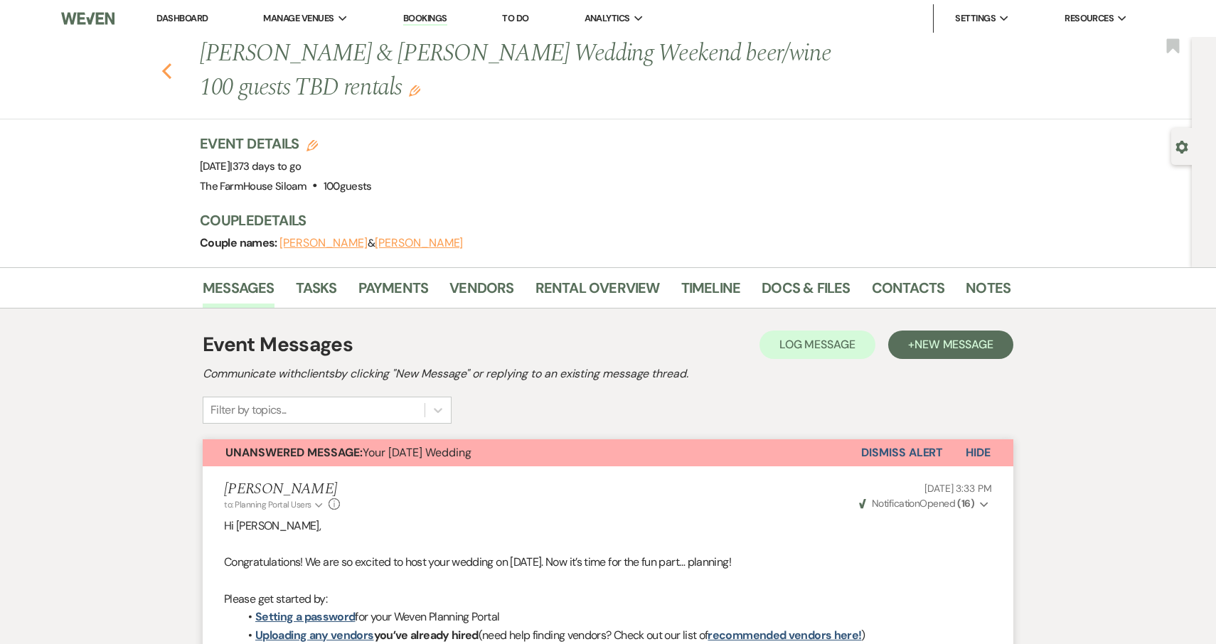
click at [165, 69] on use "button" at bounding box center [166, 71] width 9 height 16
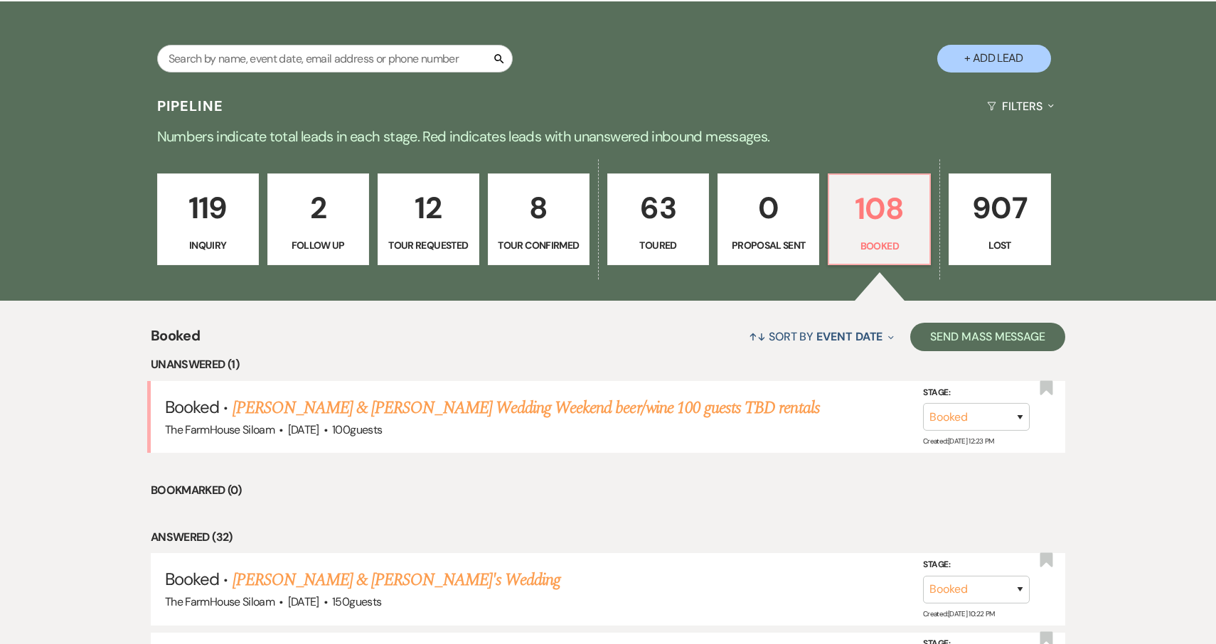
scroll to position [299, 0]
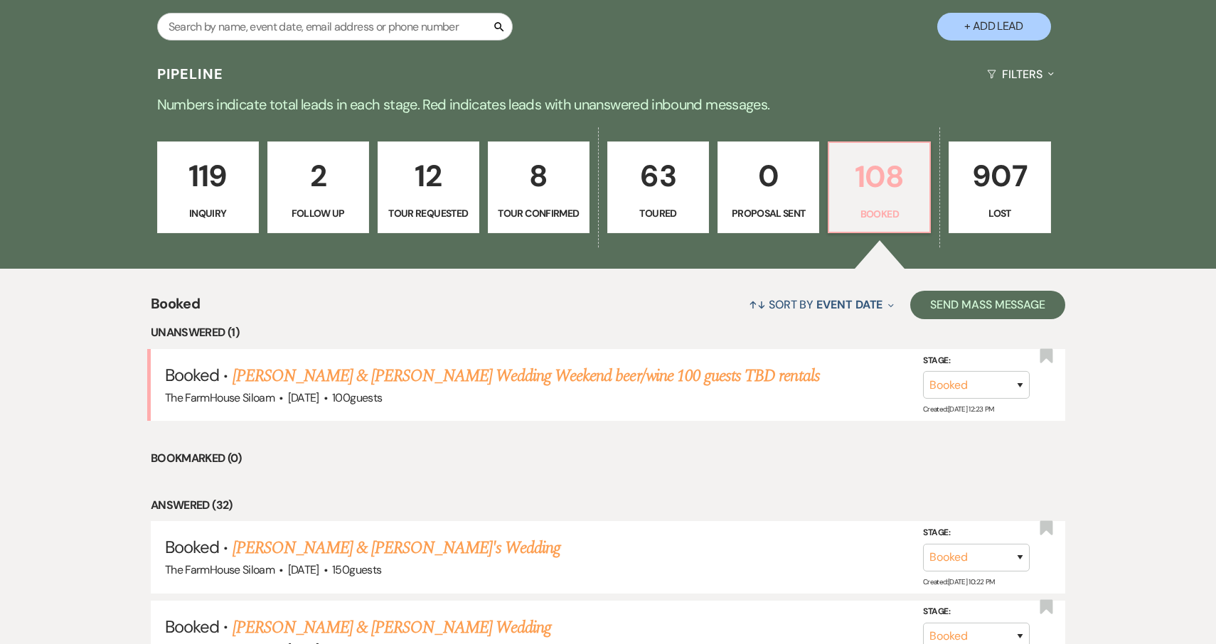
click at [877, 199] on p "108" at bounding box center [879, 177] width 83 height 48
click at [208, 184] on p "119" at bounding box center [207, 176] width 83 height 48
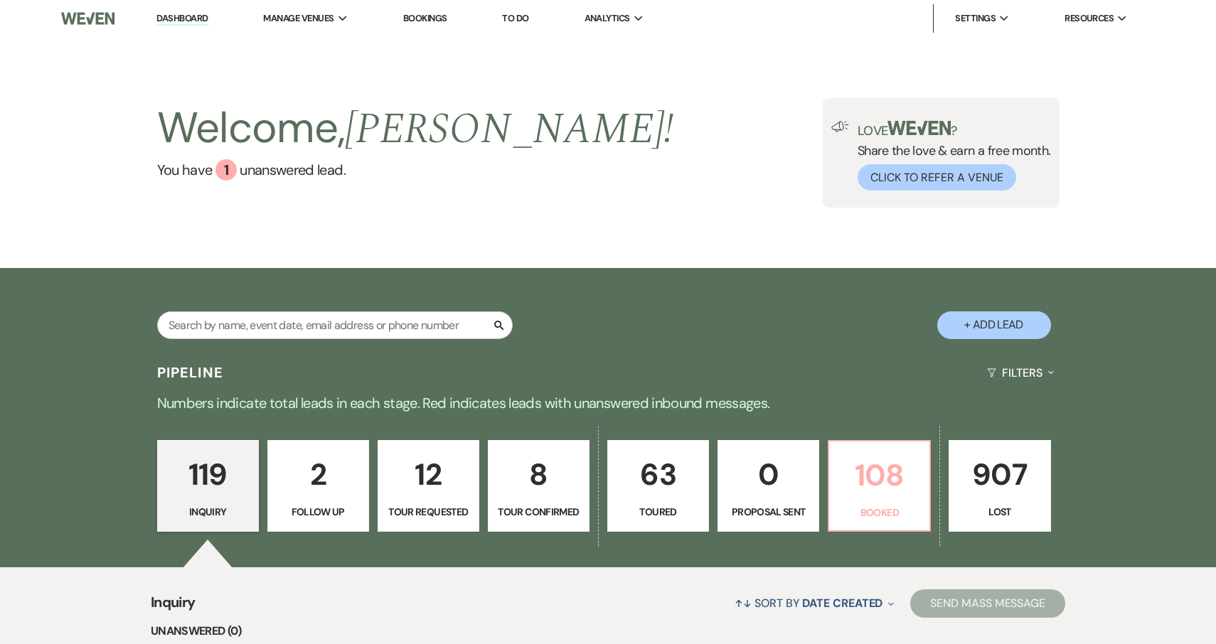
click at [865, 483] on p "108" at bounding box center [879, 475] width 83 height 48
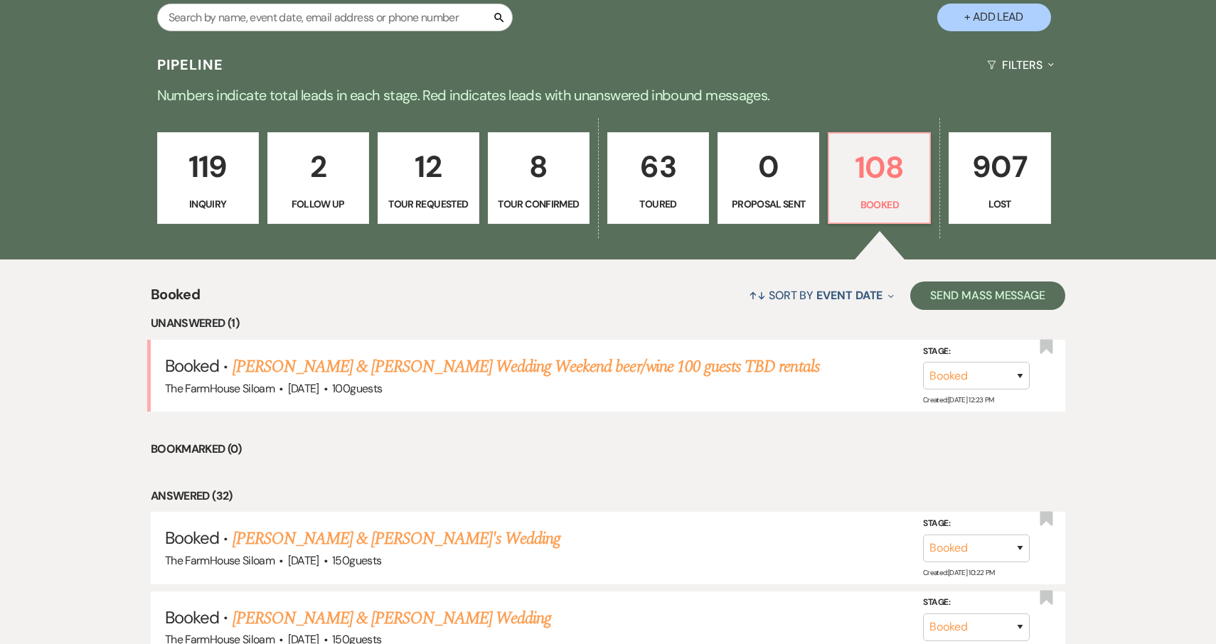
scroll to position [290, 0]
